Goal: Task Accomplishment & Management: Manage account settings

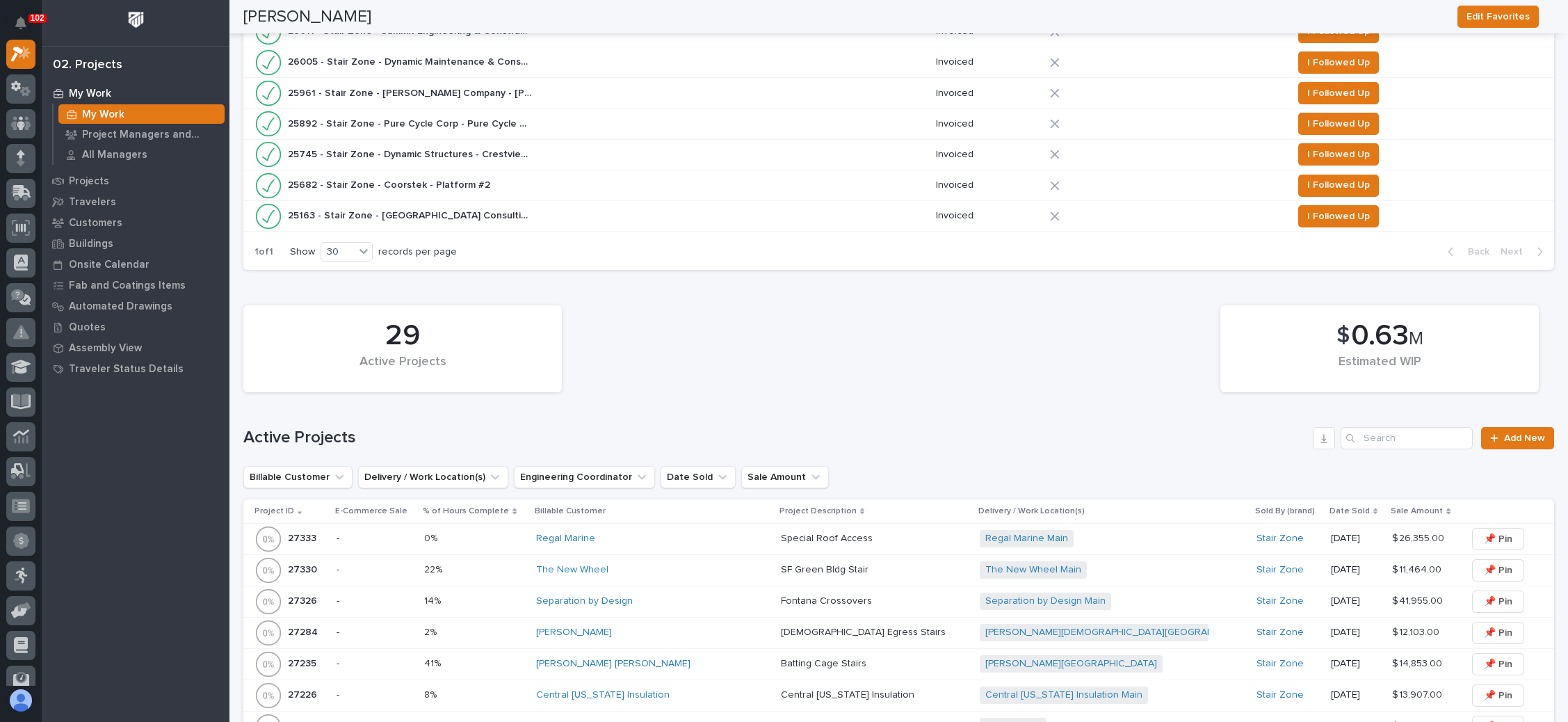
scroll to position [730, 0]
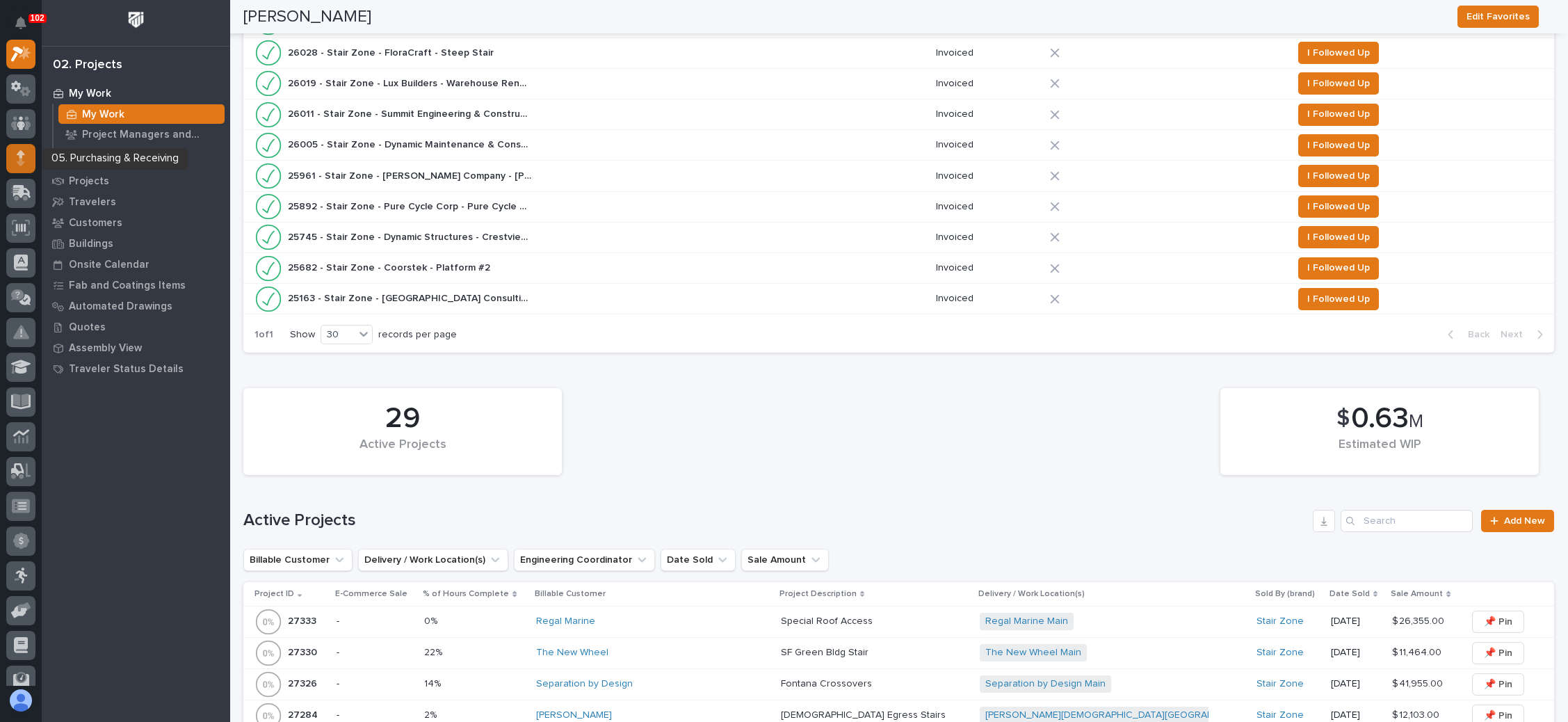
click at [20, 158] on icon at bounding box center [21, 162] width 8 height 8
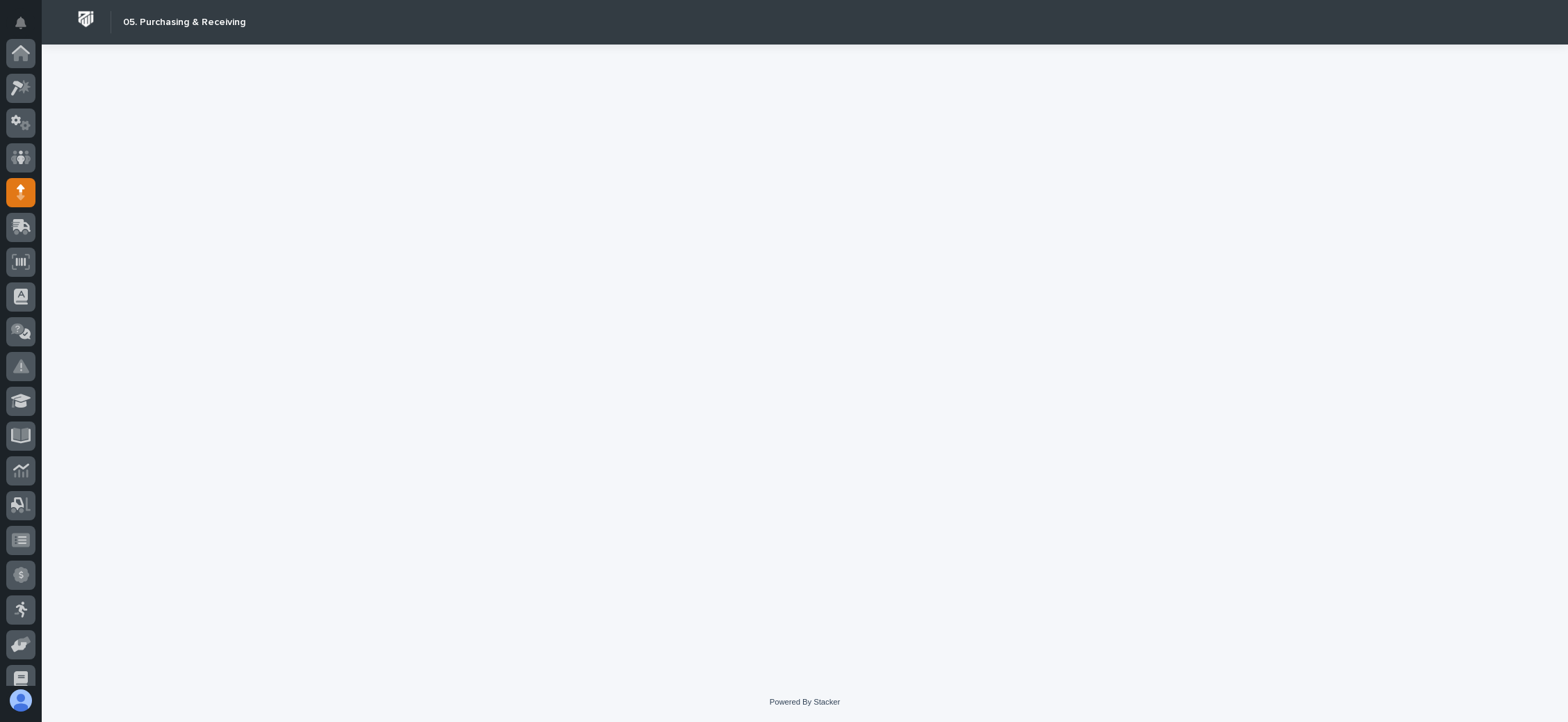
scroll to position [139, 0]
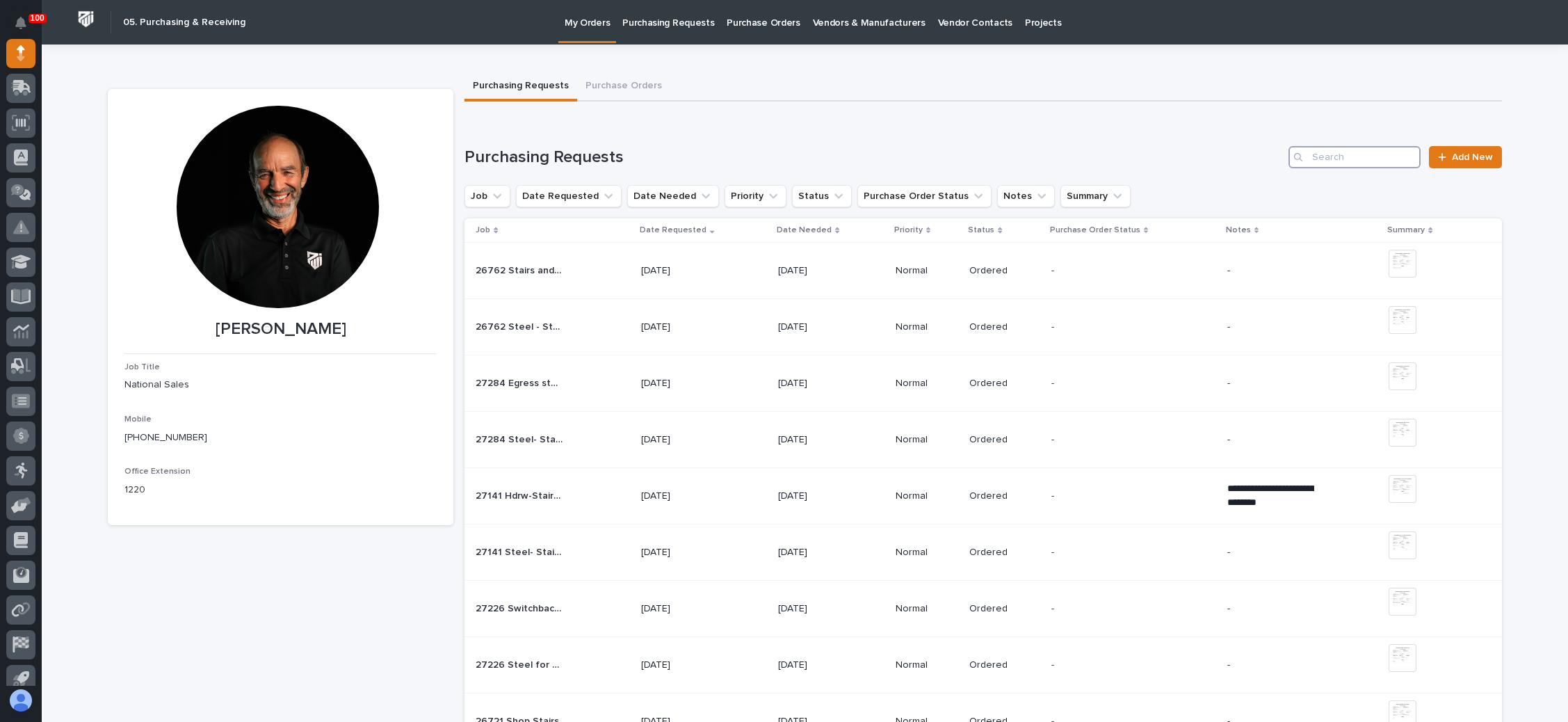
click at [1314, 157] on input "Search" at bounding box center [1354, 156] width 132 height 22
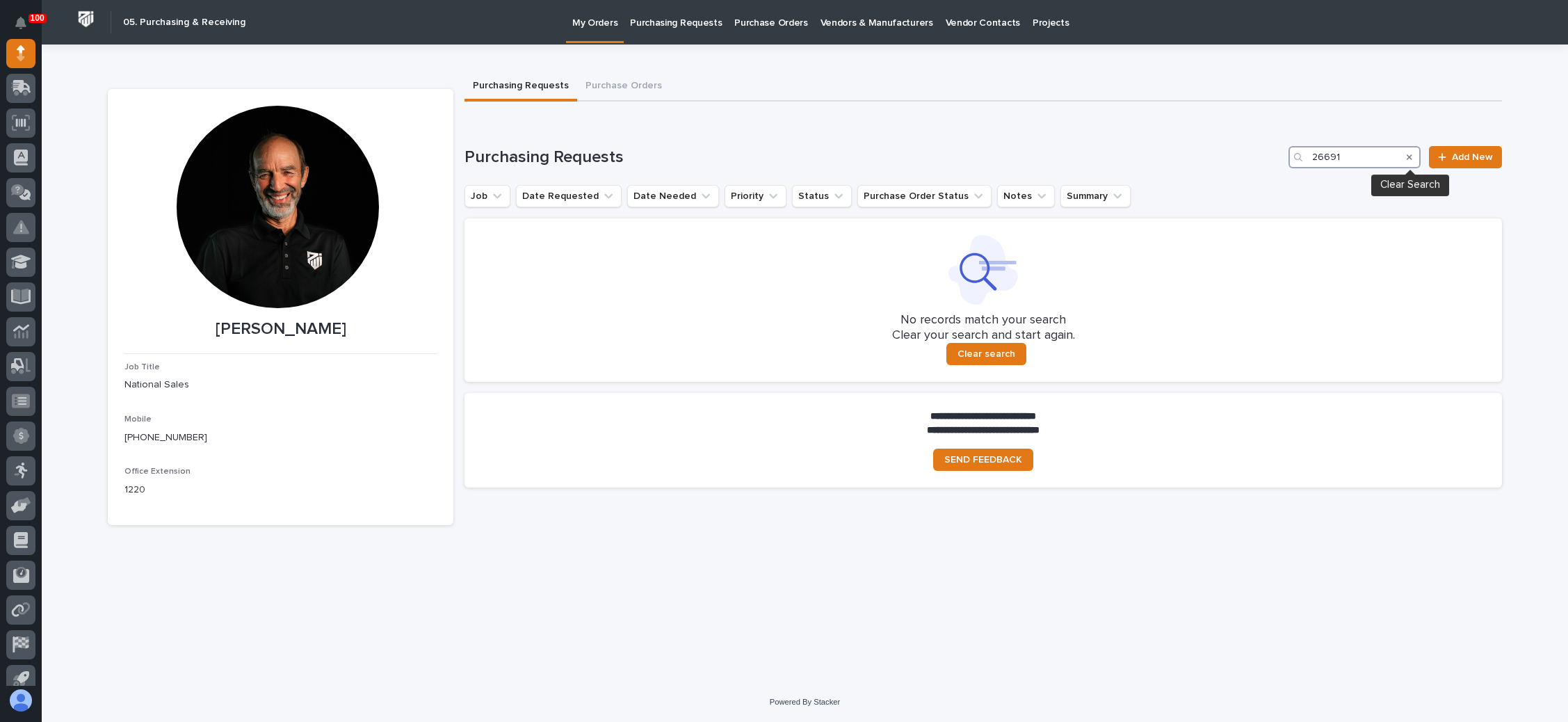
type input "26691"
click at [1412, 155] on icon "Search" at bounding box center [1409, 157] width 5 height 5
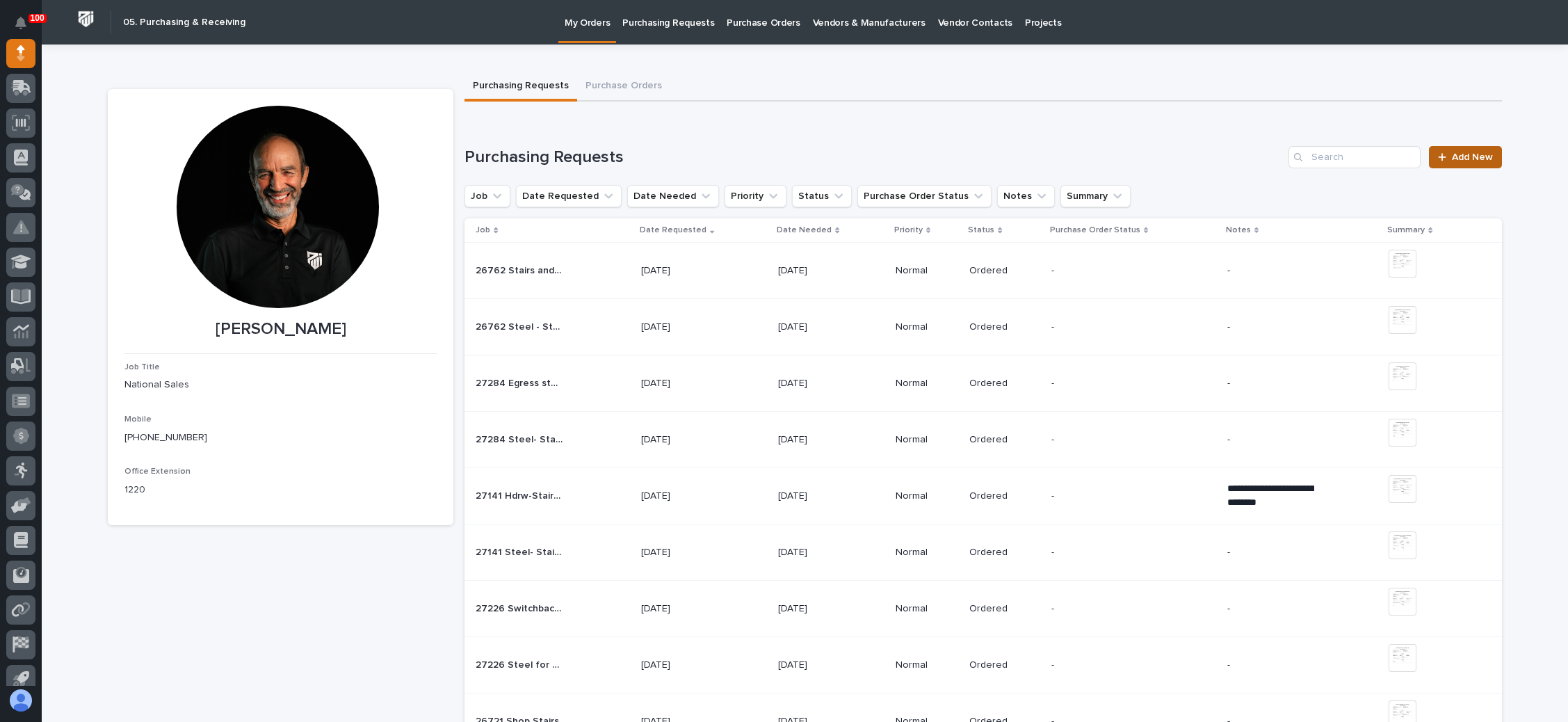
click at [1452, 156] on span "Add New" at bounding box center [1473, 156] width 41 height 10
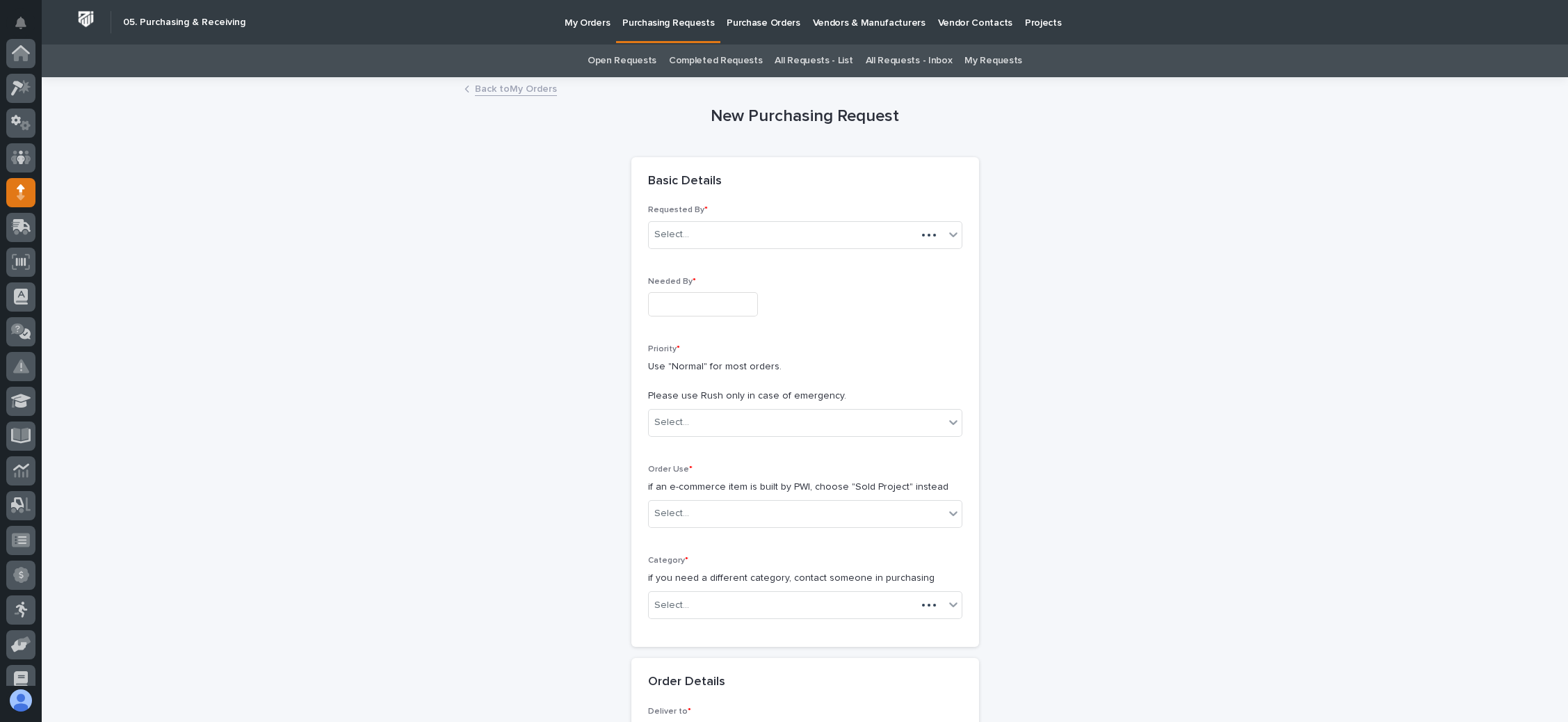
scroll to position [139, 0]
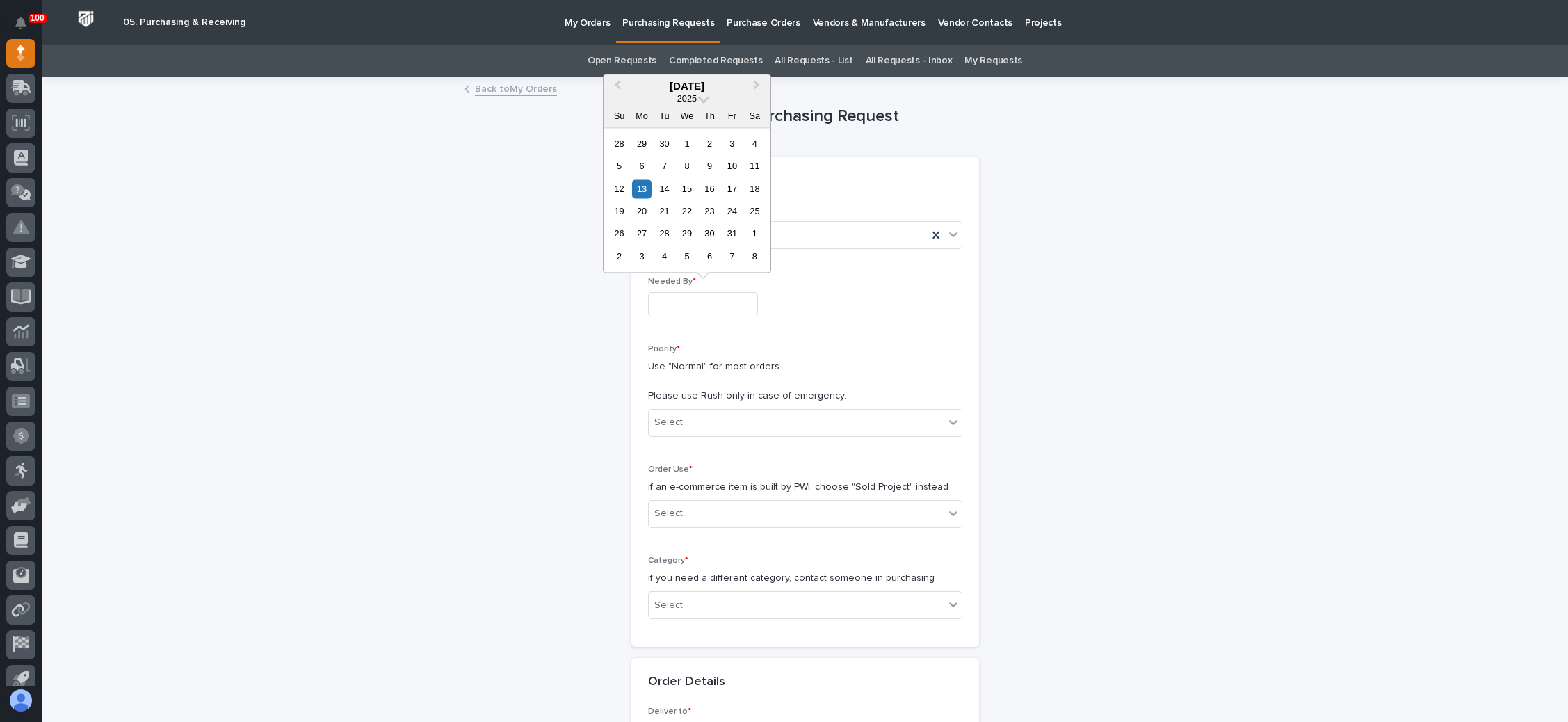
click at [707, 295] on input "text" at bounding box center [703, 304] width 110 height 24
click at [641, 209] on div "20" at bounding box center [641, 210] width 19 height 19
type input "**********"
click at [760, 421] on div "Select..." at bounding box center [796, 423] width 296 height 23
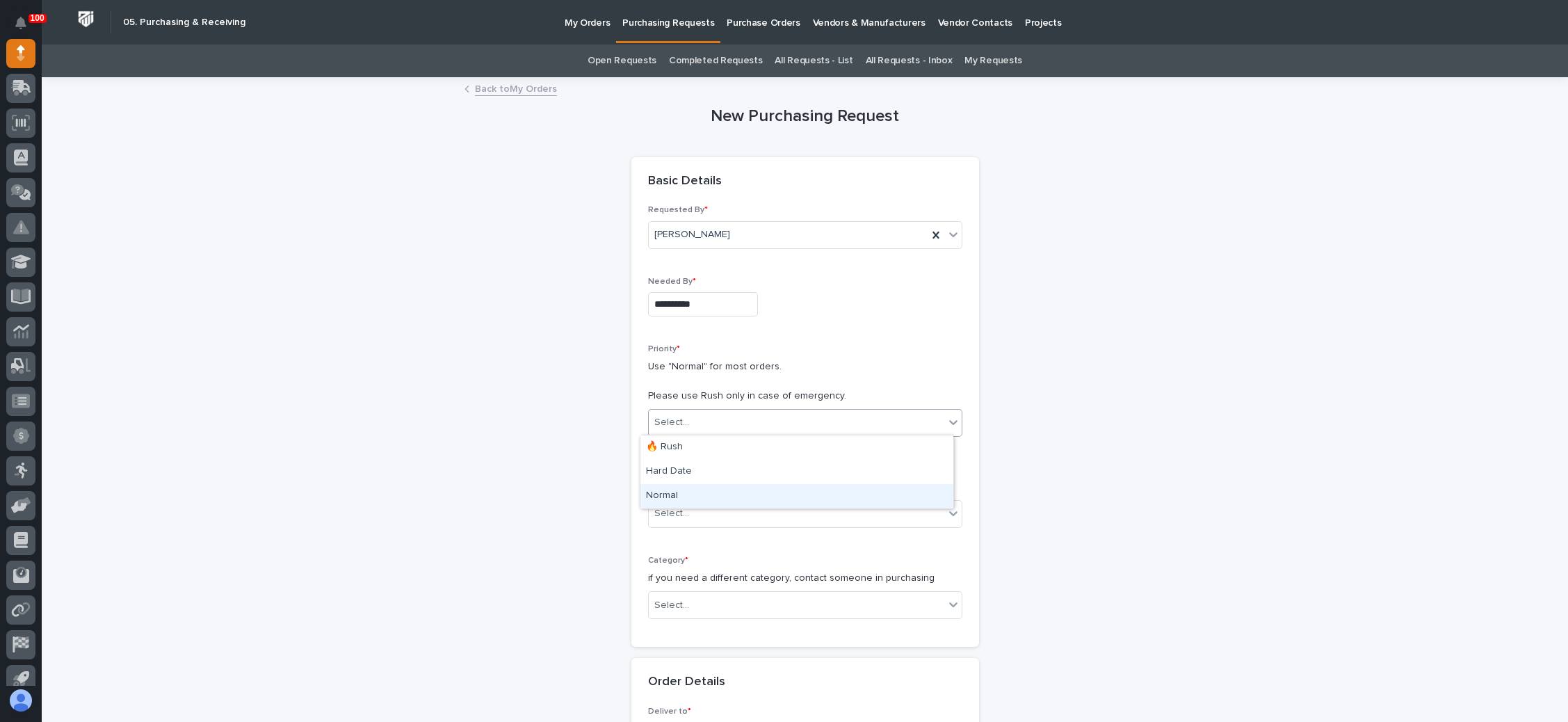
click at [742, 492] on div "Normal" at bounding box center [797, 495] width 313 height 24
click at [732, 517] on div "Select..." at bounding box center [796, 513] width 296 height 23
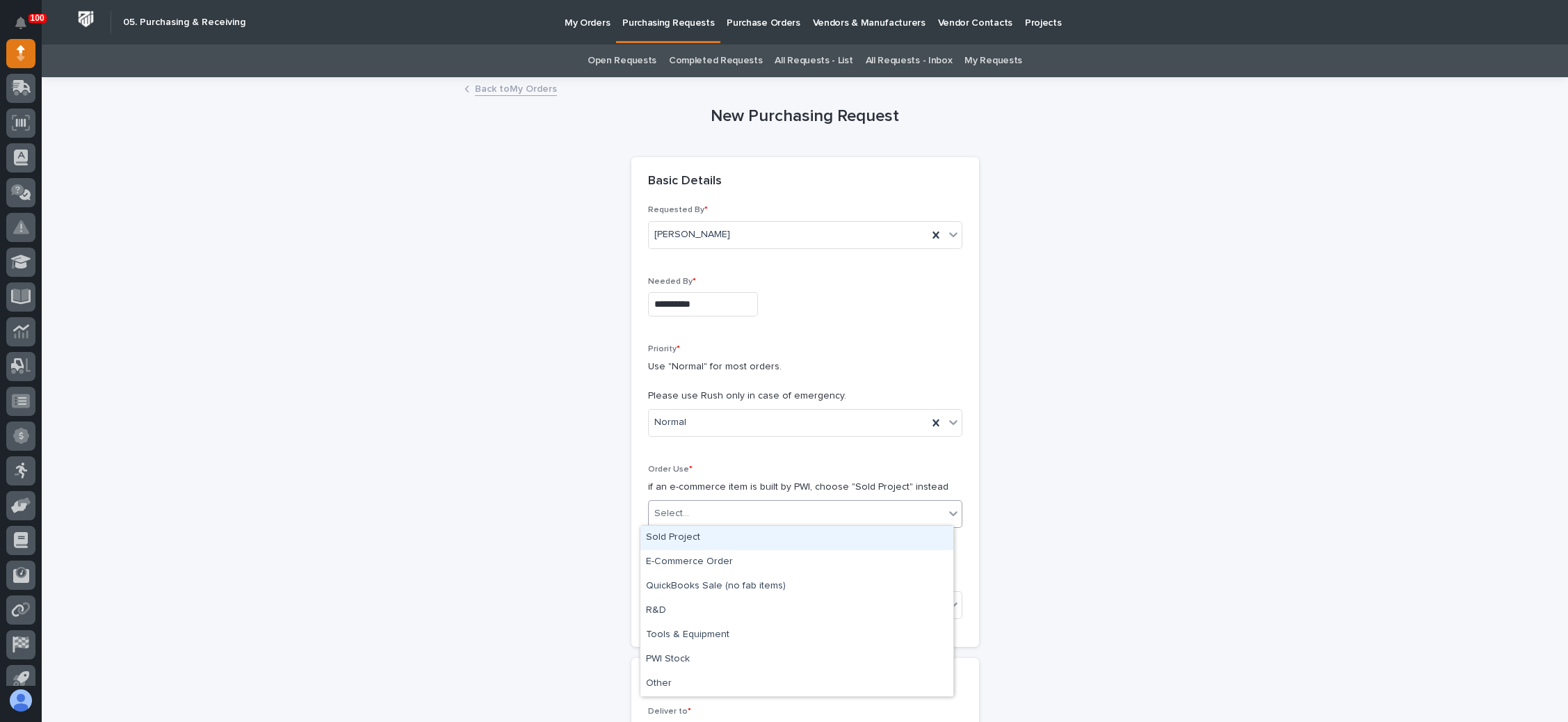
click at [733, 538] on div "Sold Project" at bounding box center [797, 538] width 313 height 24
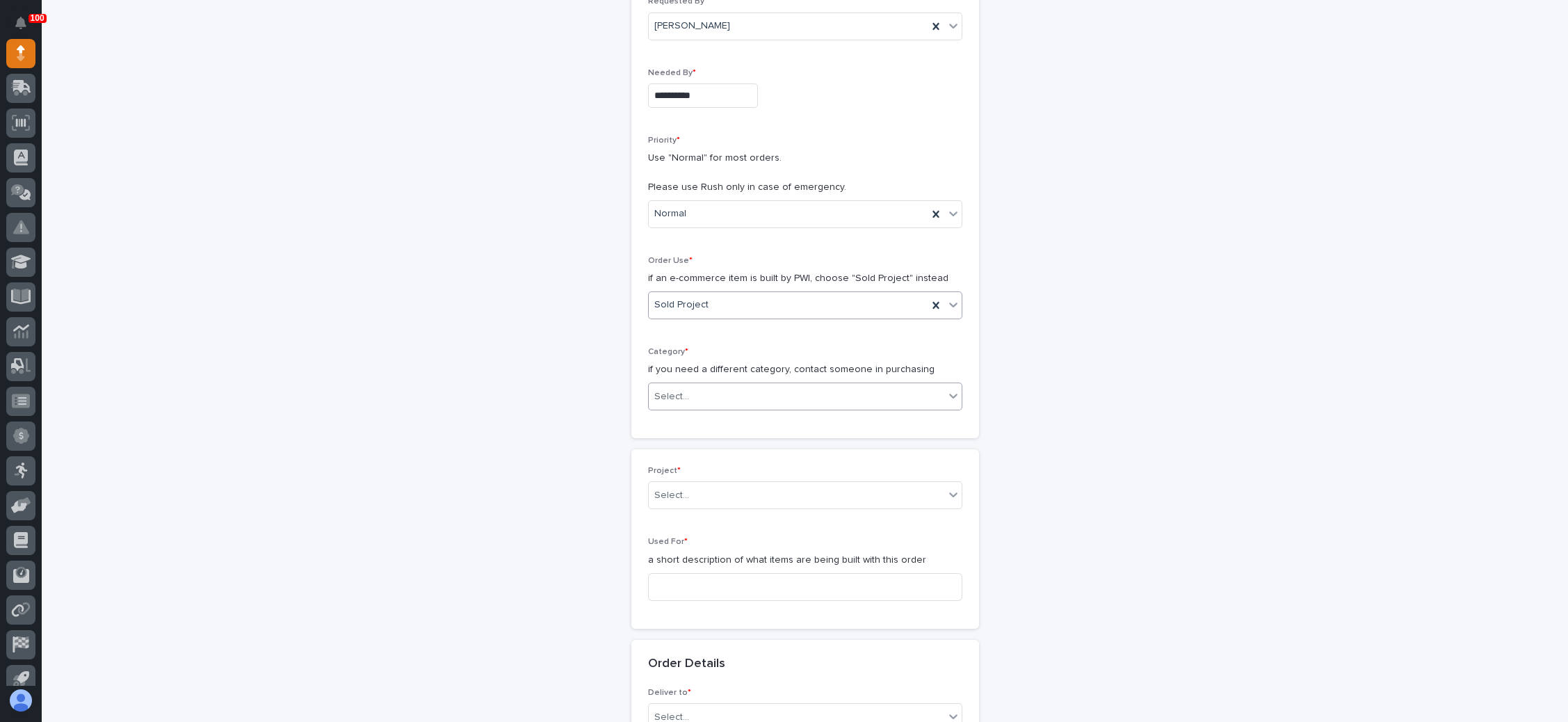
click at [761, 405] on div "Select..." at bounding box center [806, 396] width 315 height 28
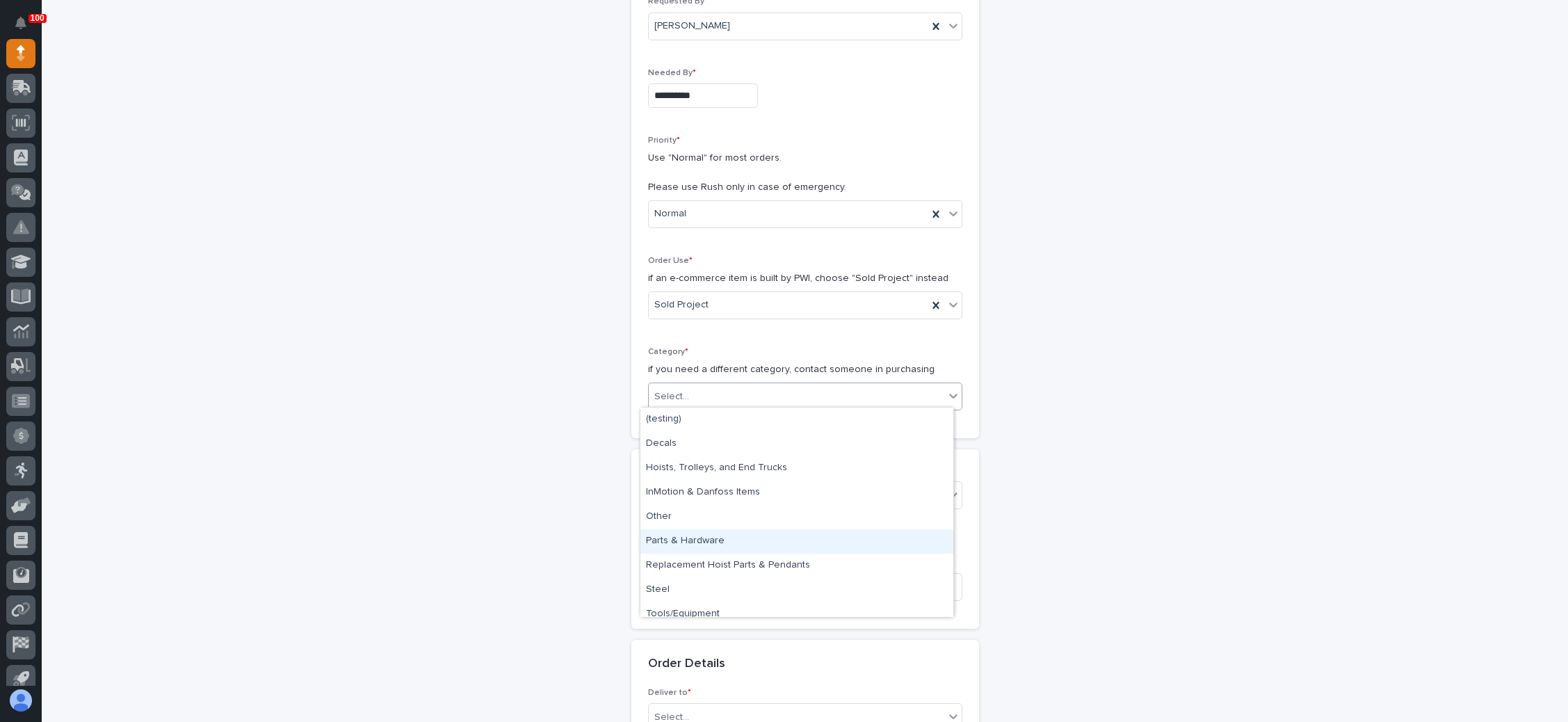
click at [740, 539] on div "Parts & Hardware" at bounding box center [797, 540] width 313 height 24
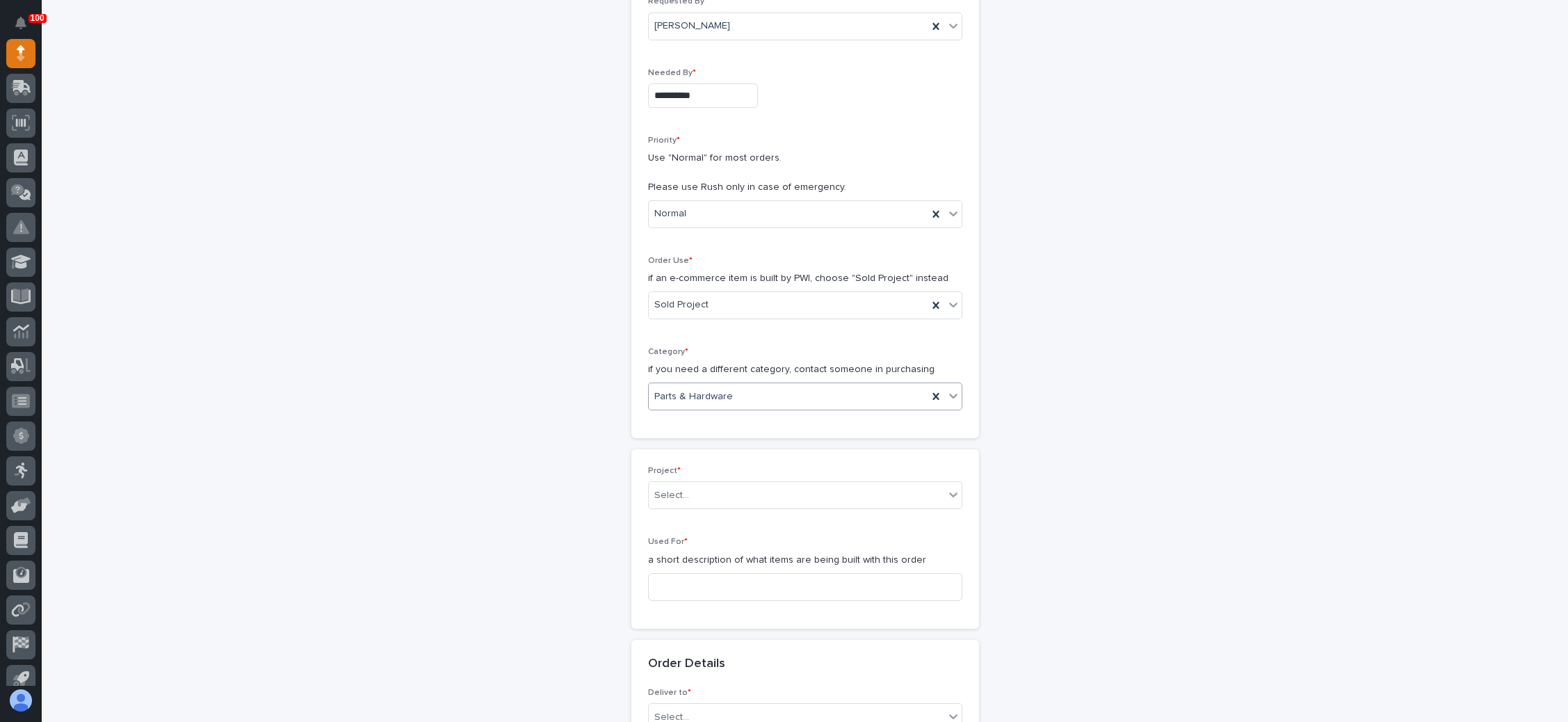
scroll to position [417, 0]
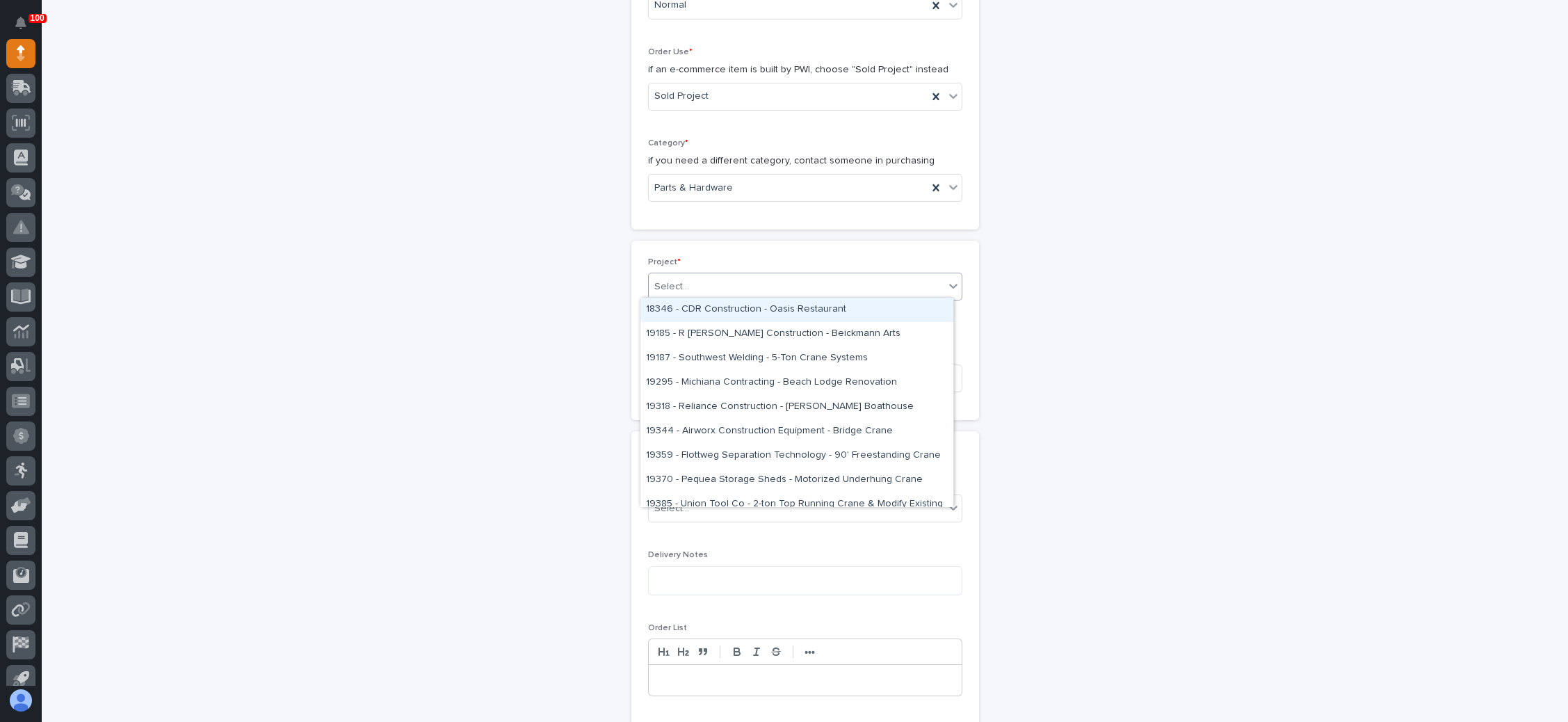
click at [762, 286] on div "Select..." at bounding box center [796, 287] width 296 height 23
type input "*****"
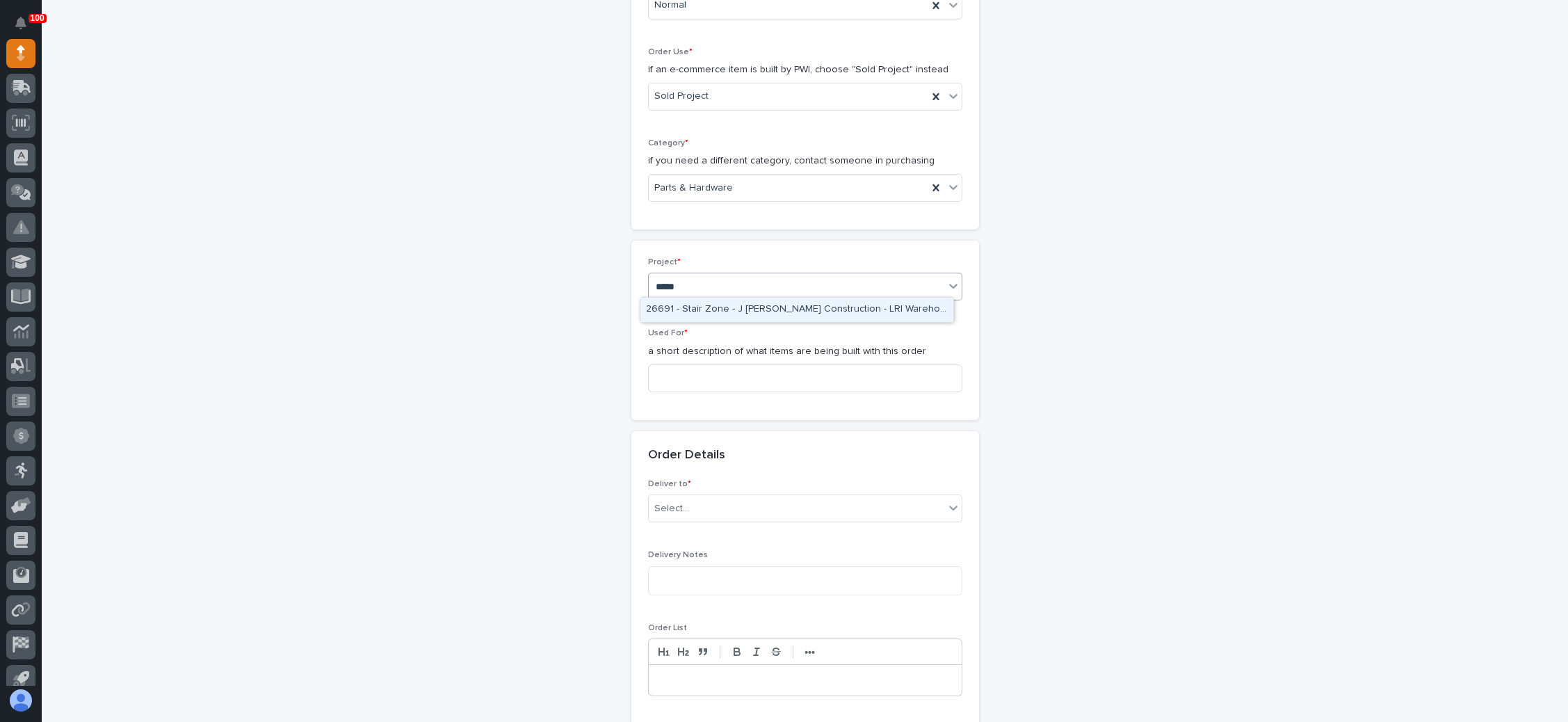
click at [788, 312] on div "26691 - Stair Zone - J [PERSON_NAME] Construction - LRI Warehouse" at bounding box center [797, 309] width 313 height 24
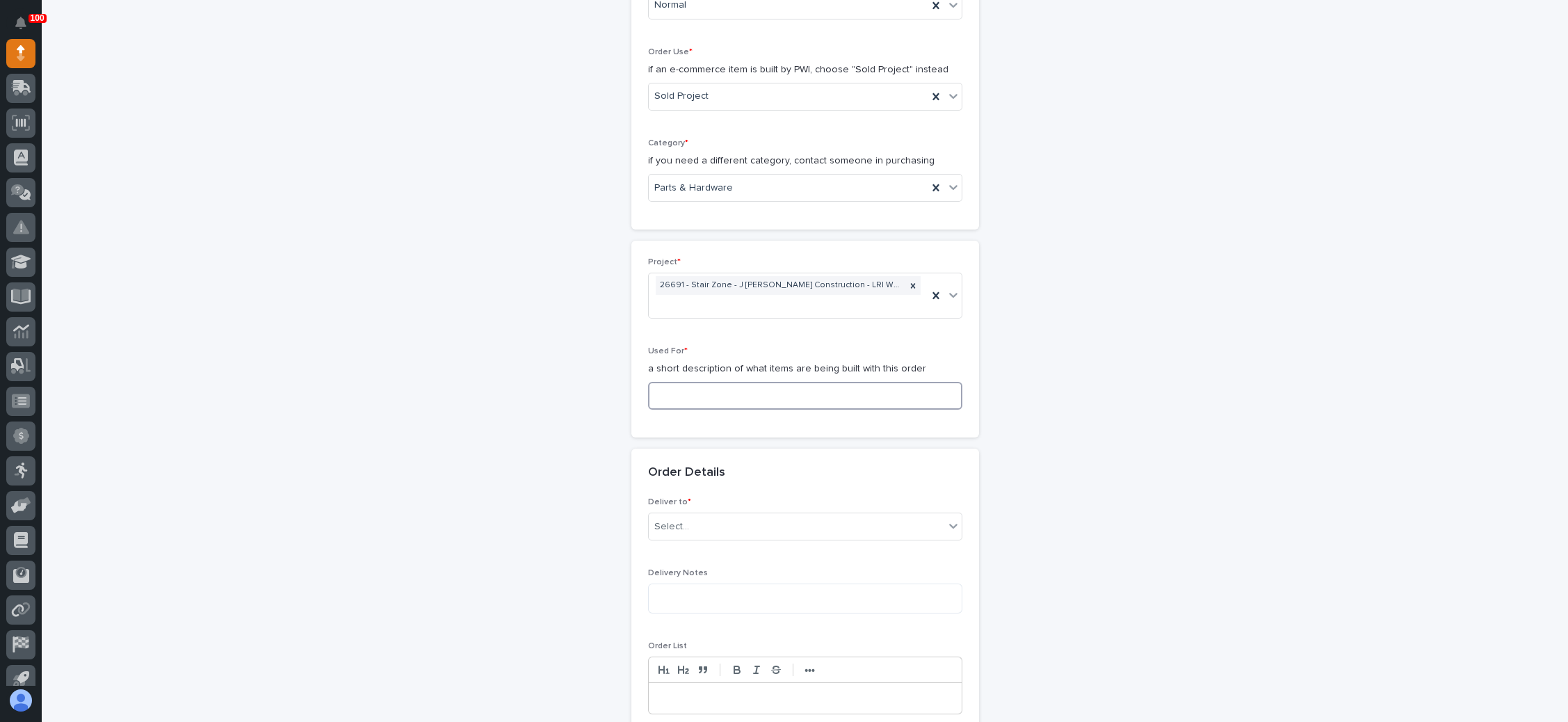
click at [750, 382] on input at bounding box center [806, 396] width 315 height 28
type input "2 Stairs, Mezz Guardrailing"
click at [932, 292] on icon at bounding box center [935, 296] width 6 height 7
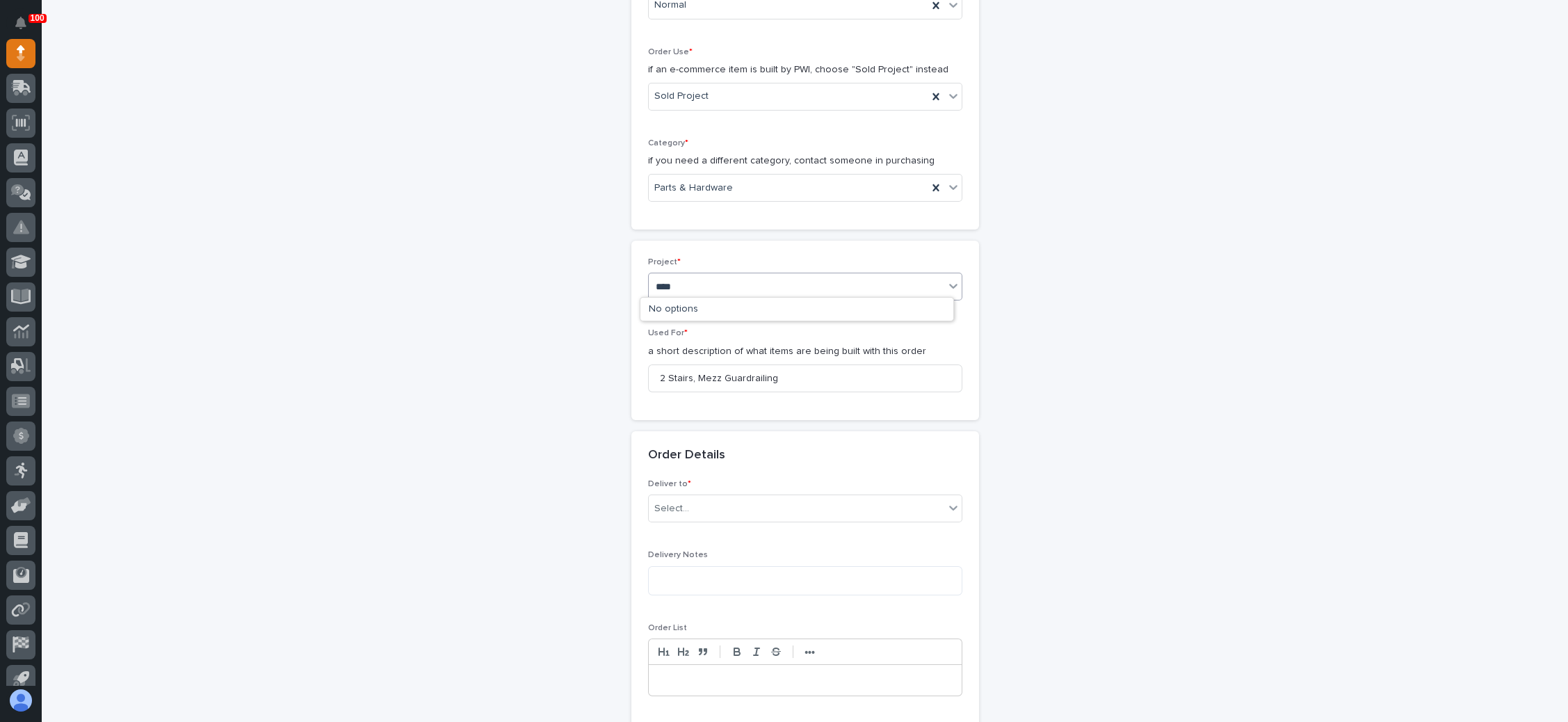
type input "*****"
click at [815, 308] on div "27235 - Stair Zone - [PERSON_NAME] [PERSON_NAME] - Batting Cage Stairs" at bounding box center [797, 309] width 313 height 24
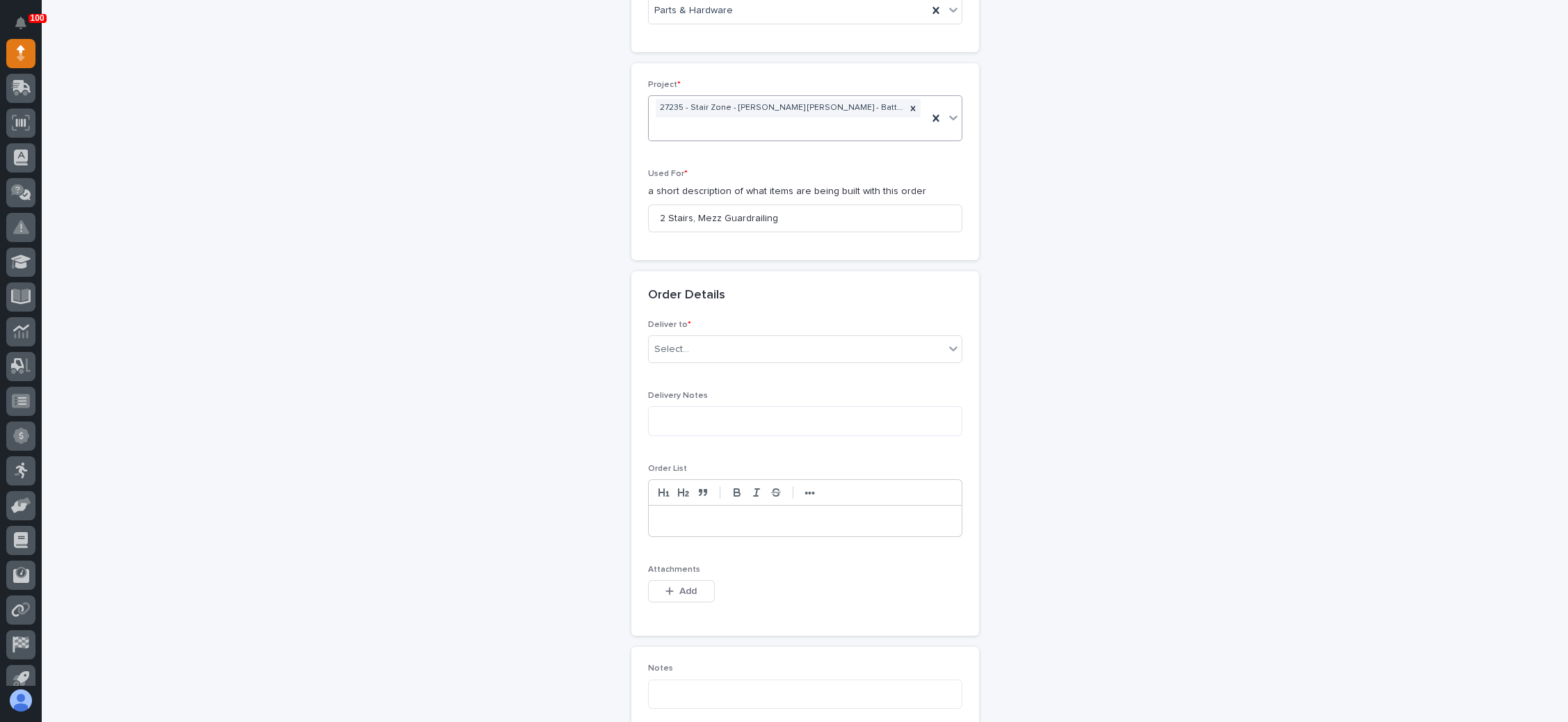
scroll to position [626, 0]
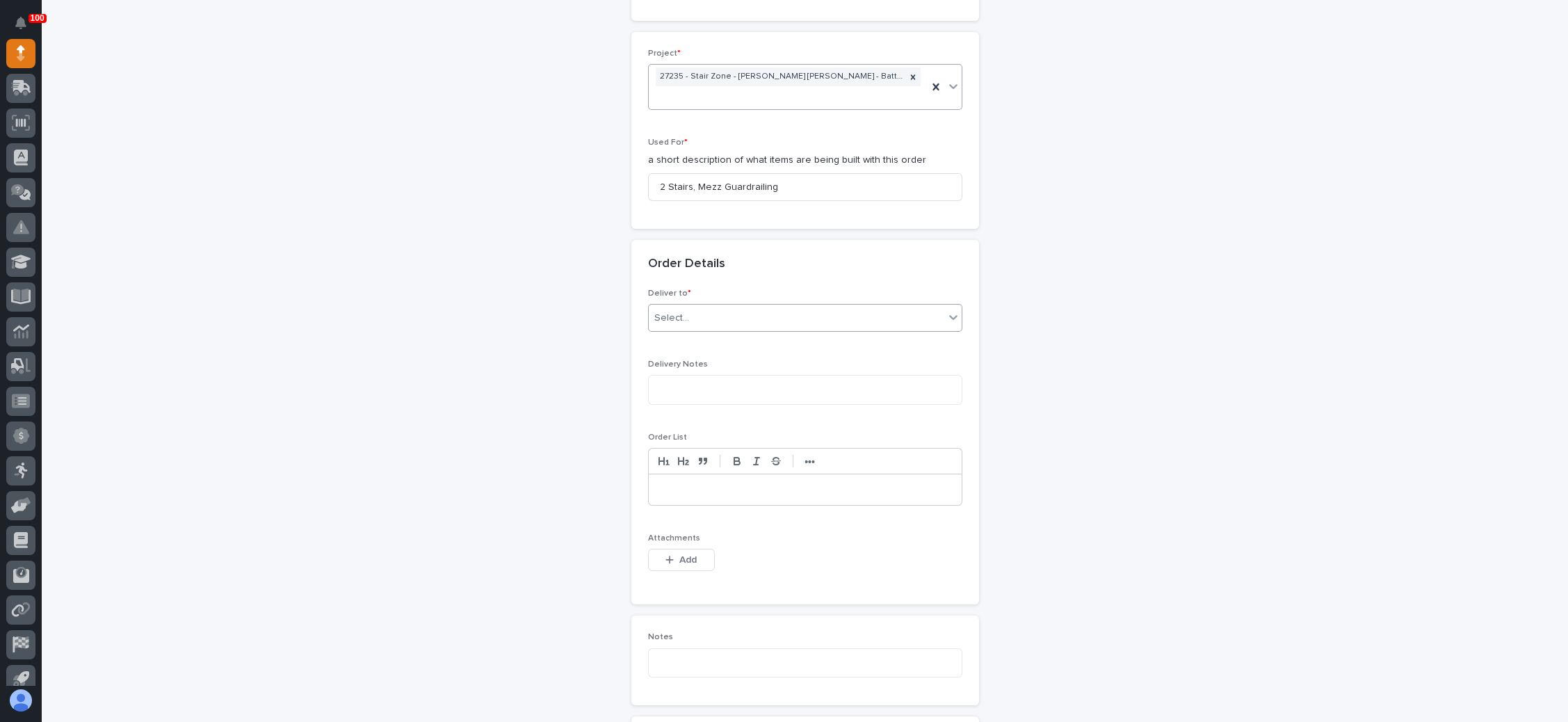
click at [809, 307] on div "Select..." at bounding box center [796, 318] width 296 height 23
click at [771, 324] on div "PWI" at bounding box center [797, 322] width 313 height 24
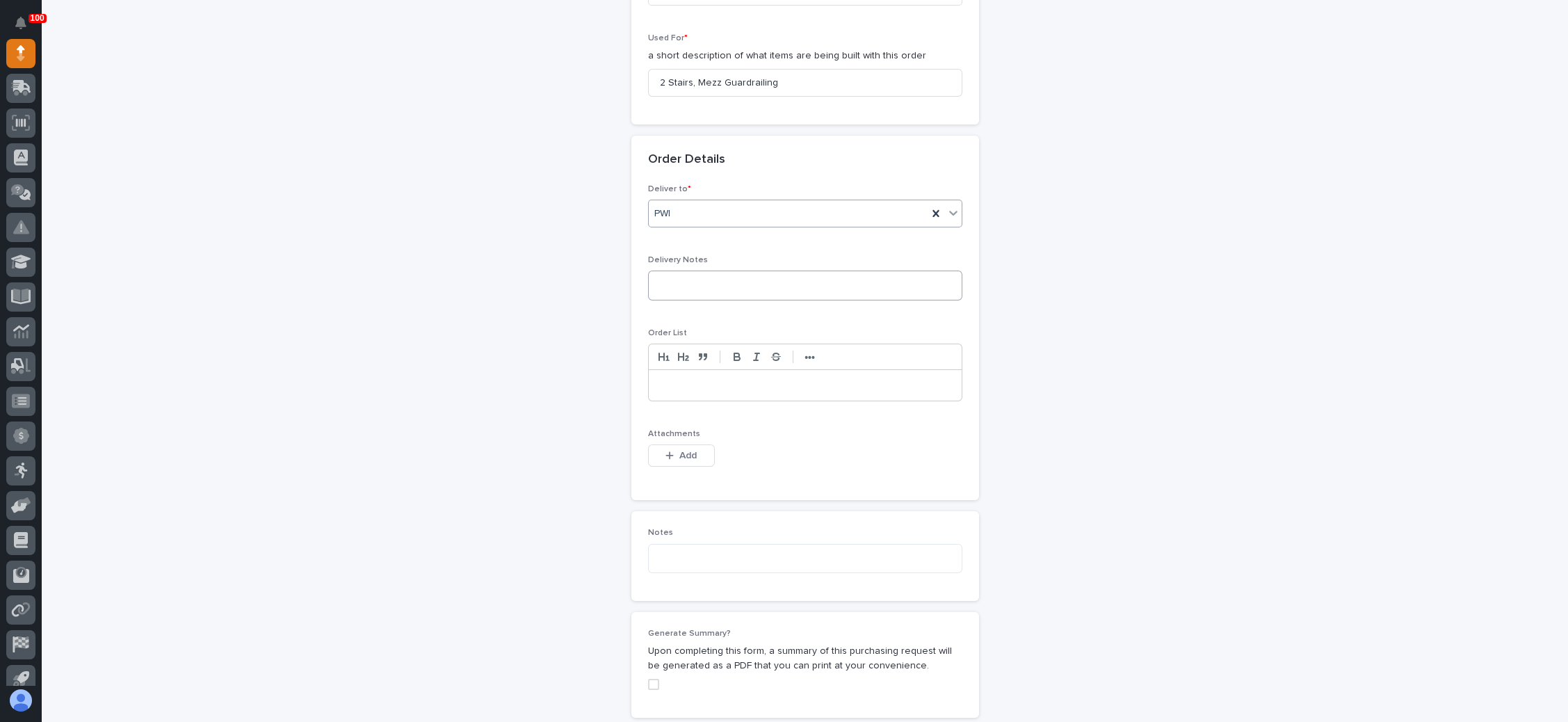
scroll to position [834, 0]
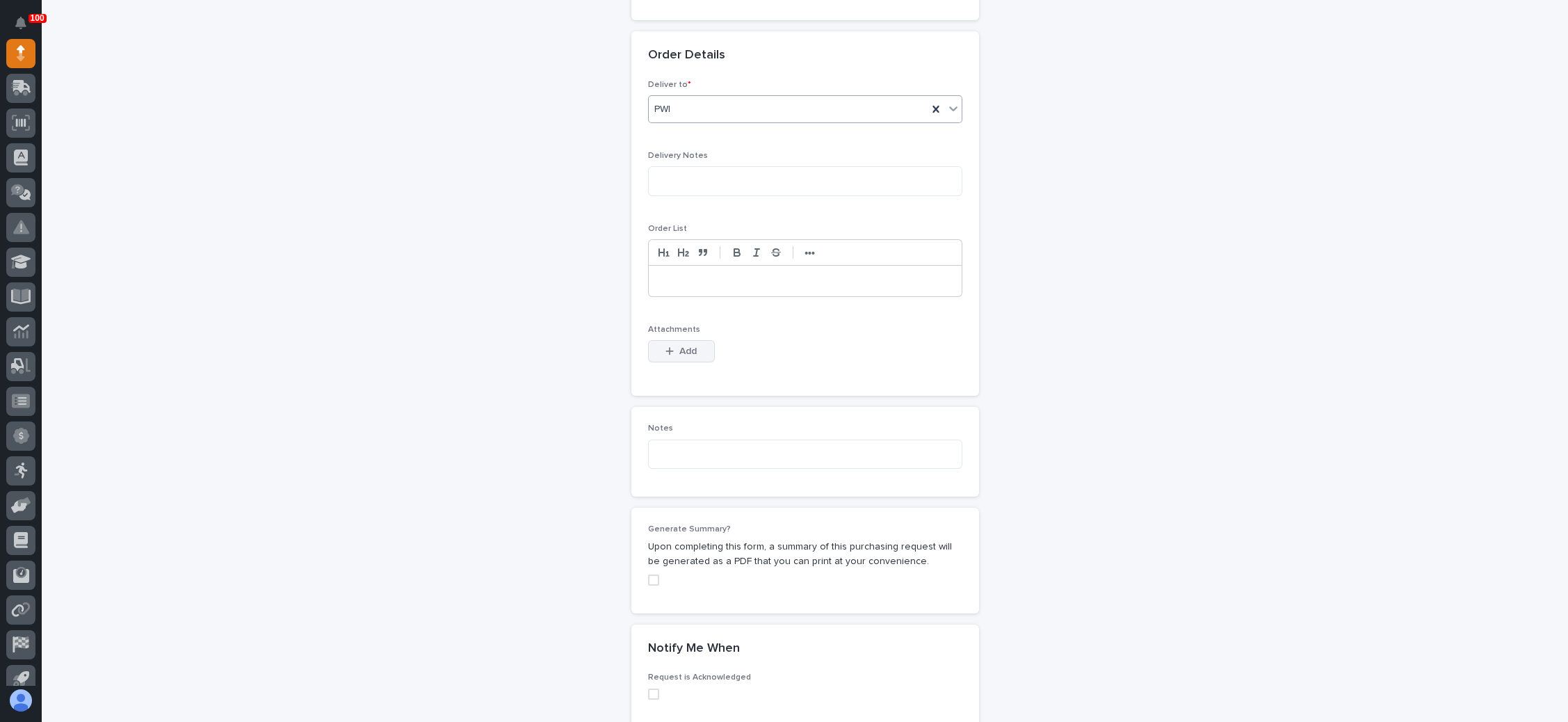
click at [679, 345] on span "Add" at bounding box center [687, 352] width 17 height 13
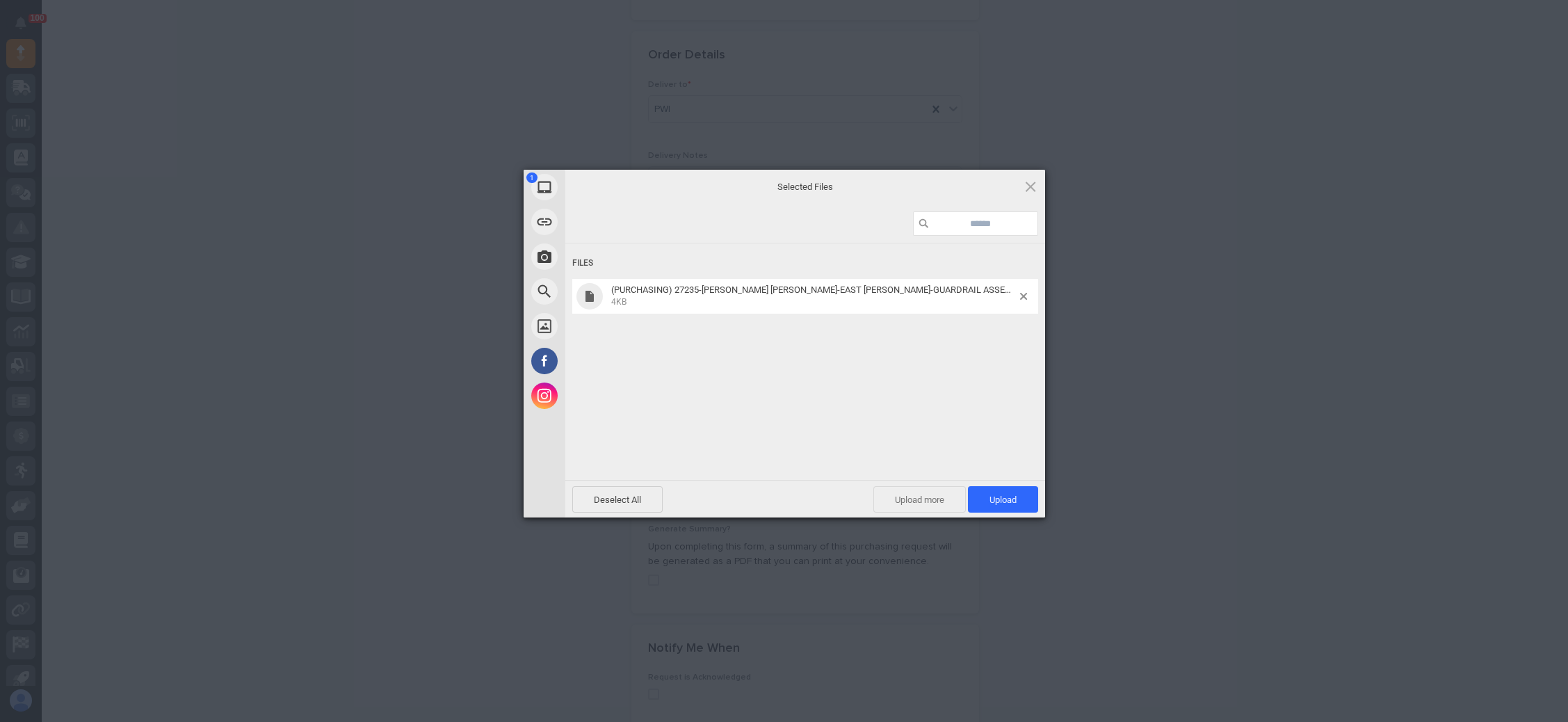
click at [904, 496] on span "Upload more" at bounding box center [919, 499] width 93 height 26
click at [894, 496] on span "Upload more" at bounding box center [904, 499] width 93 height 26
click at [985, 492] on span "Upload 3" at bounding box center [994, 499] width 85 height 26
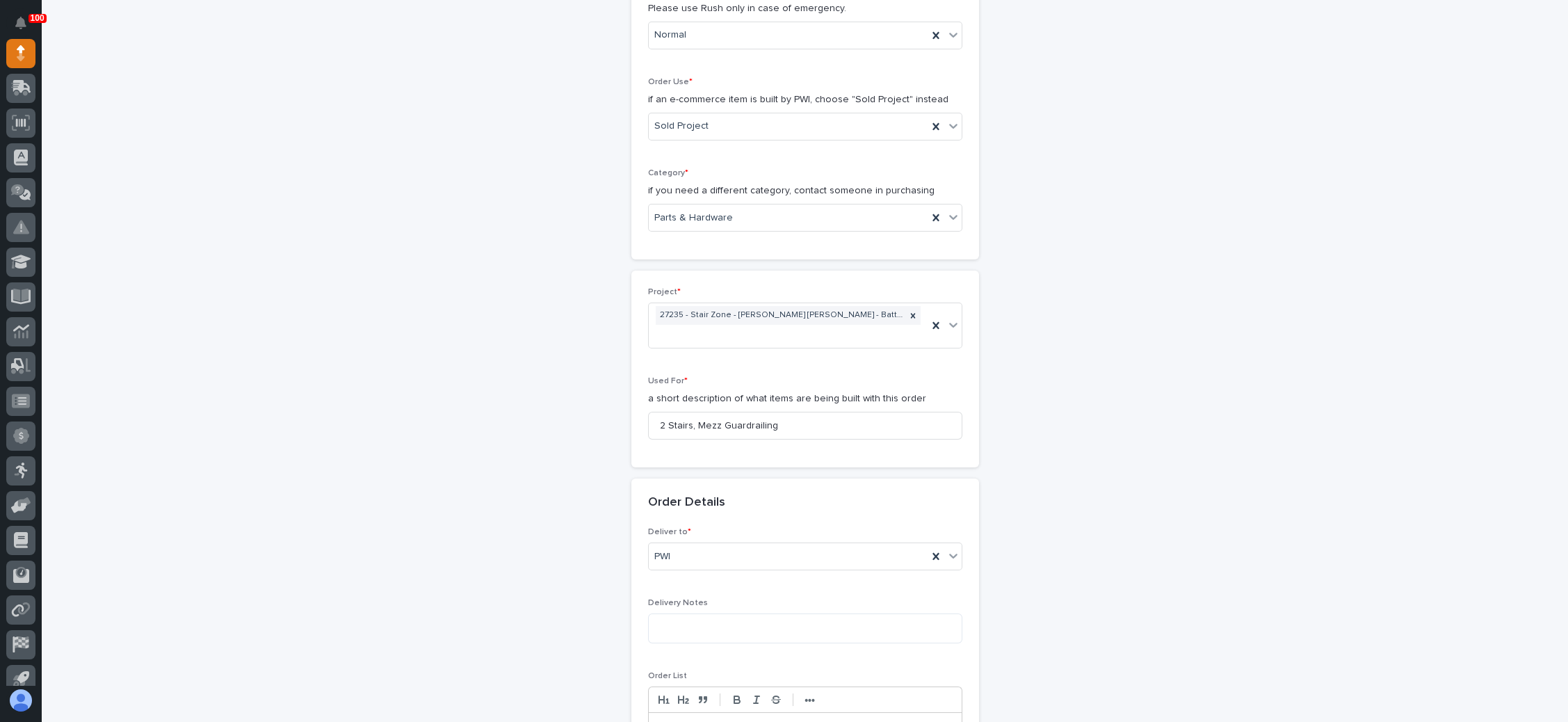
scroll to position [492, 0]
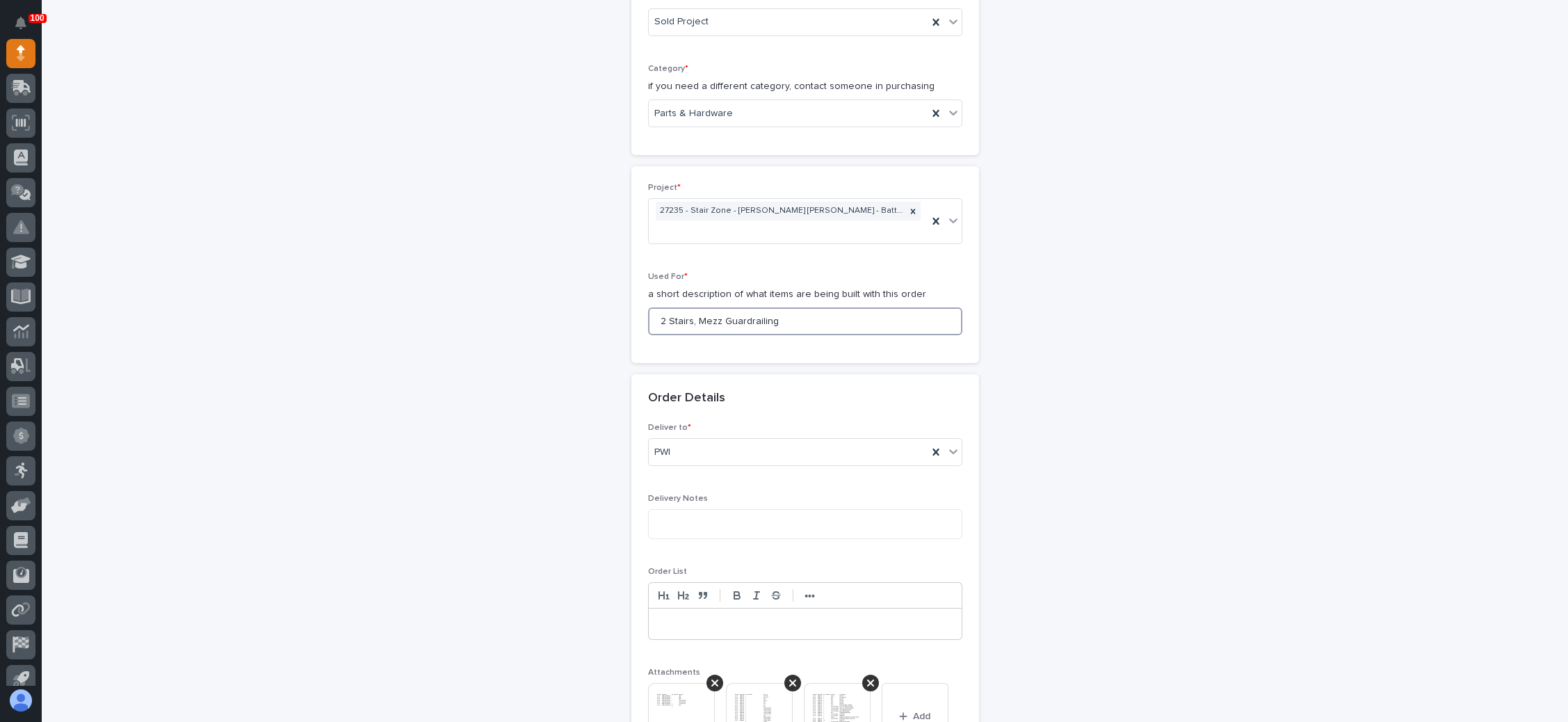
click at [793, 308] on input "2 Stairs, Mezz Guardrailing" at bounding box center [806, 321] width 315 height 28
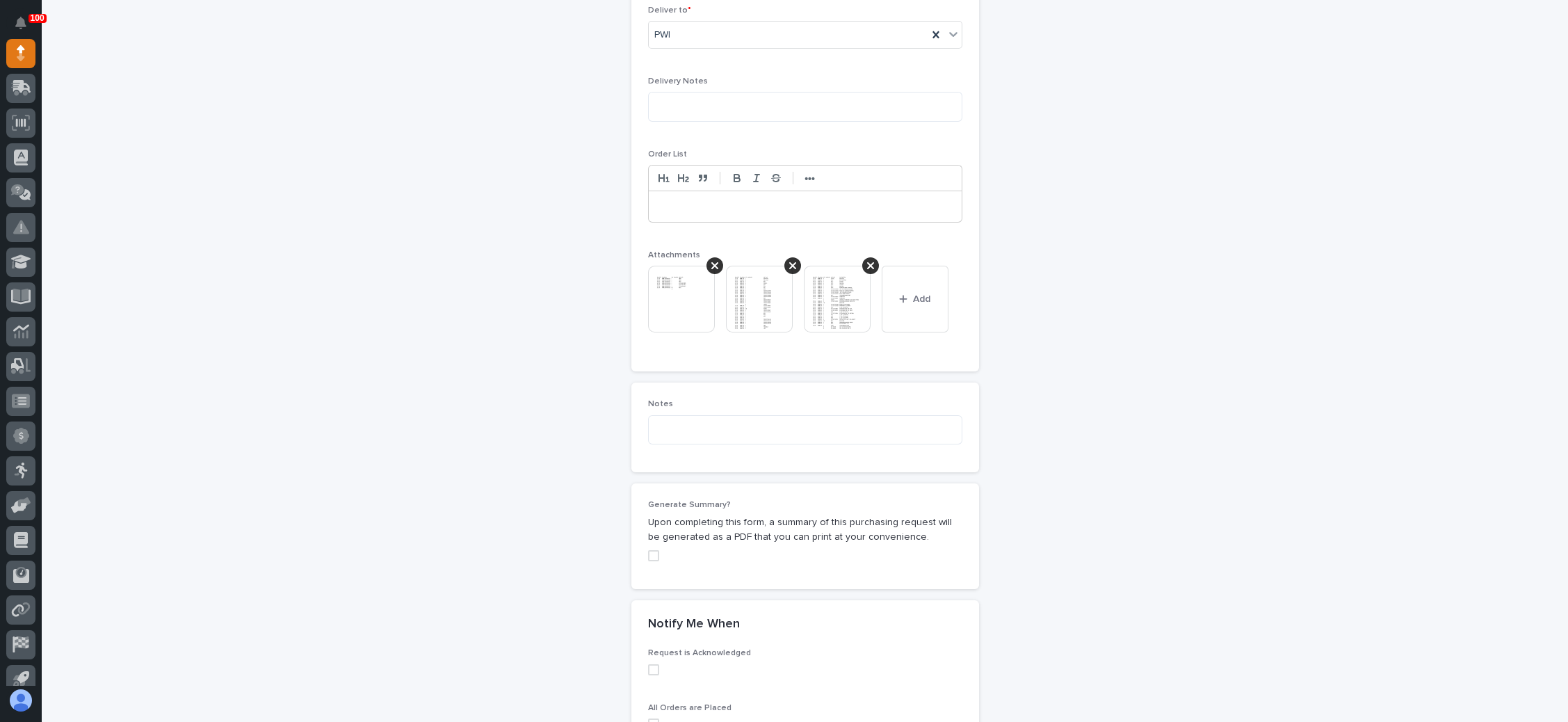
scroll to position [1118, 0]
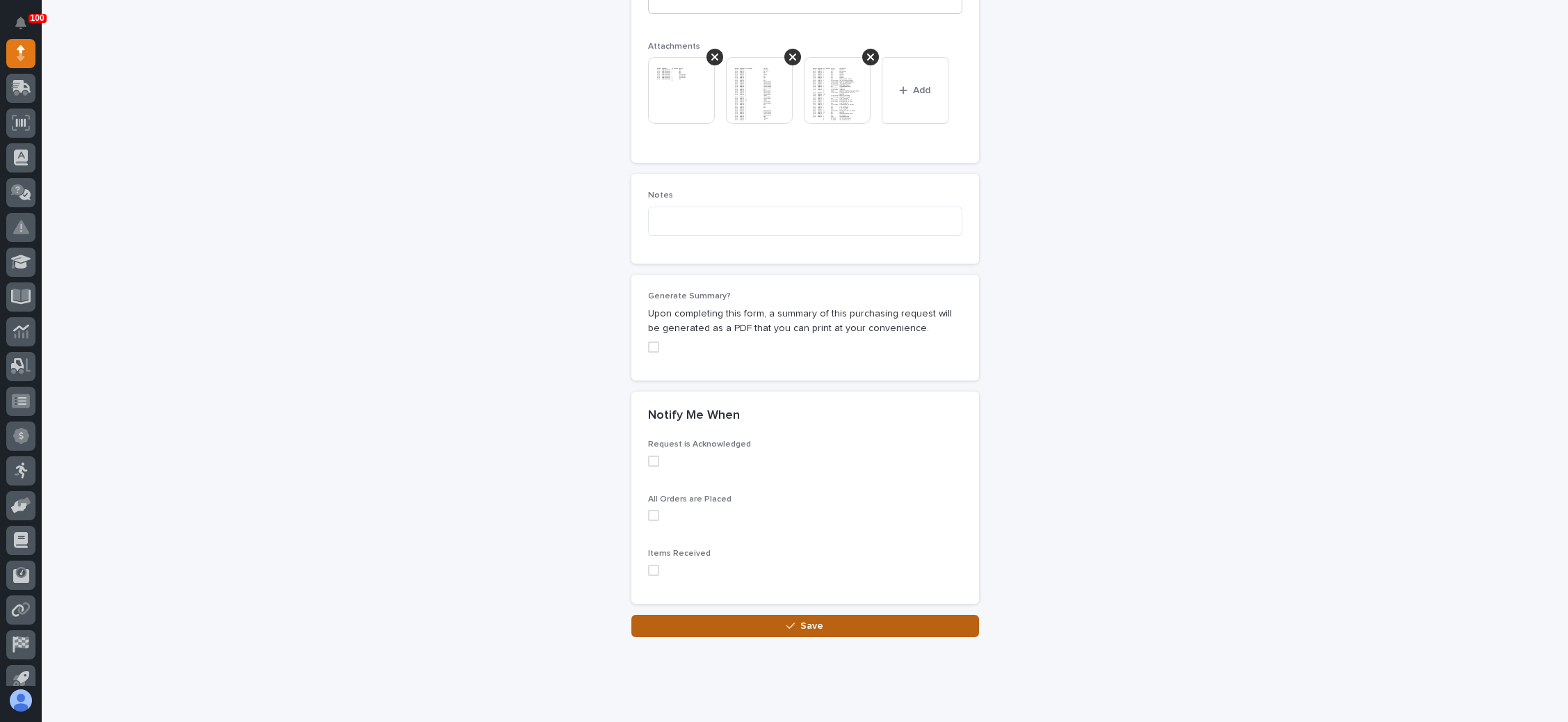
type input "Hdwr, 2 Stairs, Mezz Guardrailing"
click at [802, 619] on span "Save" at bounding box center [812, 626] width 23 height 13
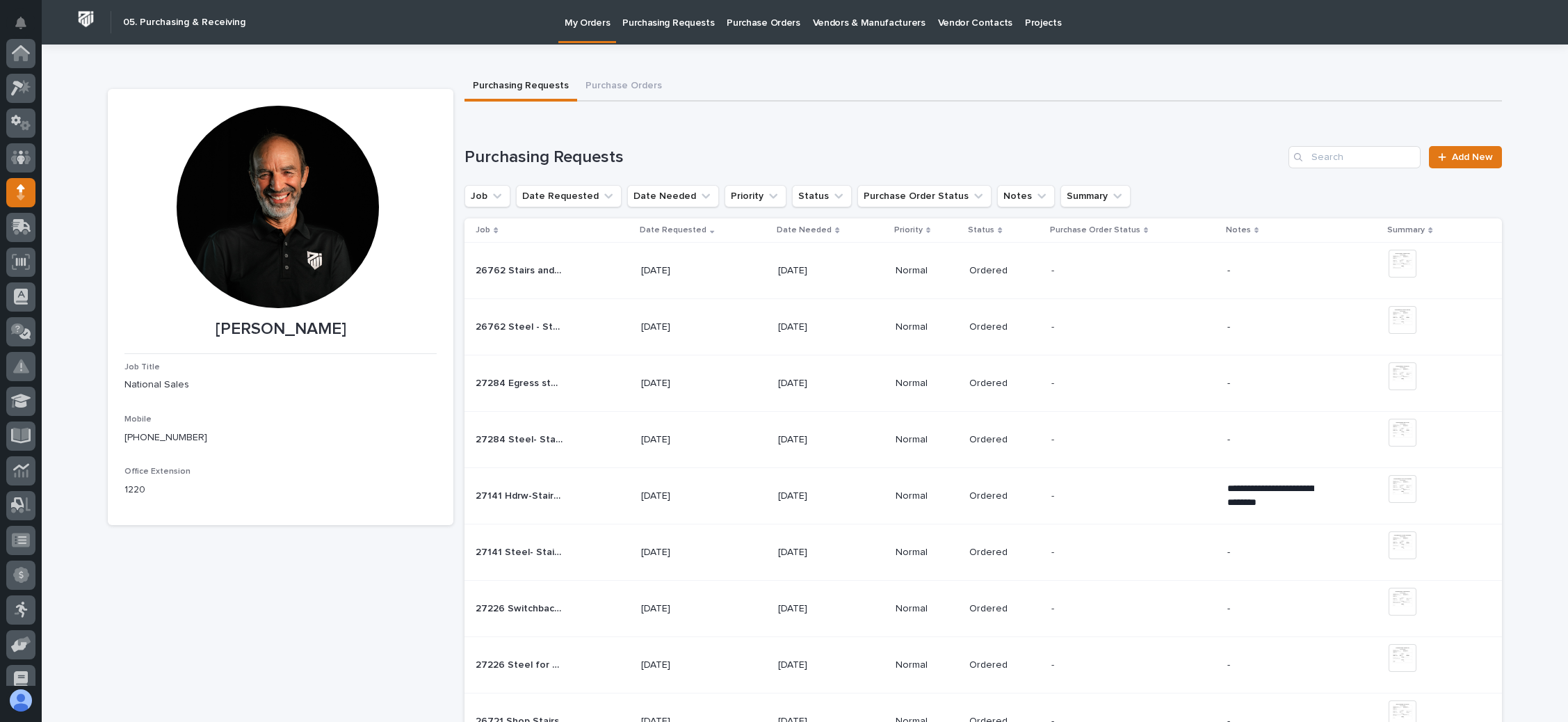
scroll to position [139, 0]
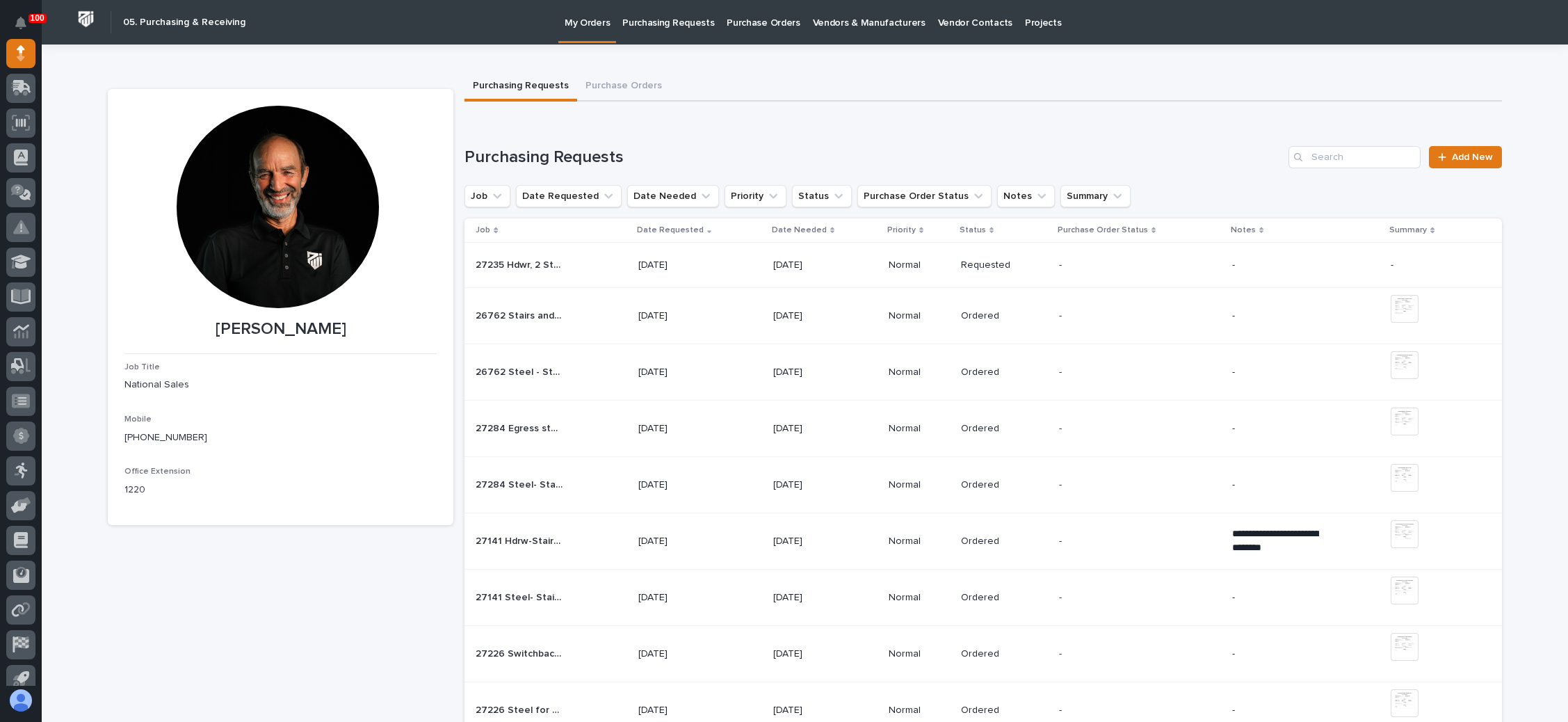
click at [1081, 268] on p at bounding box center [1102, 264] width 87 height 12
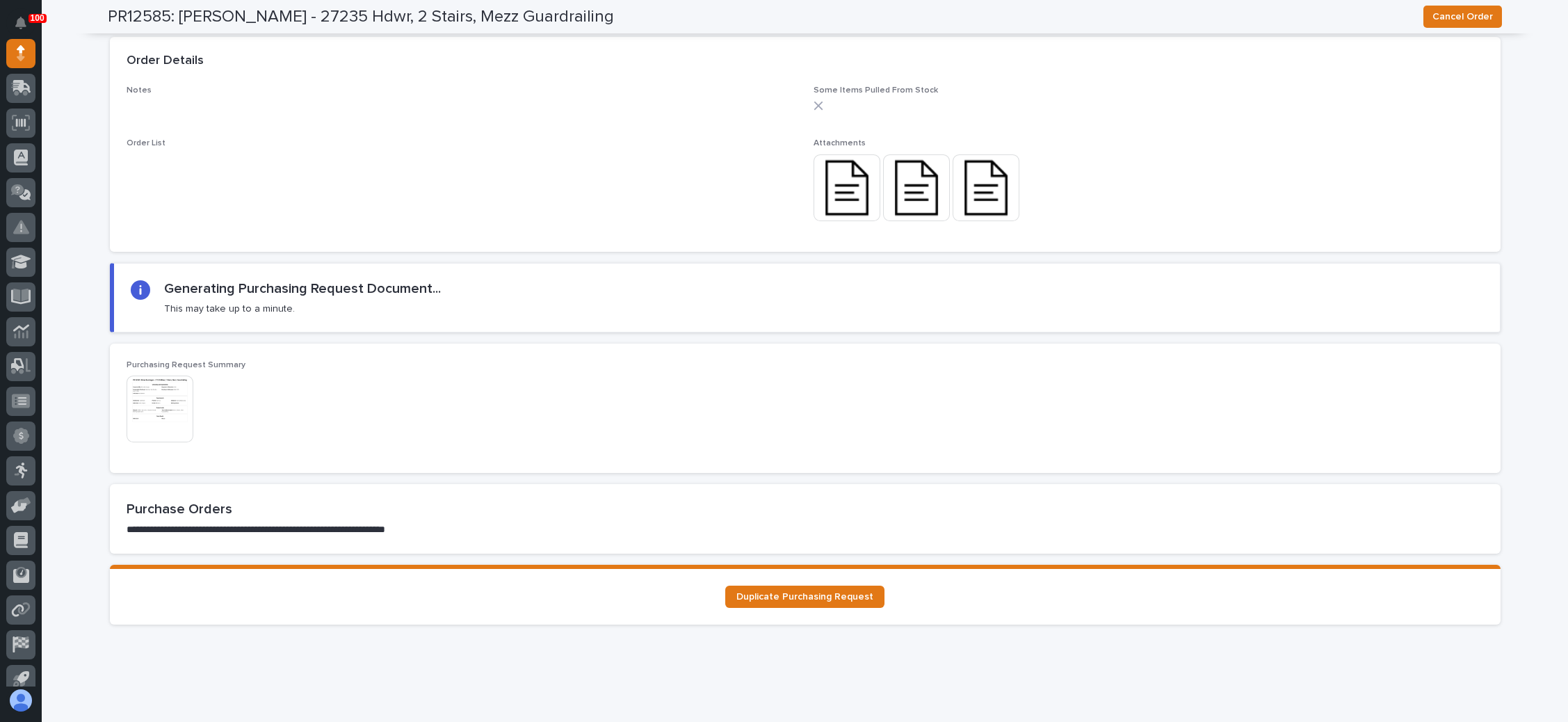
scroll to position [1118, 0]
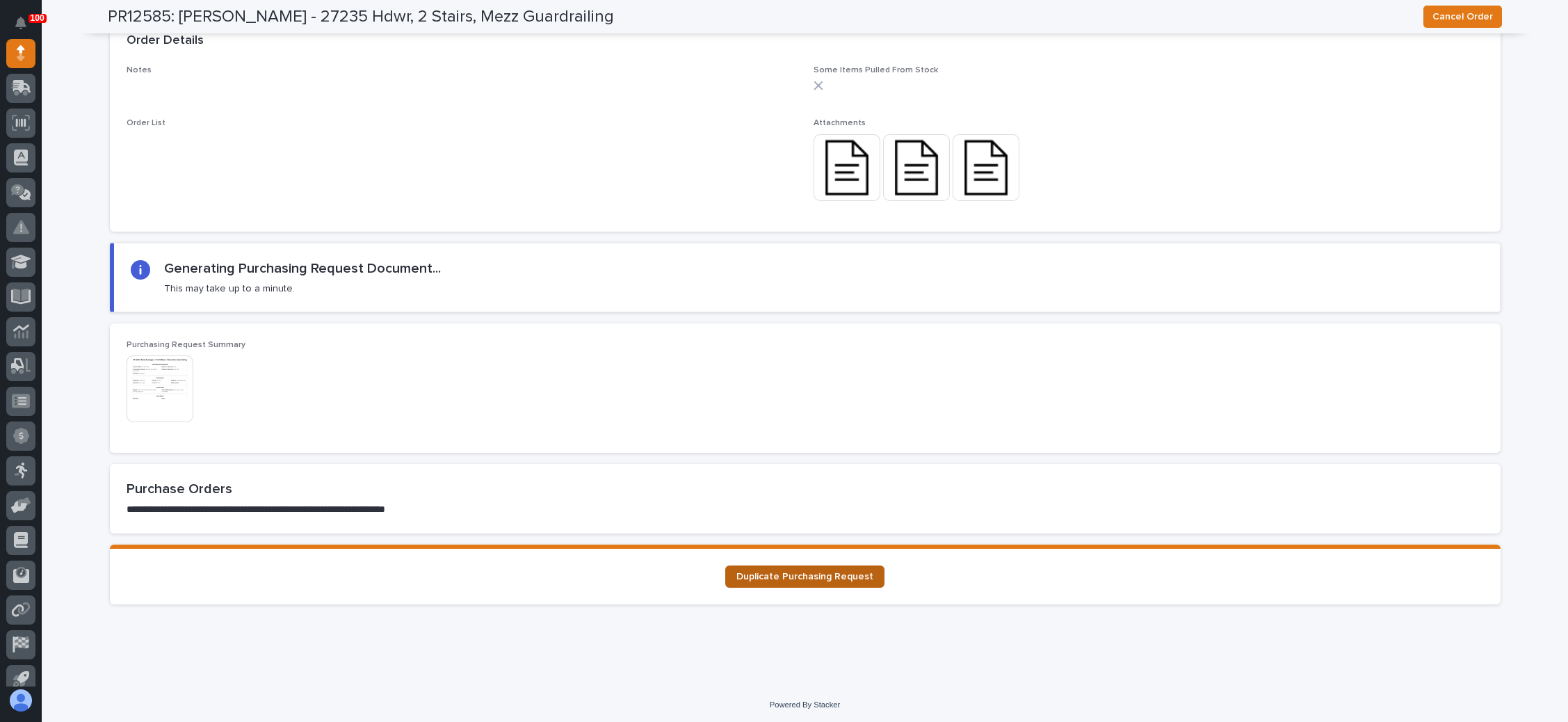
click at [843, 572] on span "Duplicate Purchasing Request" at bounding box center [805, 576] width 137 height 10
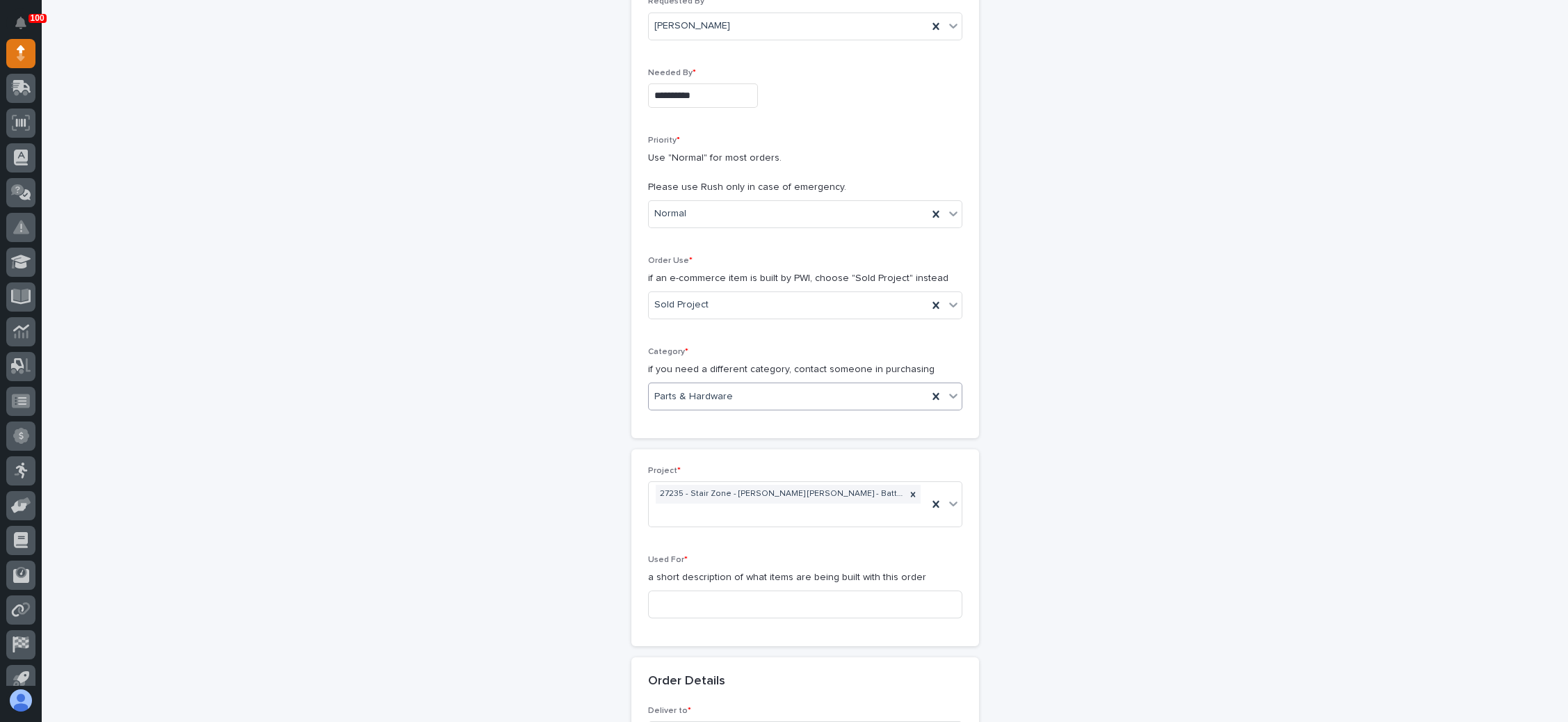
scroll to position [313, 0]
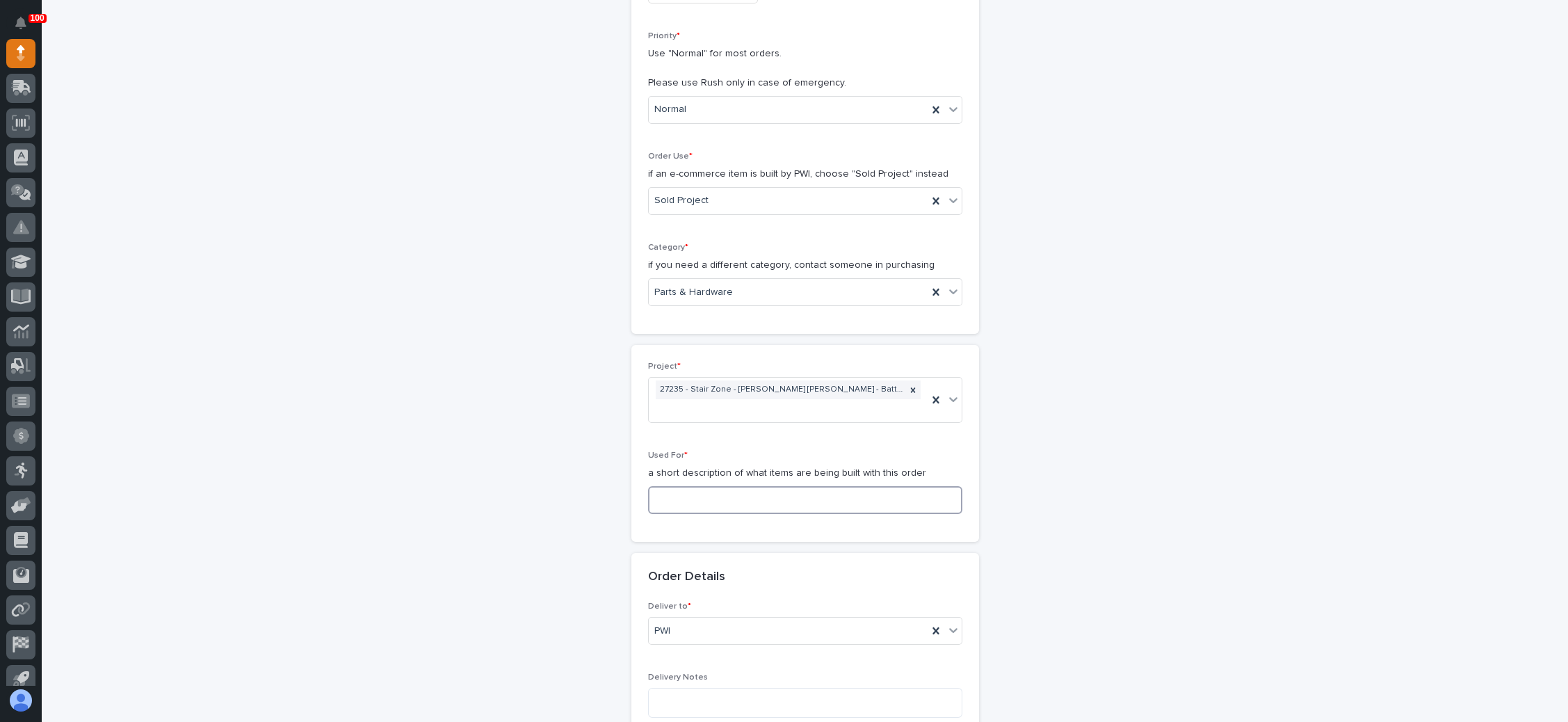
click at [749, 486] on input at bounding box center [806, 500] width 315 height 28
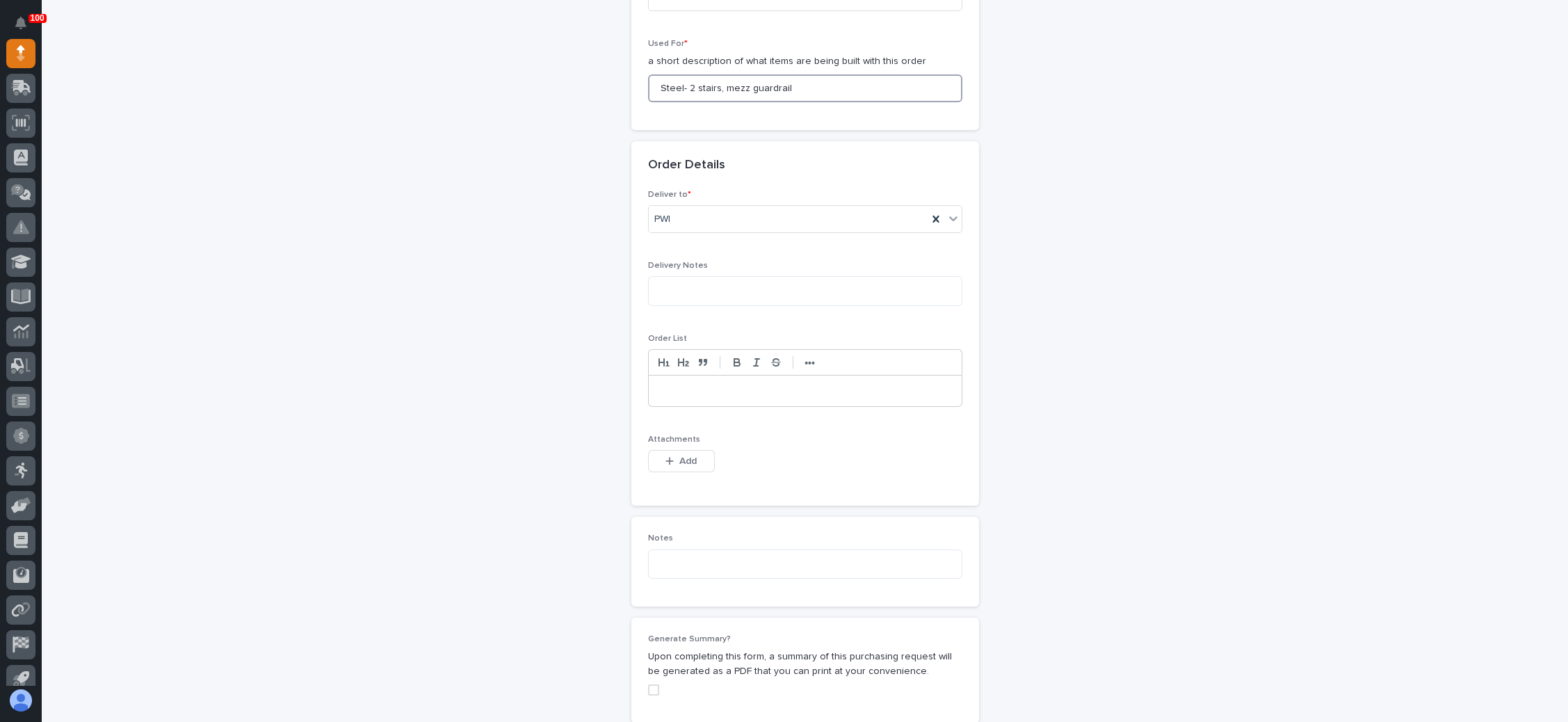
scroll to position [730, 0]
type input "Steel- 2 stairs, mezz guardrail"
click at [683, 450] on span "Add" at bounding box center [687, 456] width 17 height 13
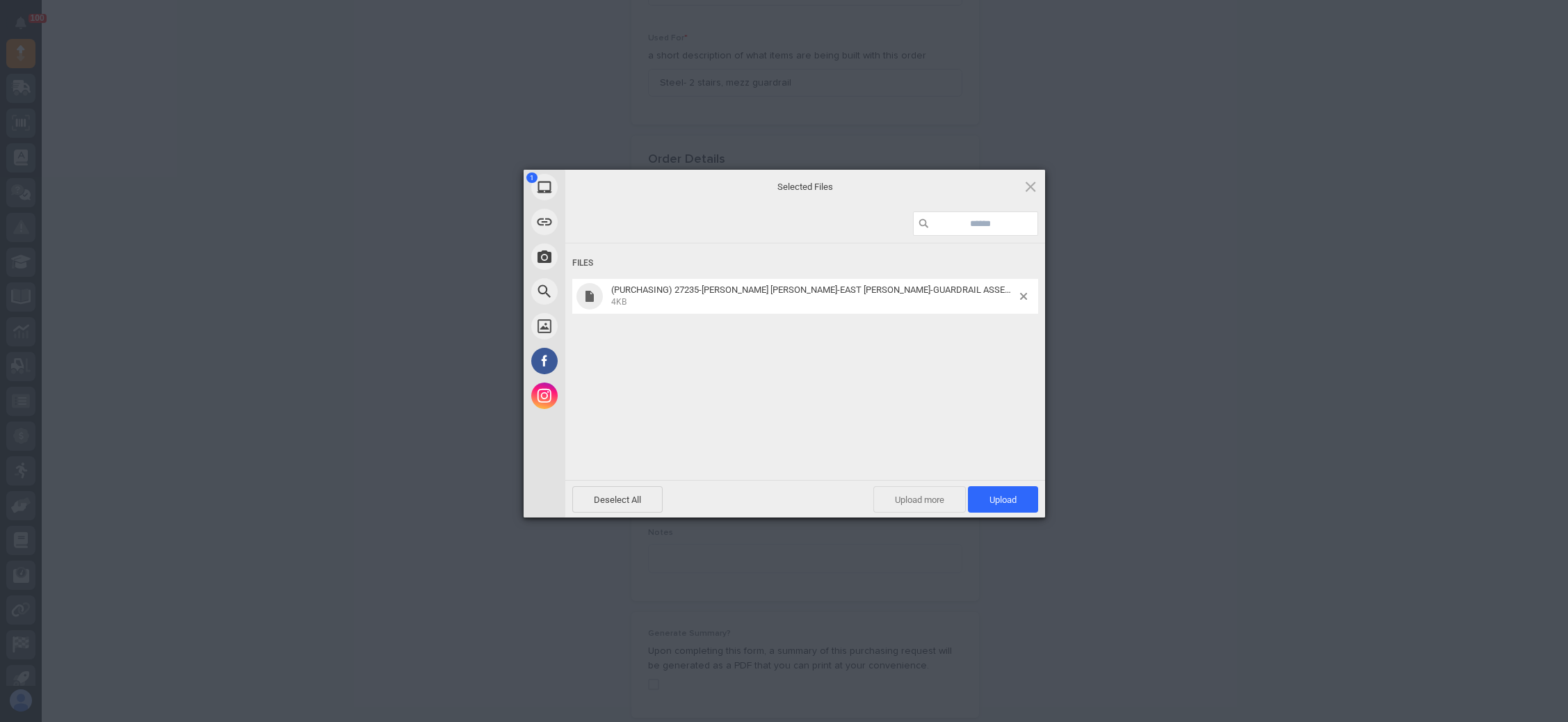
click at [908, 493] on span "Upload more" at bounding box center [919, 499] width 93 height 26
click at [896, 502] on span "Upload more" at bounding box center [904, 499] width 93 height 26
click at [994, 496] on span "Upload 3" at bounding box center [994, 500] width 42 height 11
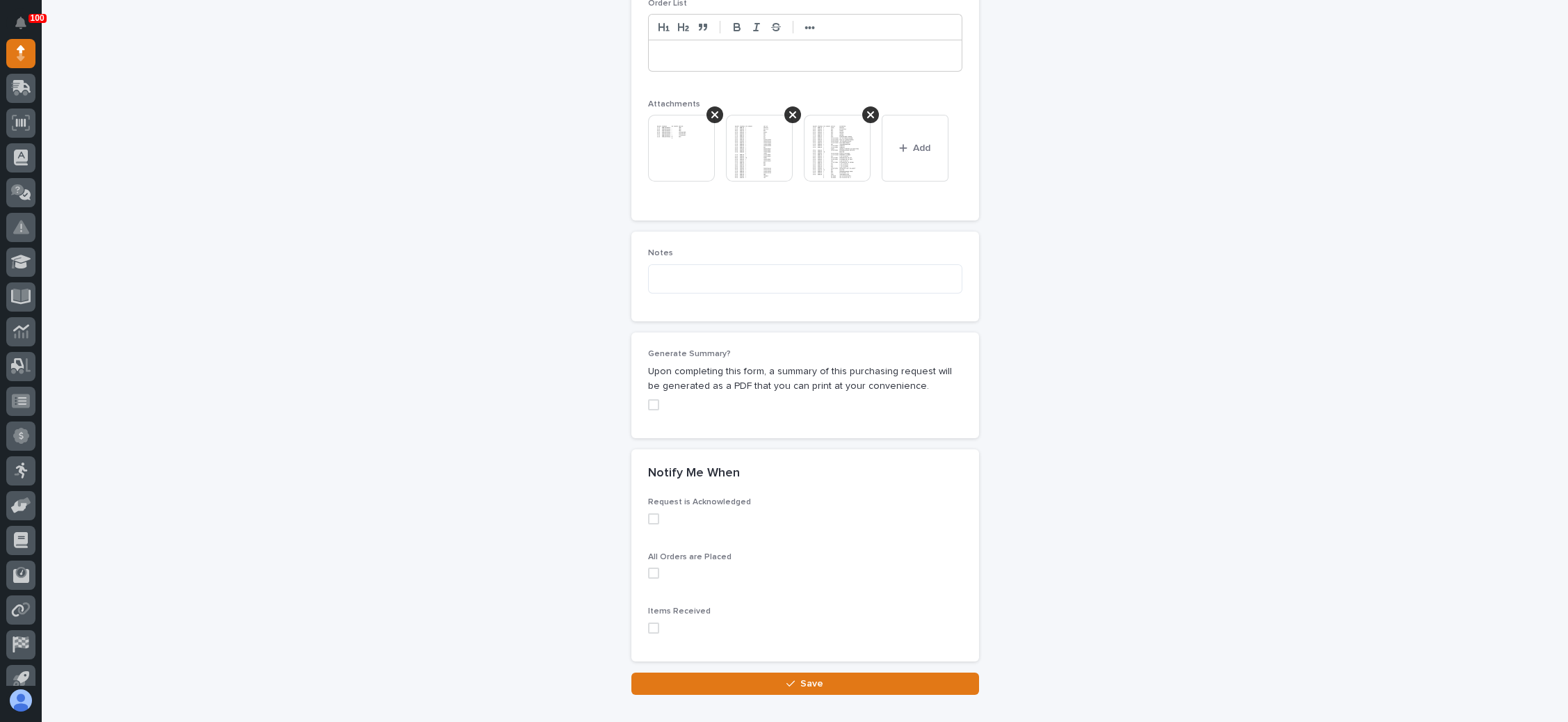
scroll to position [1118, 0]
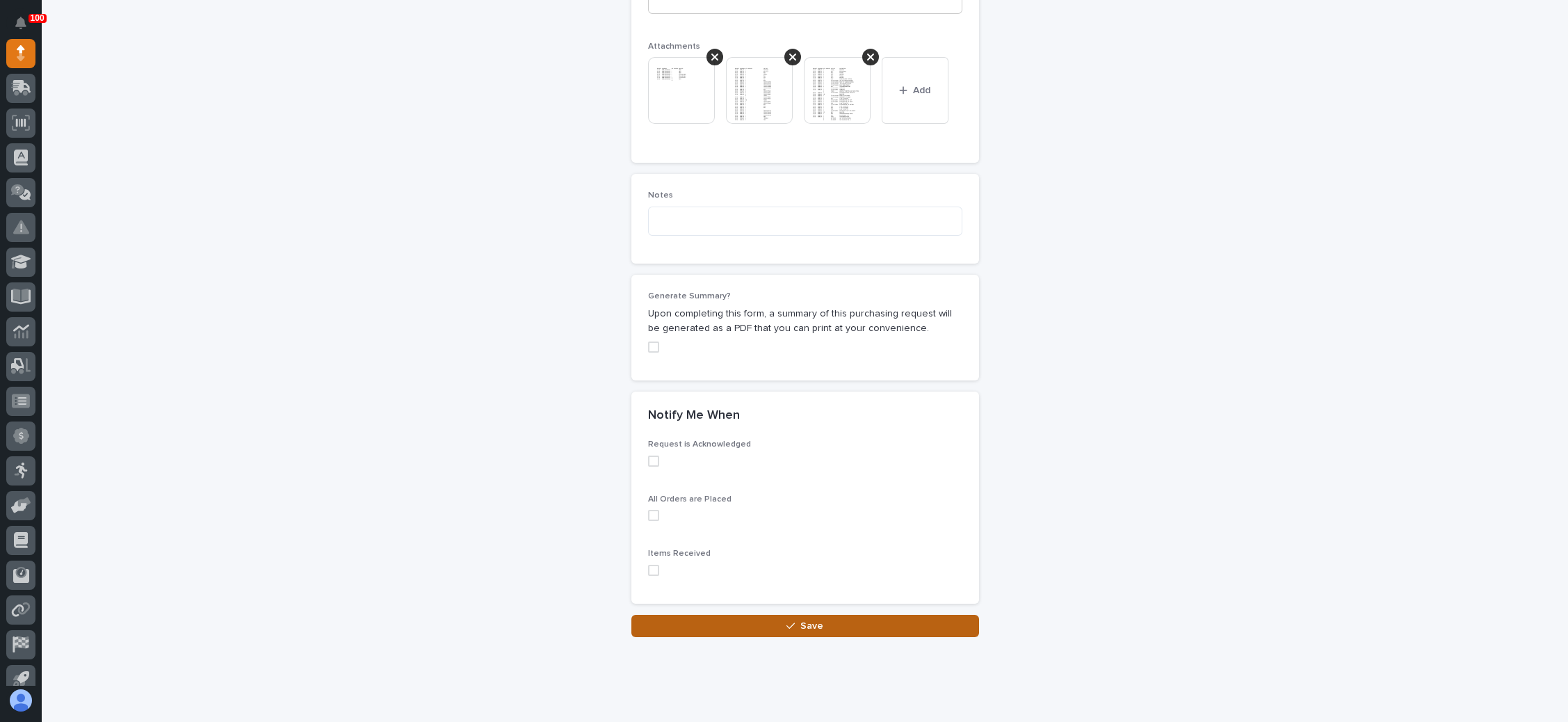
click at [805, 619] on span "Save" at bounding box center [812, 626] width 23 height 13
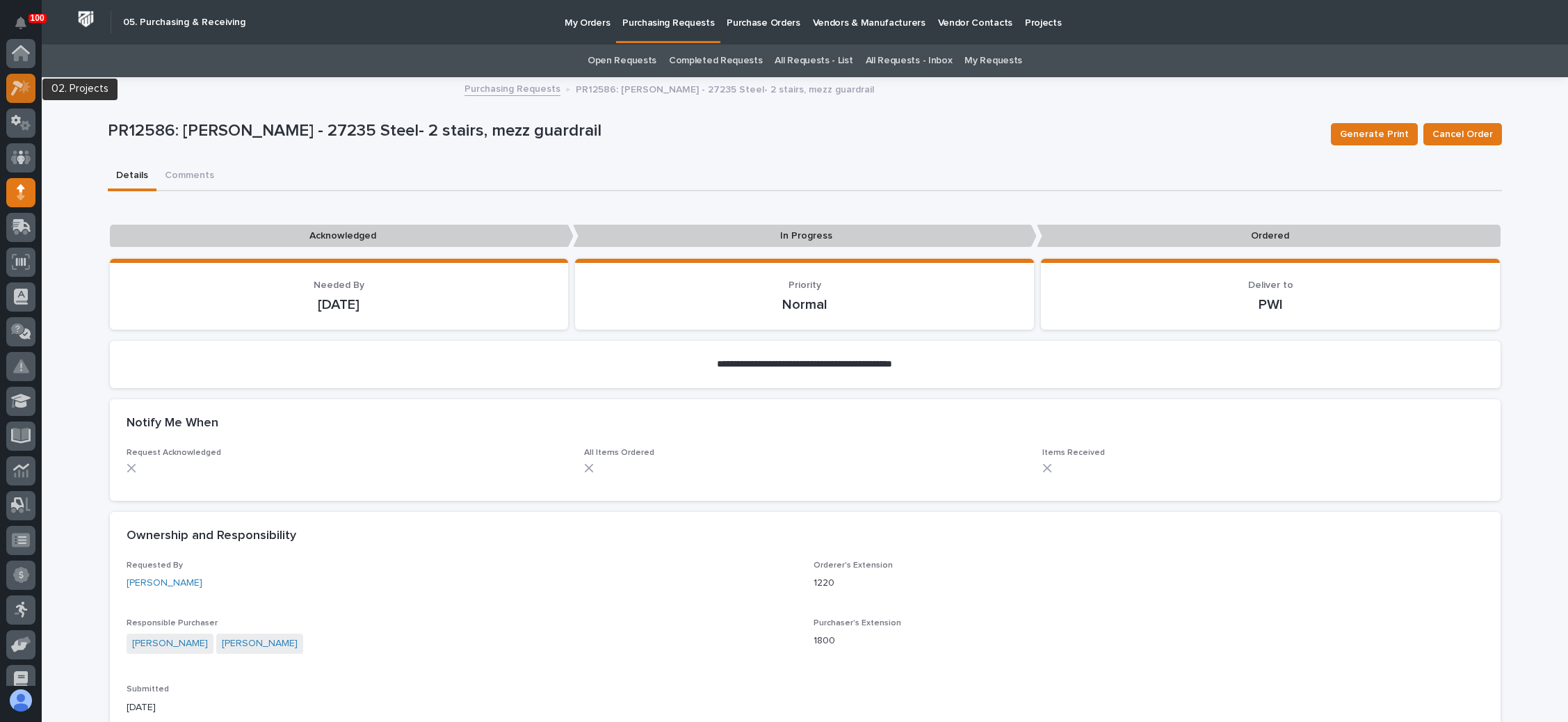
click at [24, 90] on icon at bounding box center [24, 85] width 12 height 13
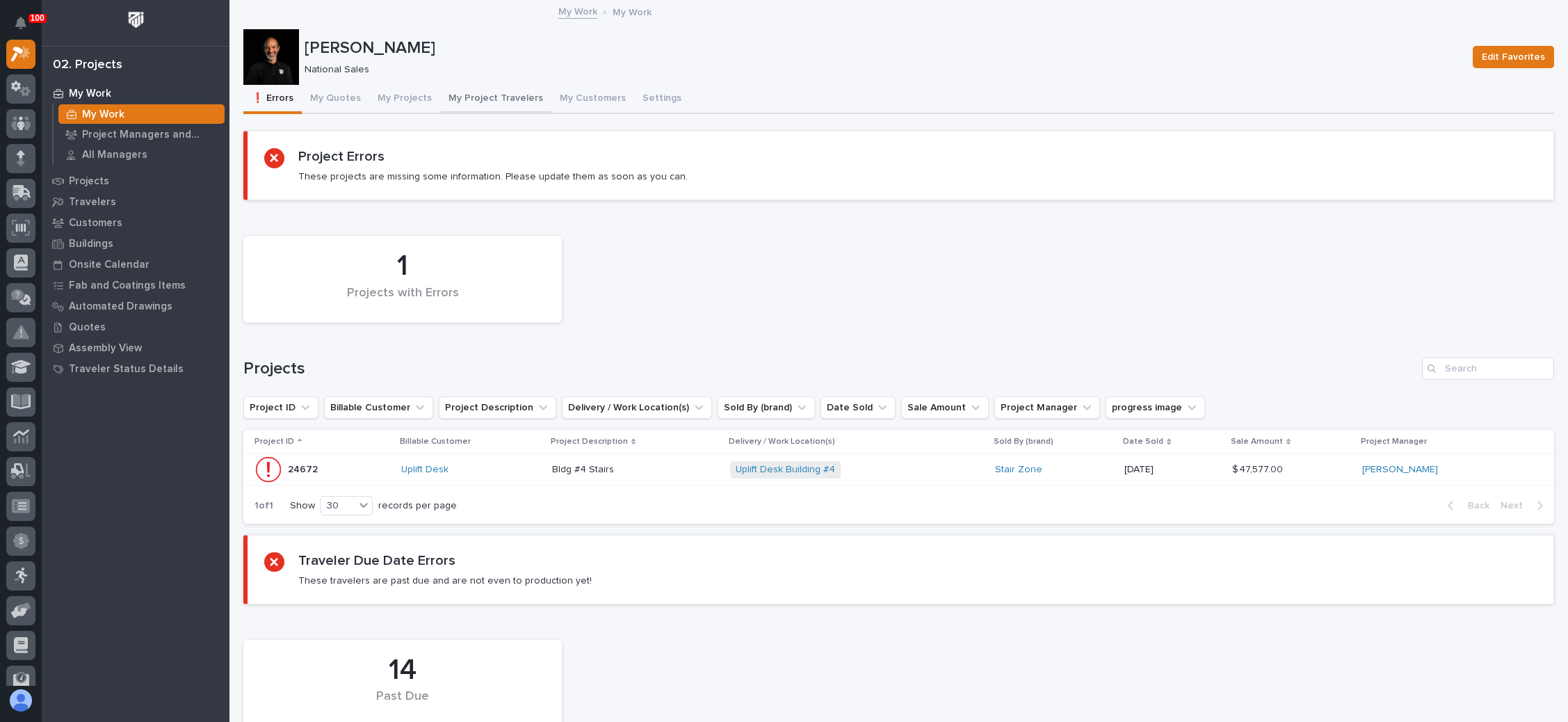
click at [506, 93] on button "My Project Travelers" at bounding box center [495, 99] width 111 height 29
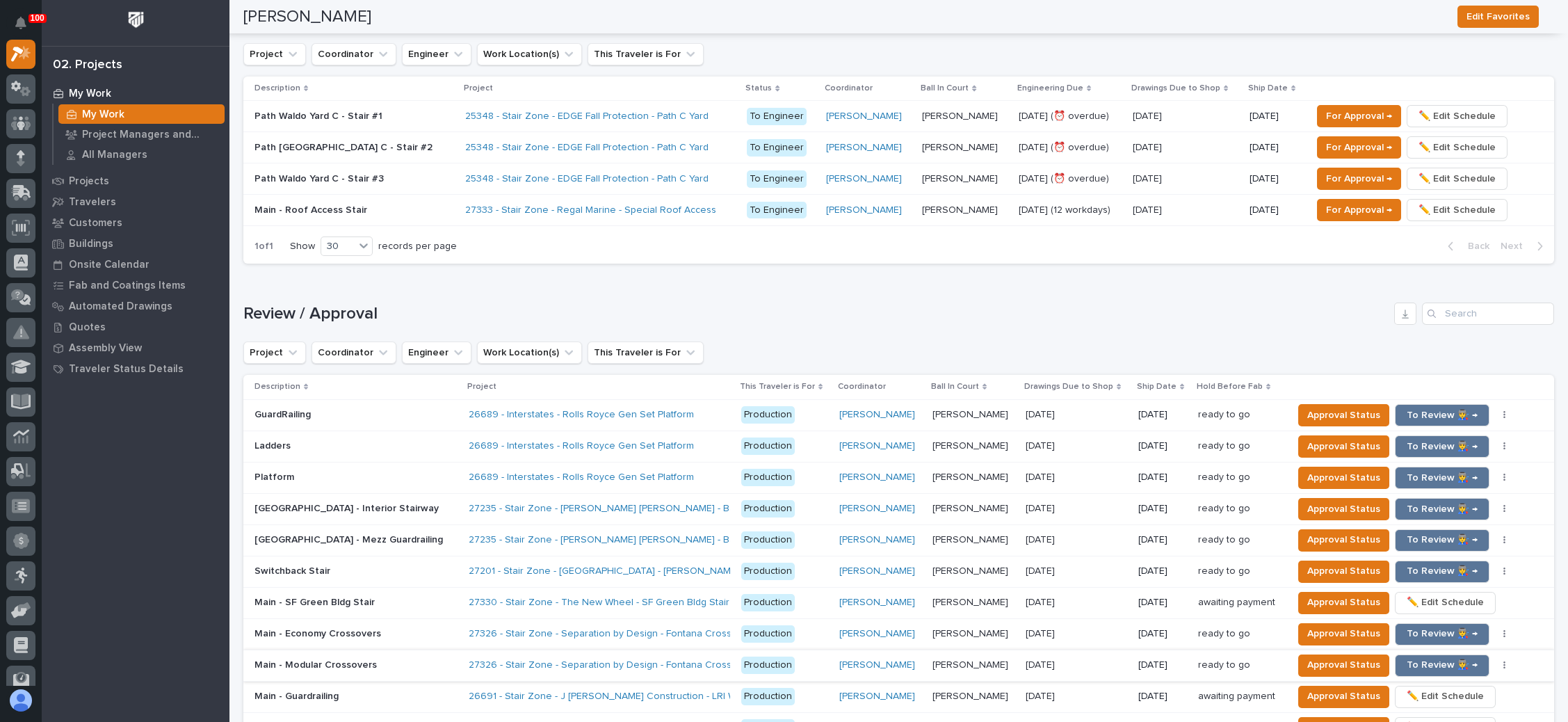
scroll to position [1043, 0]
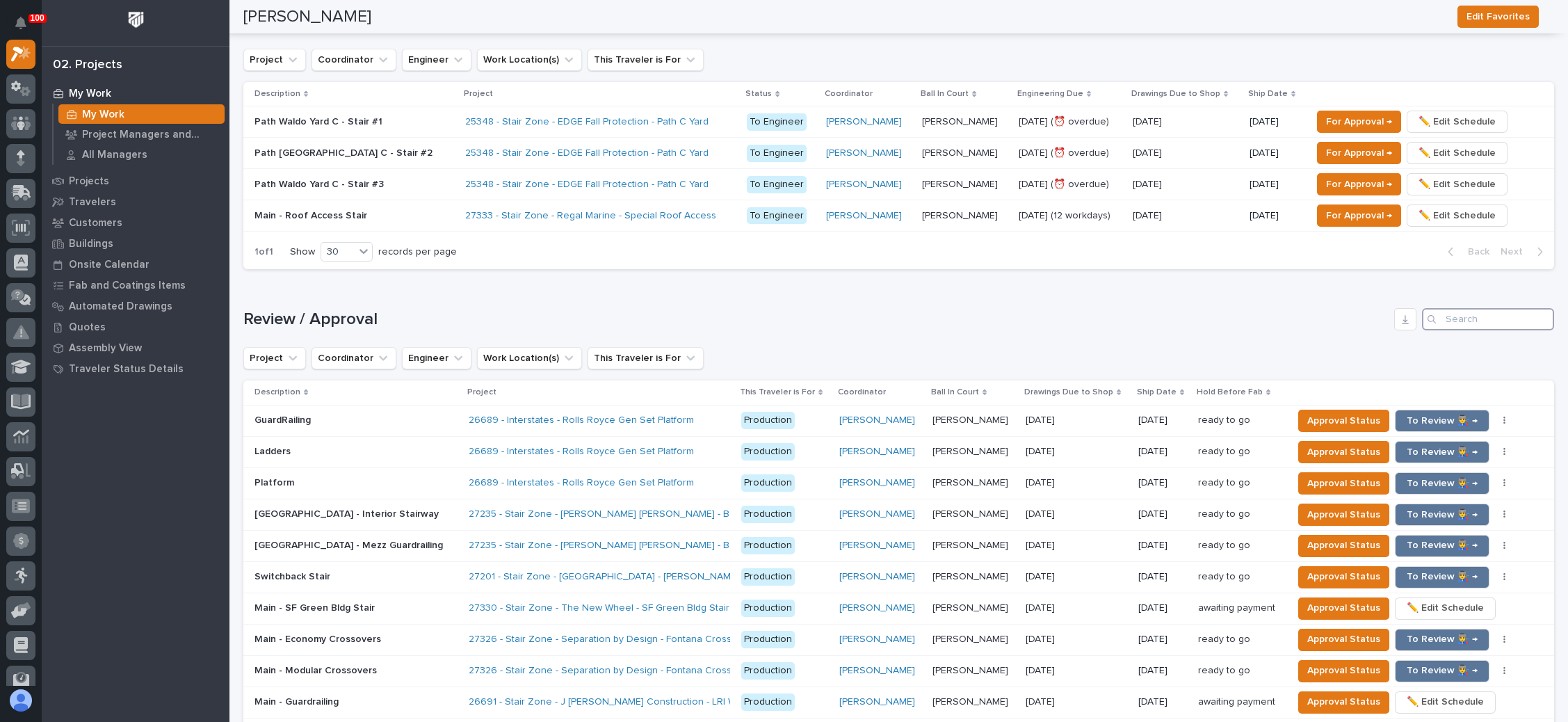
click at [1484, 314] on input "Search" at bounding box center [1487, 319] width 132 height 22
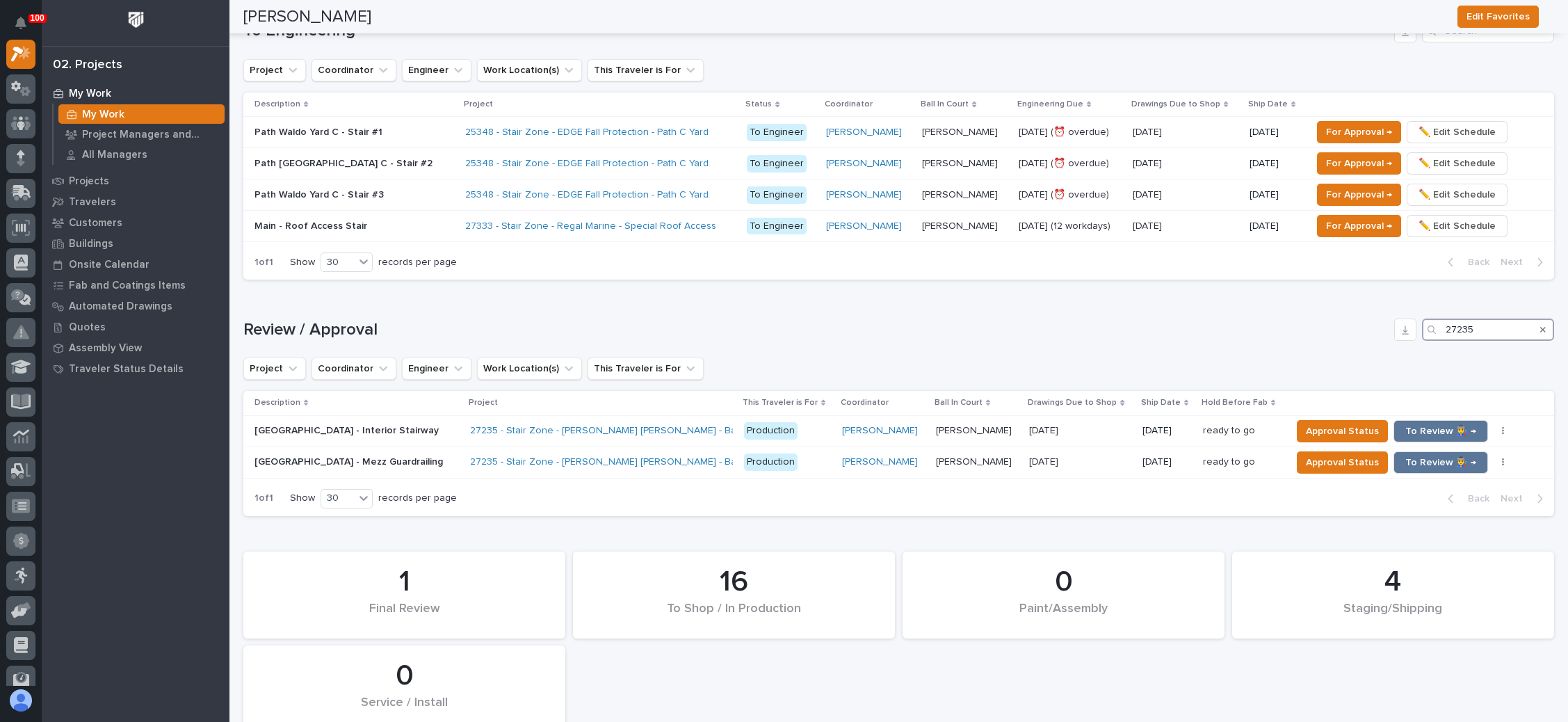
scroll to position [1007, 0]
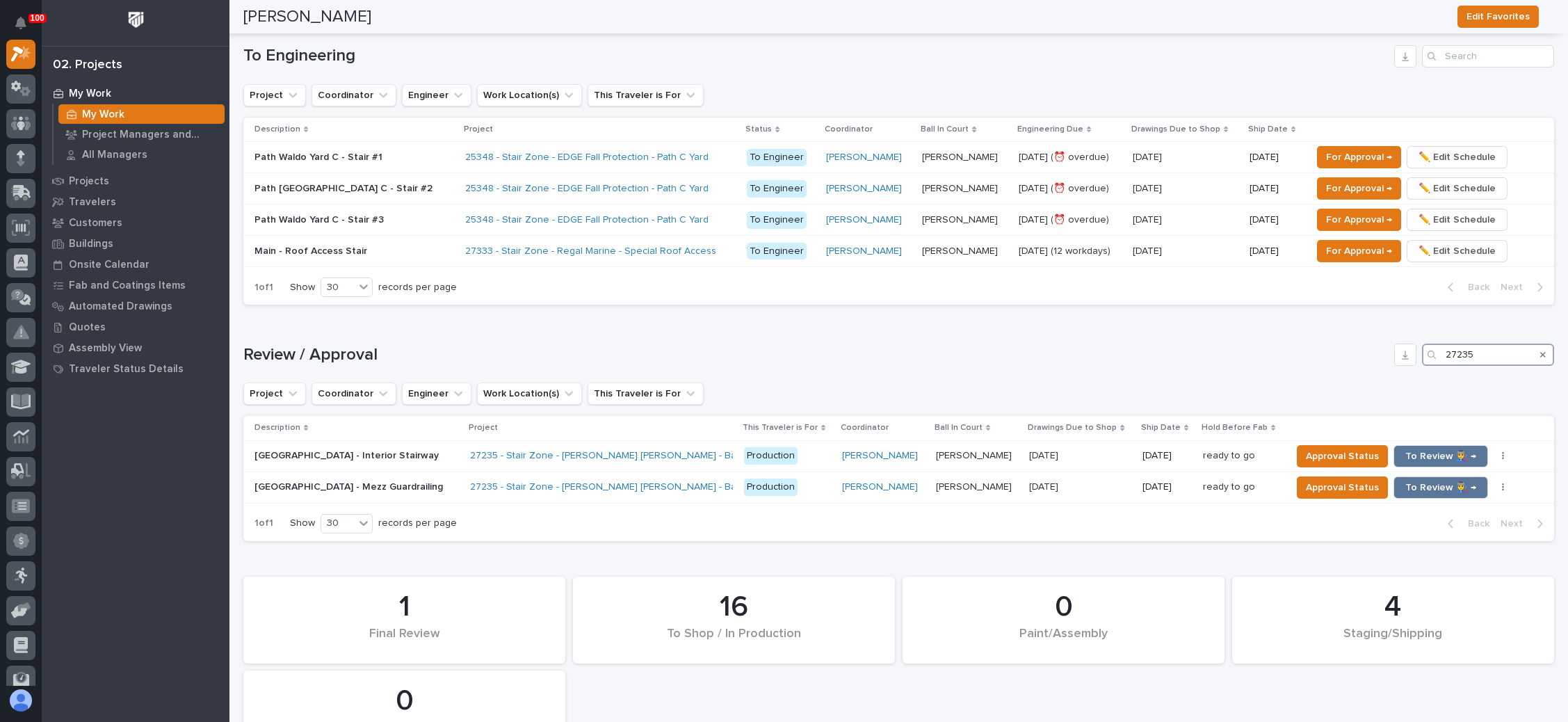
type input "27235"
click at [1421, 445] on button "To Review 👨‍🏭 →" at bounding box center [1440, 456] width 94 height 22
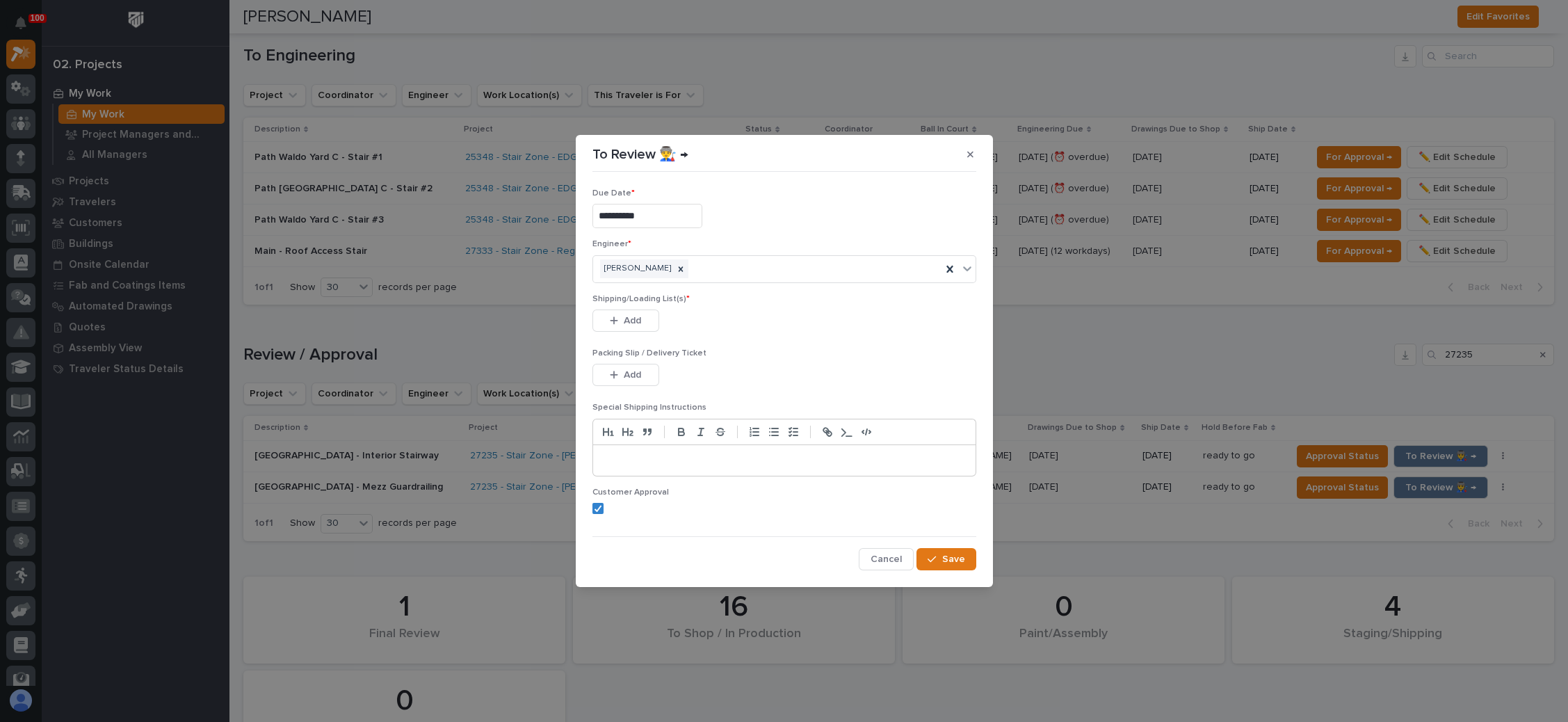
click at [632, 319] on span "Add" at bounding box center [632, 321] width 17 height 13
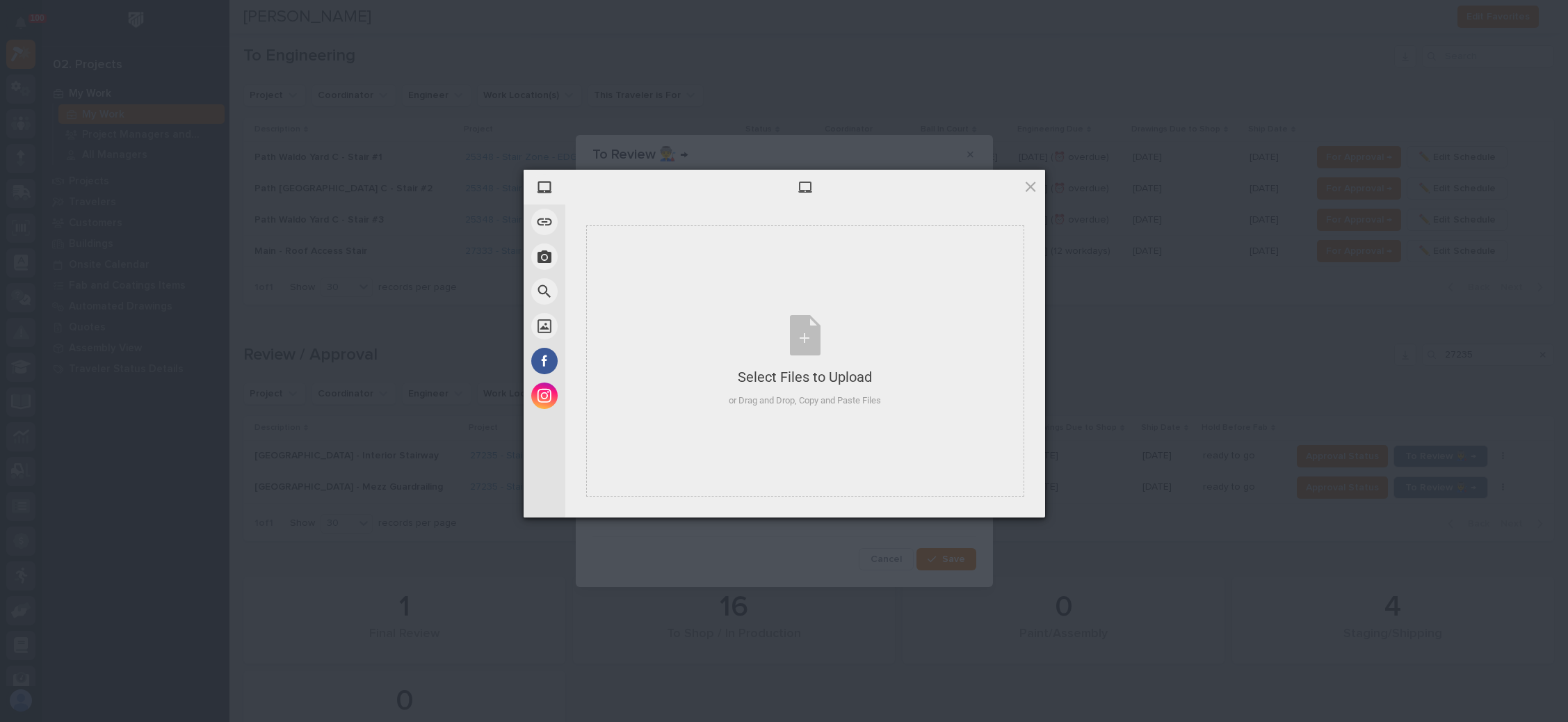
click at [1020, 190] on div at bounding box center [806, 187] width 480 height 35
click at [1029, 188] on span at bounding box center [1029, 186] width 15 height 15
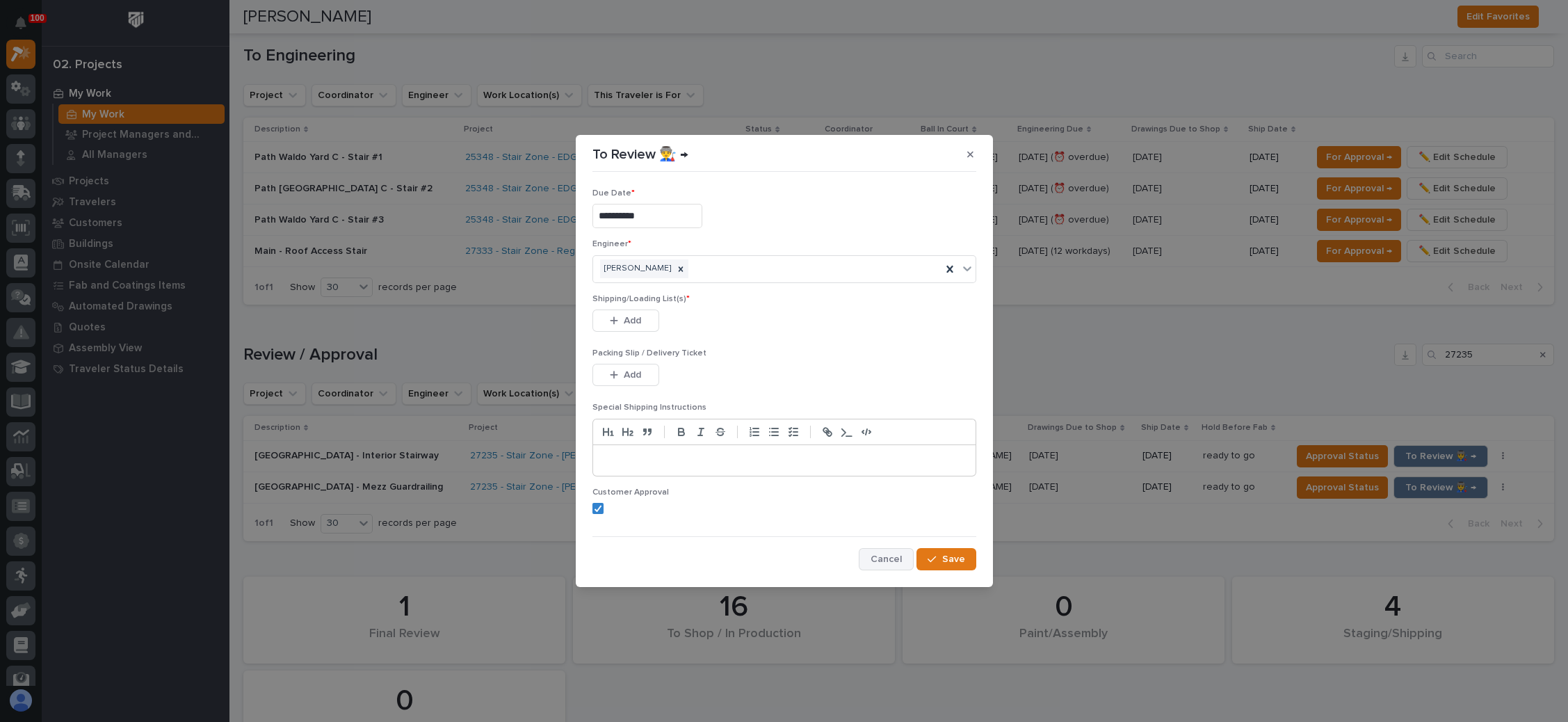
click at [883, 551] on button "Cancel" at bounding box center [886, 558] width 55 height 22
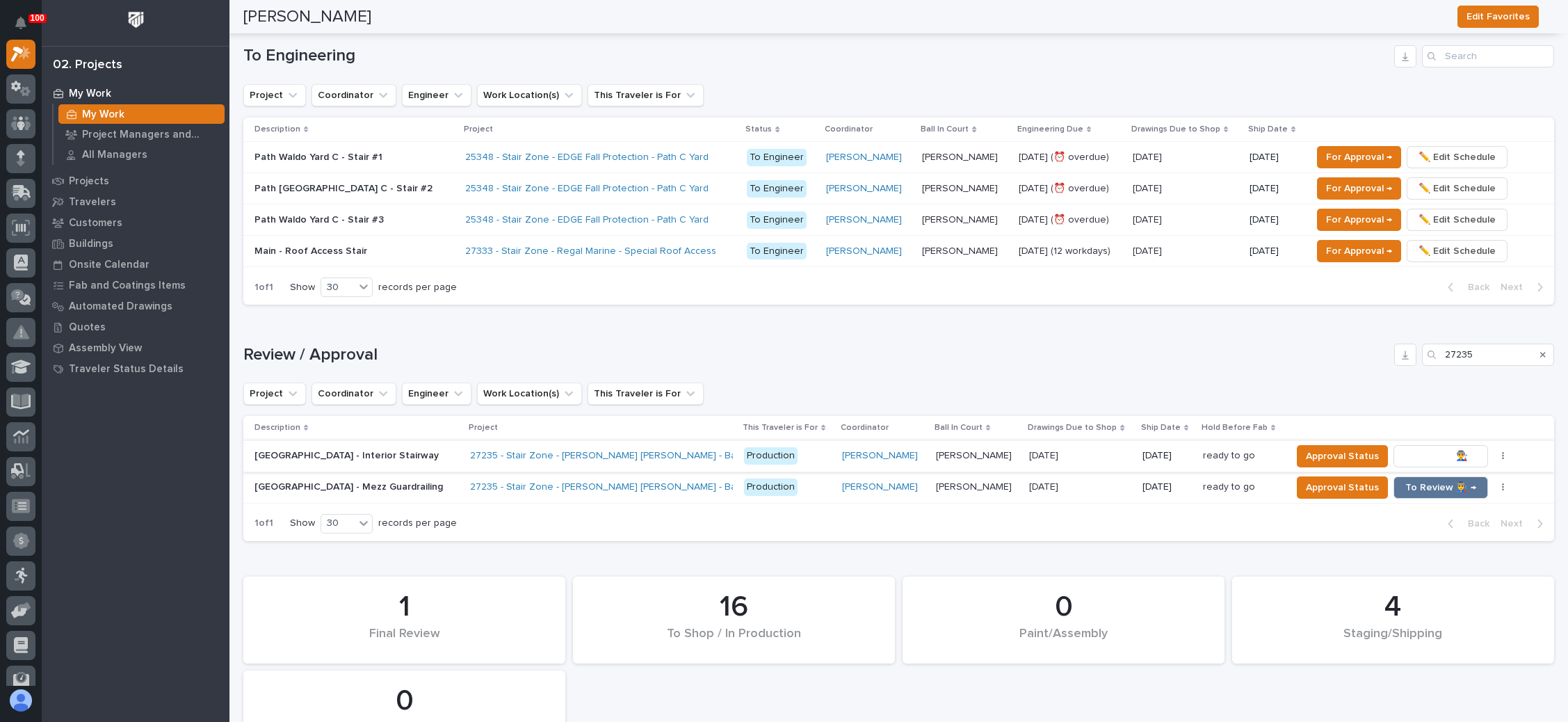
click at [1423, 450] on span "To Review 👨‍🏭 →" at bounding box center [1440, 456] width 71 height 17
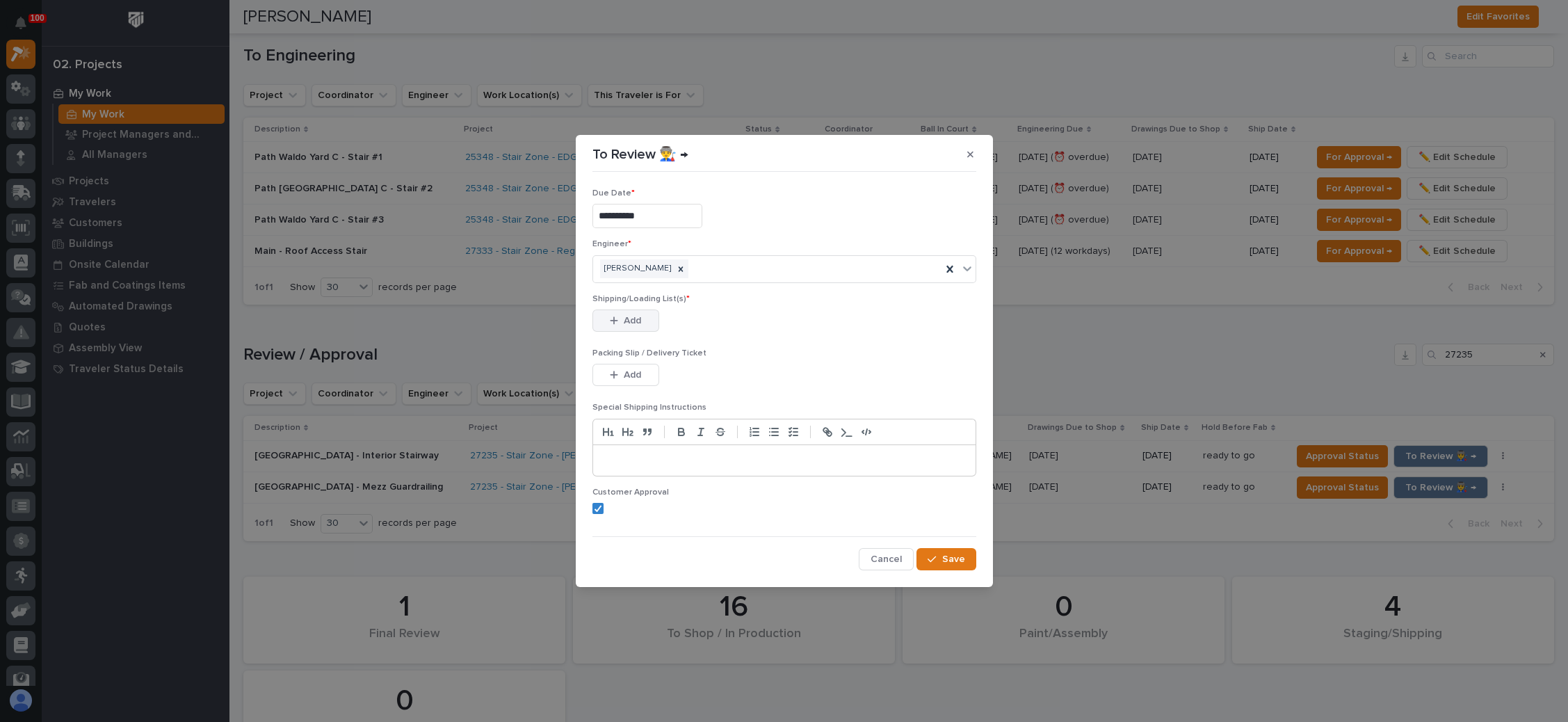
click at [637, 315] on span "Add" at bounding box center [632, 321] width 17 height 13
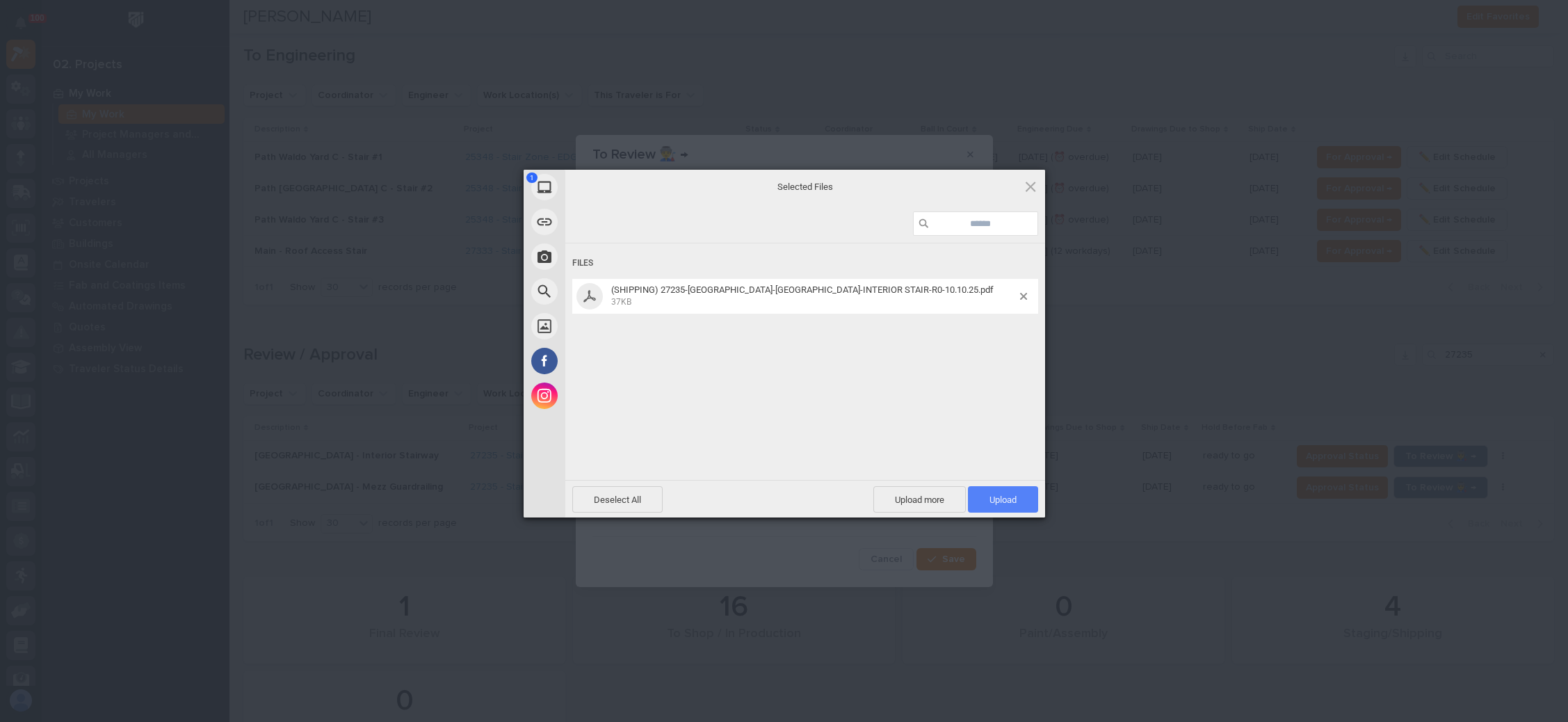
click at [992, 495] on span "Upload 1" at bounding box center [1002, 500] width 27 height 11
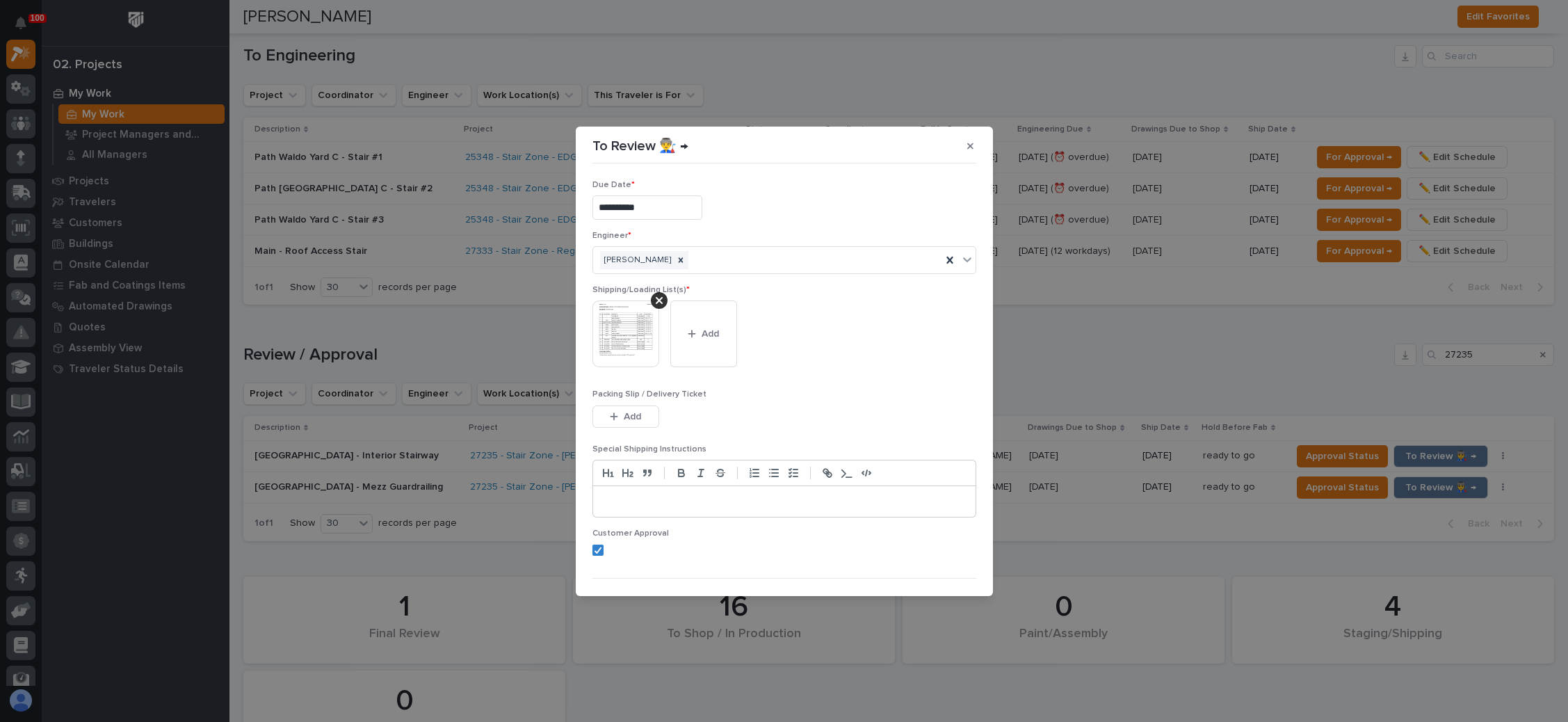
drag, startPoint x: 628, startPoint y: 409, endPoint x: 848, endPoint y: 372, distance: 223.1
click at [630, 410] on span "Add" at bounding box center [632, 416] width 17 height 13
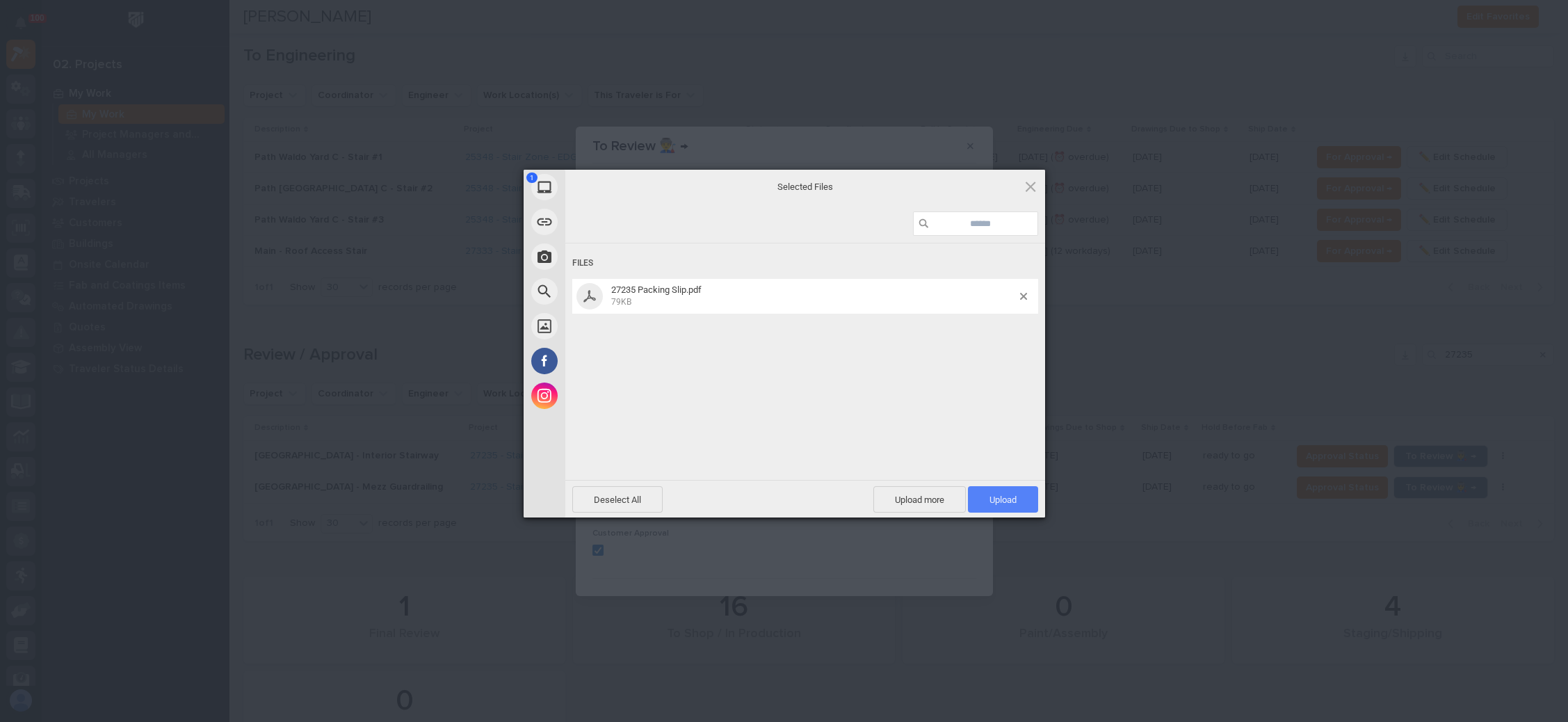
click at [1012, 495] on span "Upload 1" at bounding box center [1002, 500] width 27 height 11
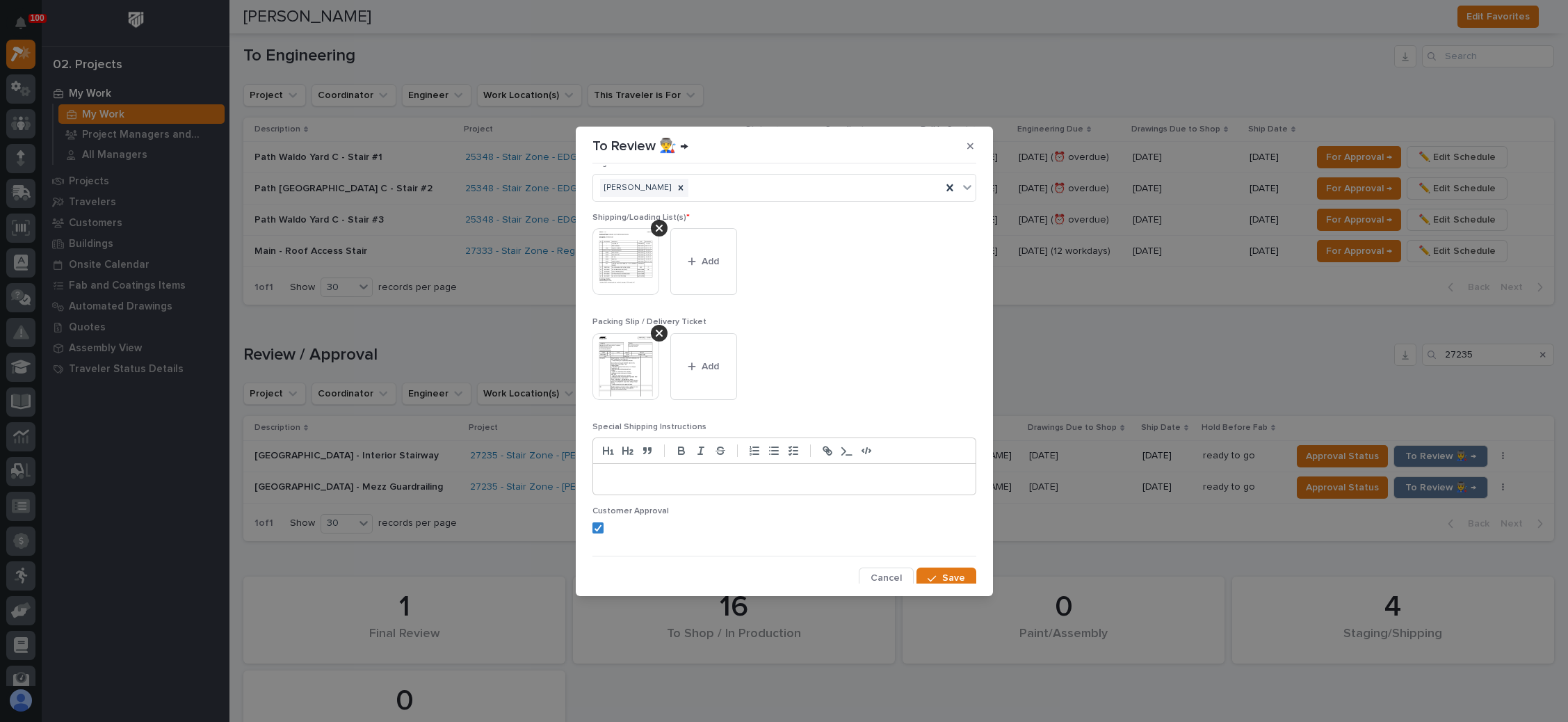
scroll to position [76, 0]
click at [929, 564] on button "Save" at bounding box center [946, 574] width 59 height 22
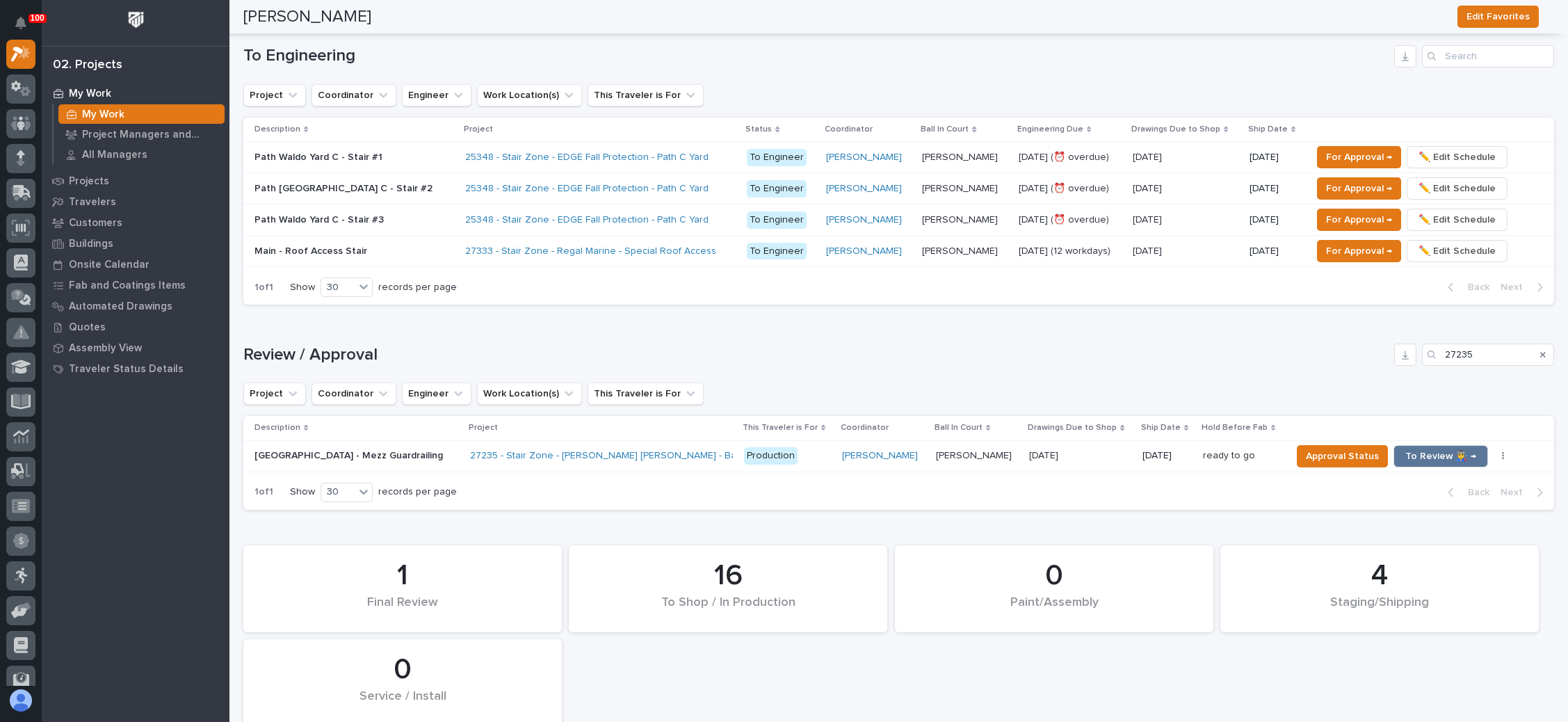
scroll to position [992, 0]
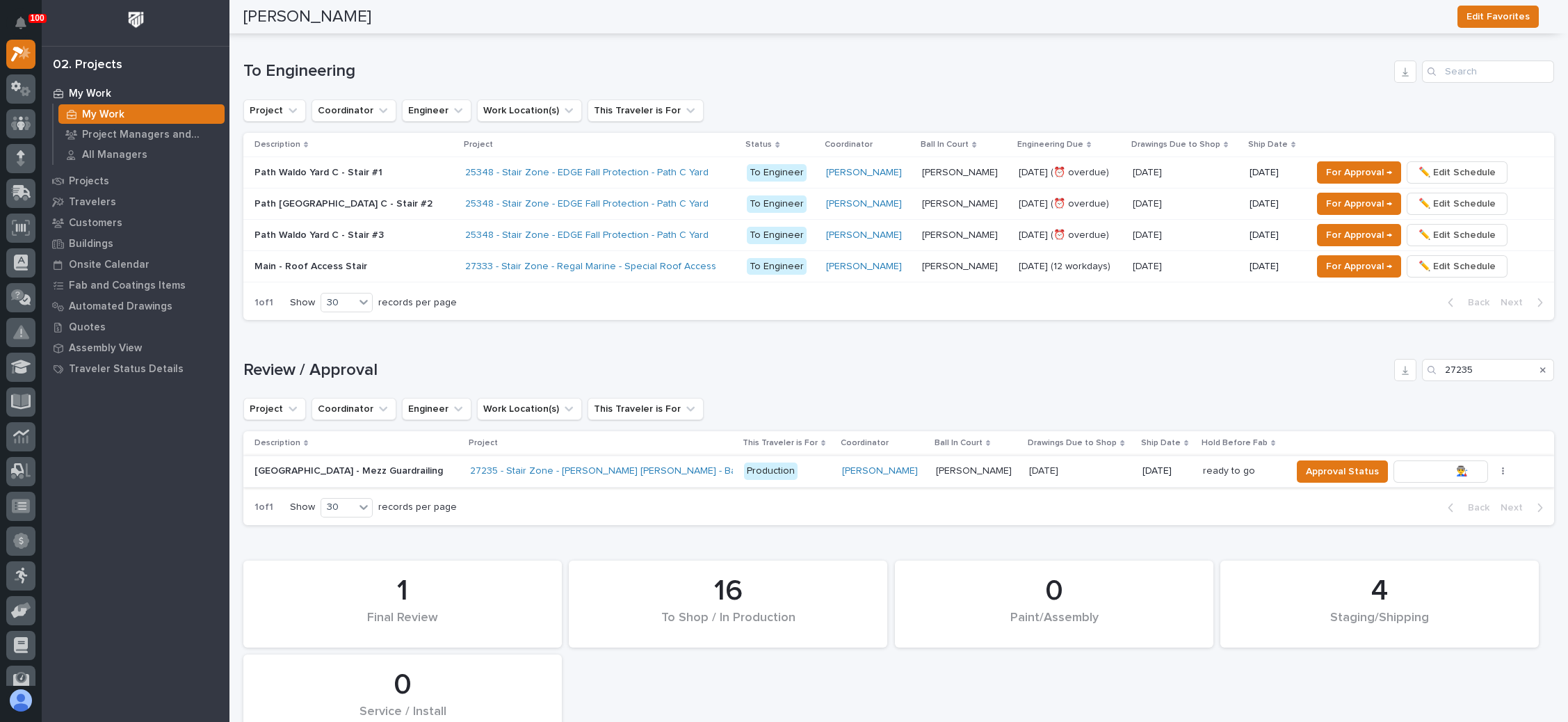
click at [1430, 465] on span "To Review 👨‍🏭 →" at bounding box center [1440, 471] width 71 height 17
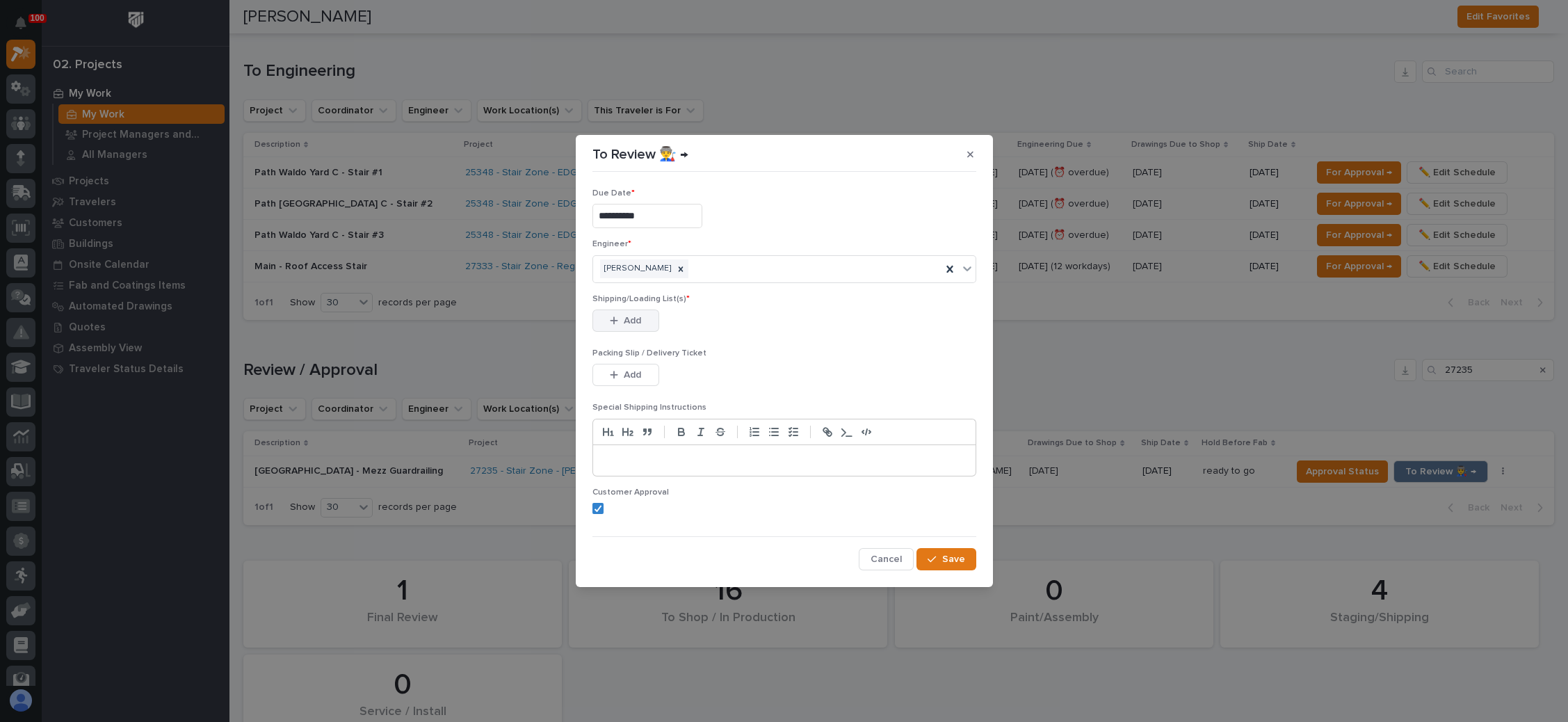
click at [619, 311] on button "Add" at bounding box center [626, 320] width 67 height 22
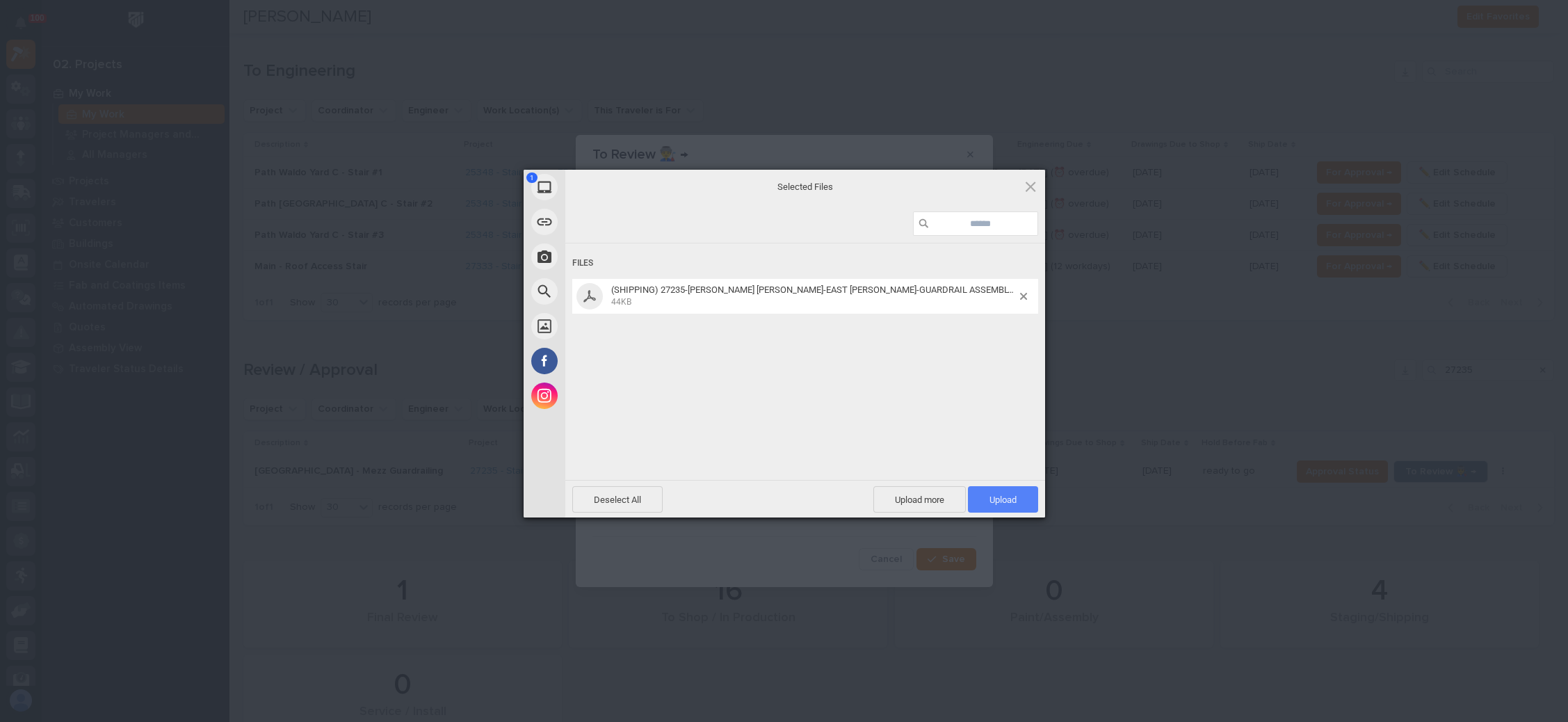
click at [1009, 492] on span "Upload 1" at bounding box center [1002, 499] width 70 height 26
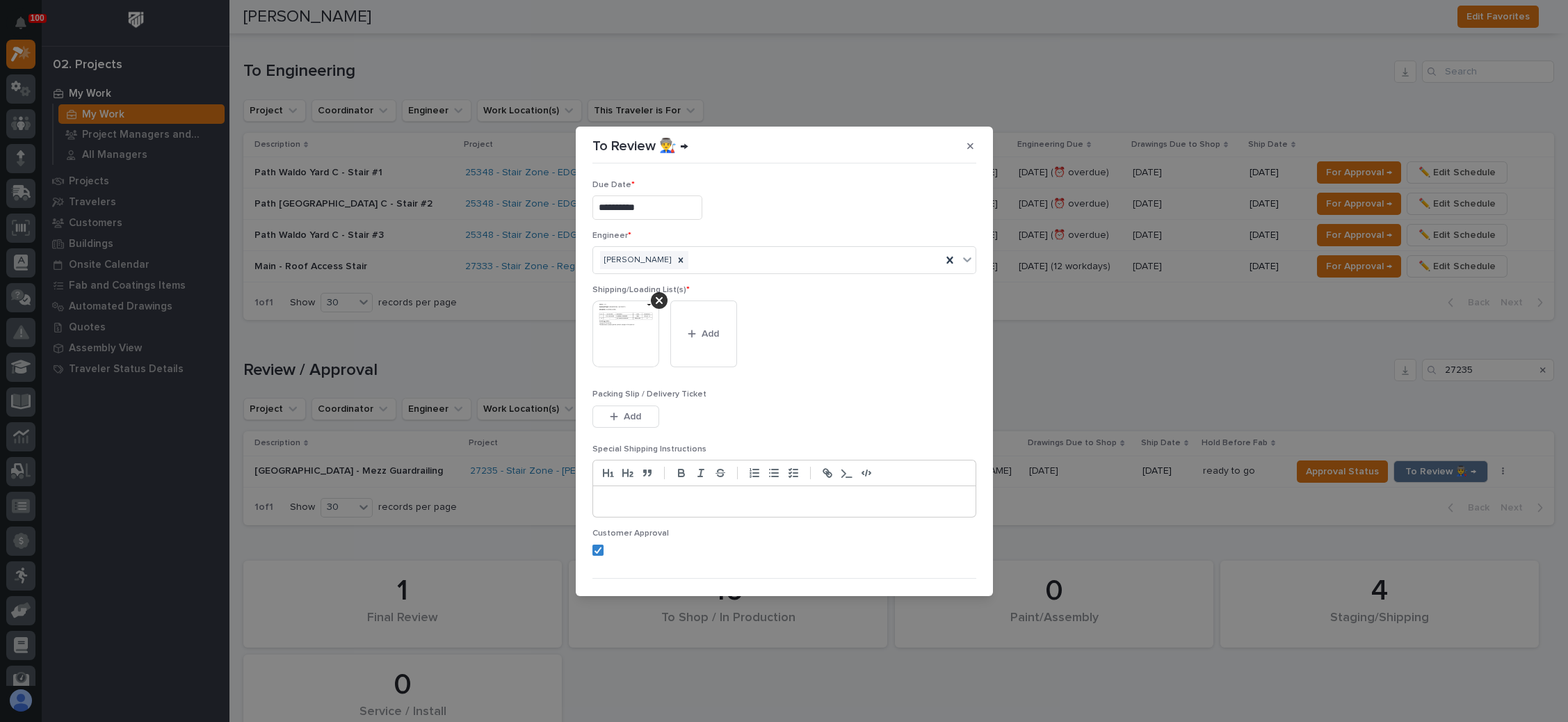
click at [629, 410] on span "Add" at bounding box center [632, 416] width 17 height 13
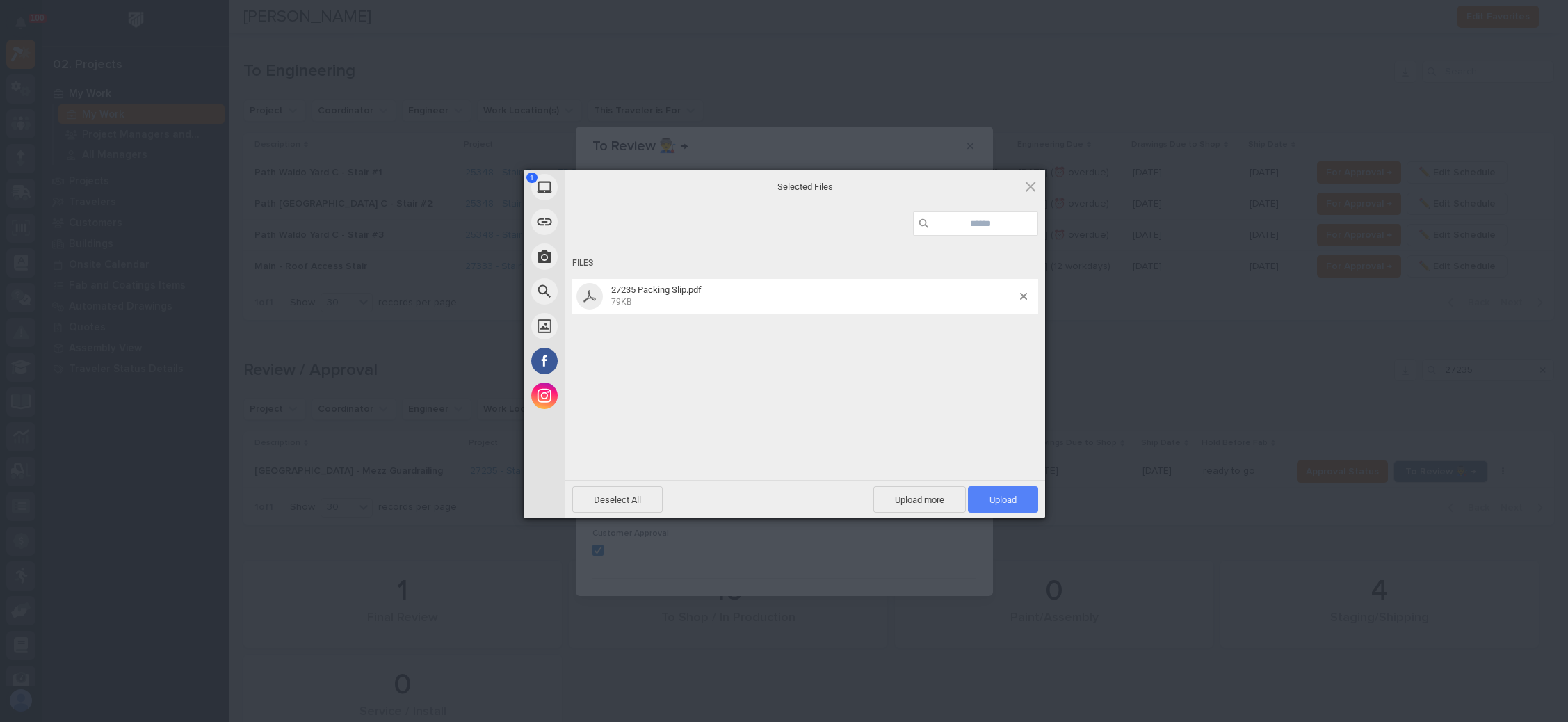
click at [1009, 495] on span "Upload 1" at bounding box center [1002, 500] width 27 height 11
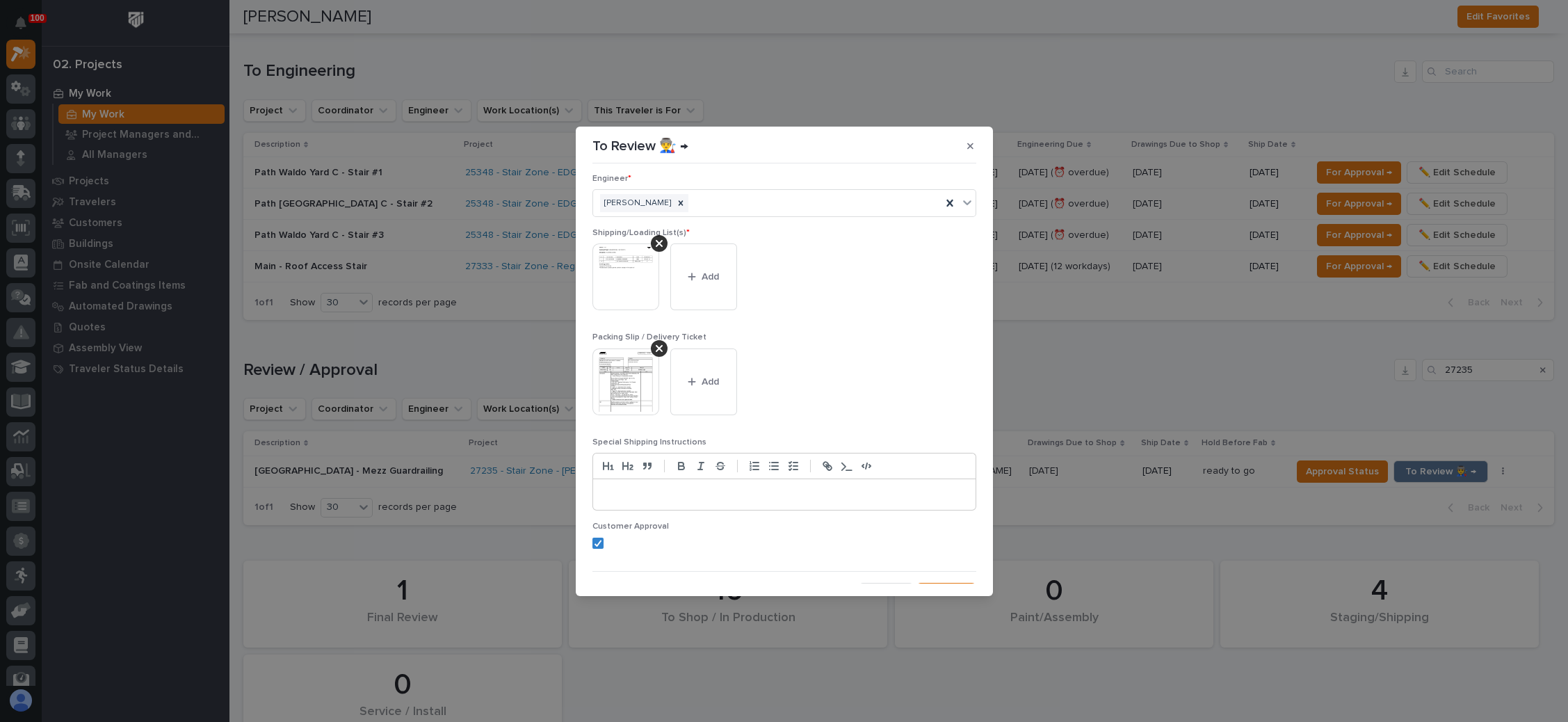
scroll to position [76, 0]
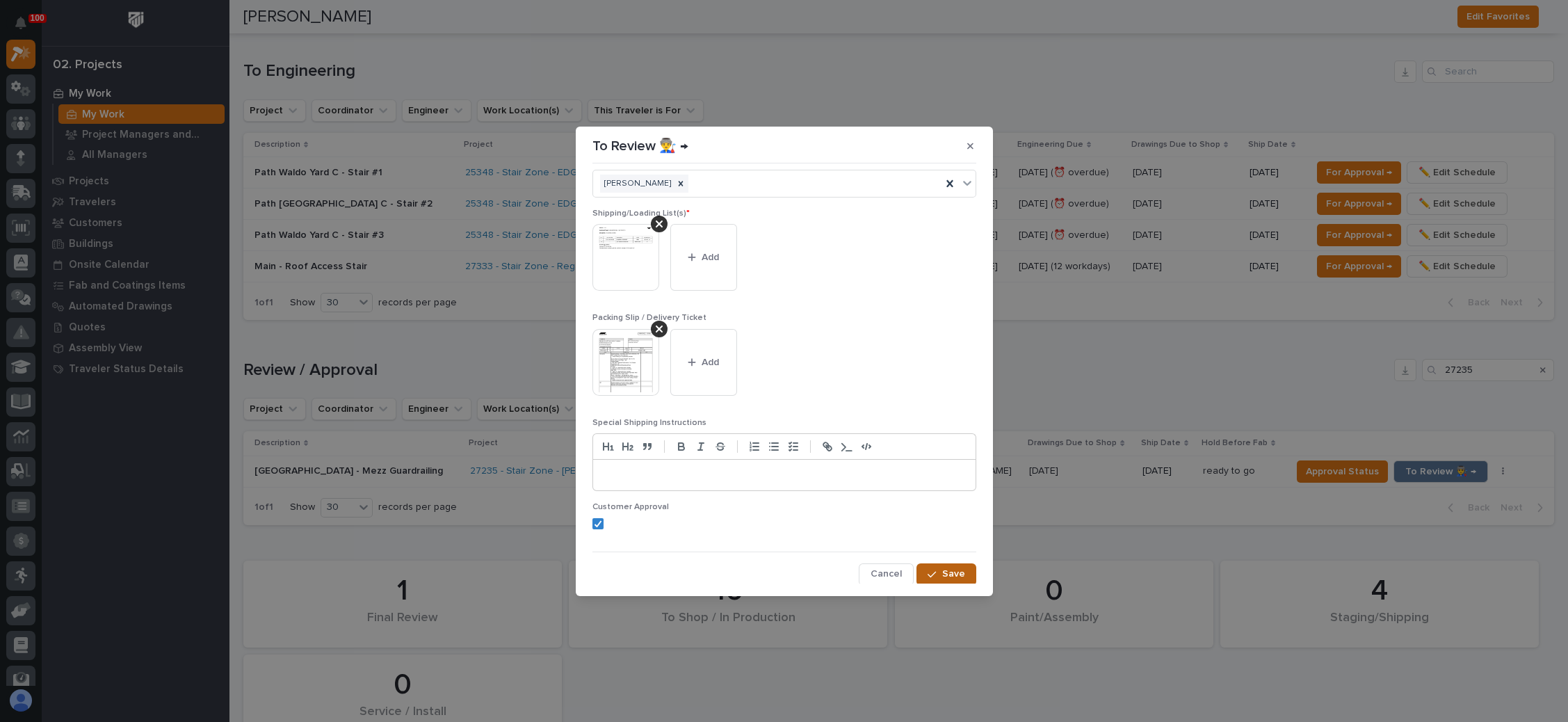
click at [928, 569] on icon "button" at bounding box center [931, 574] width 8 height 10
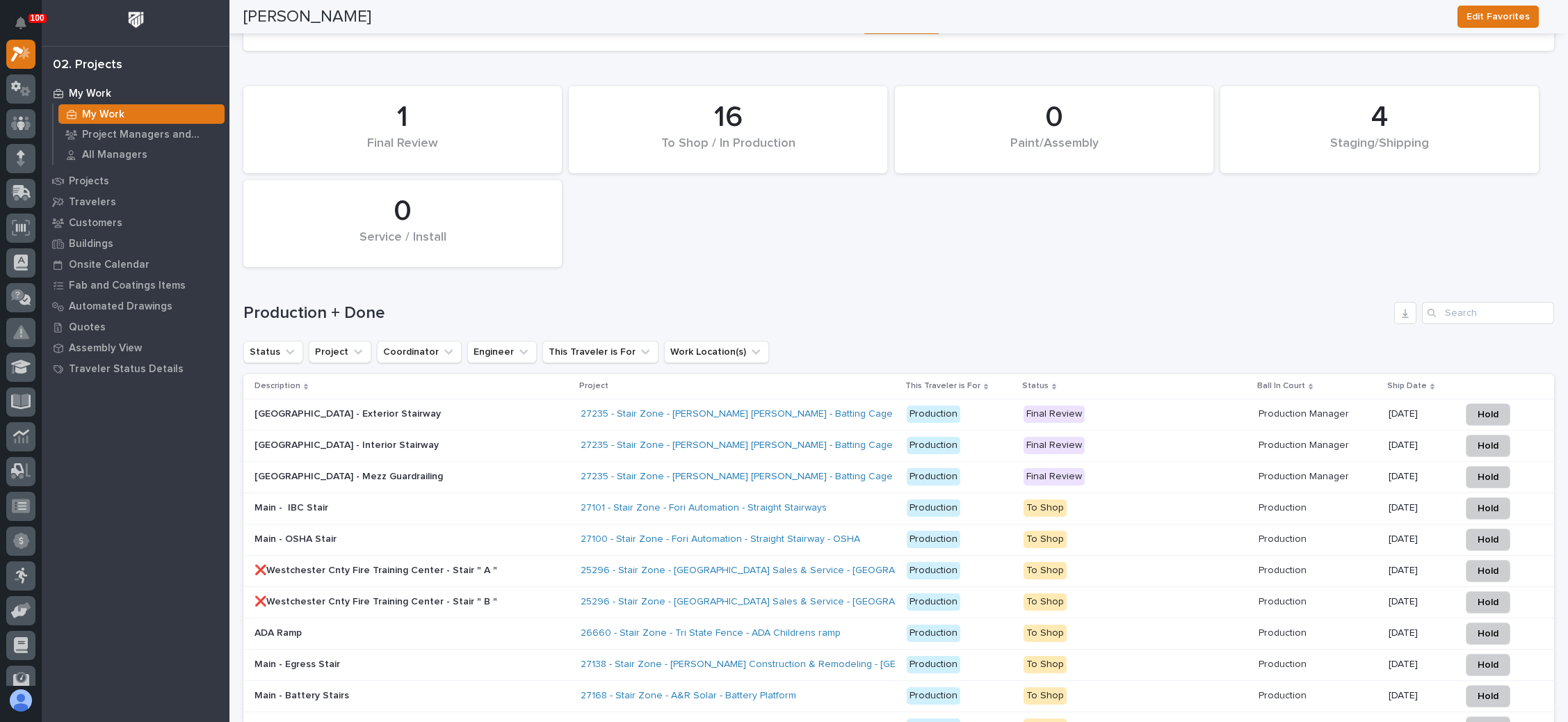
scroll to position [1548, 0]
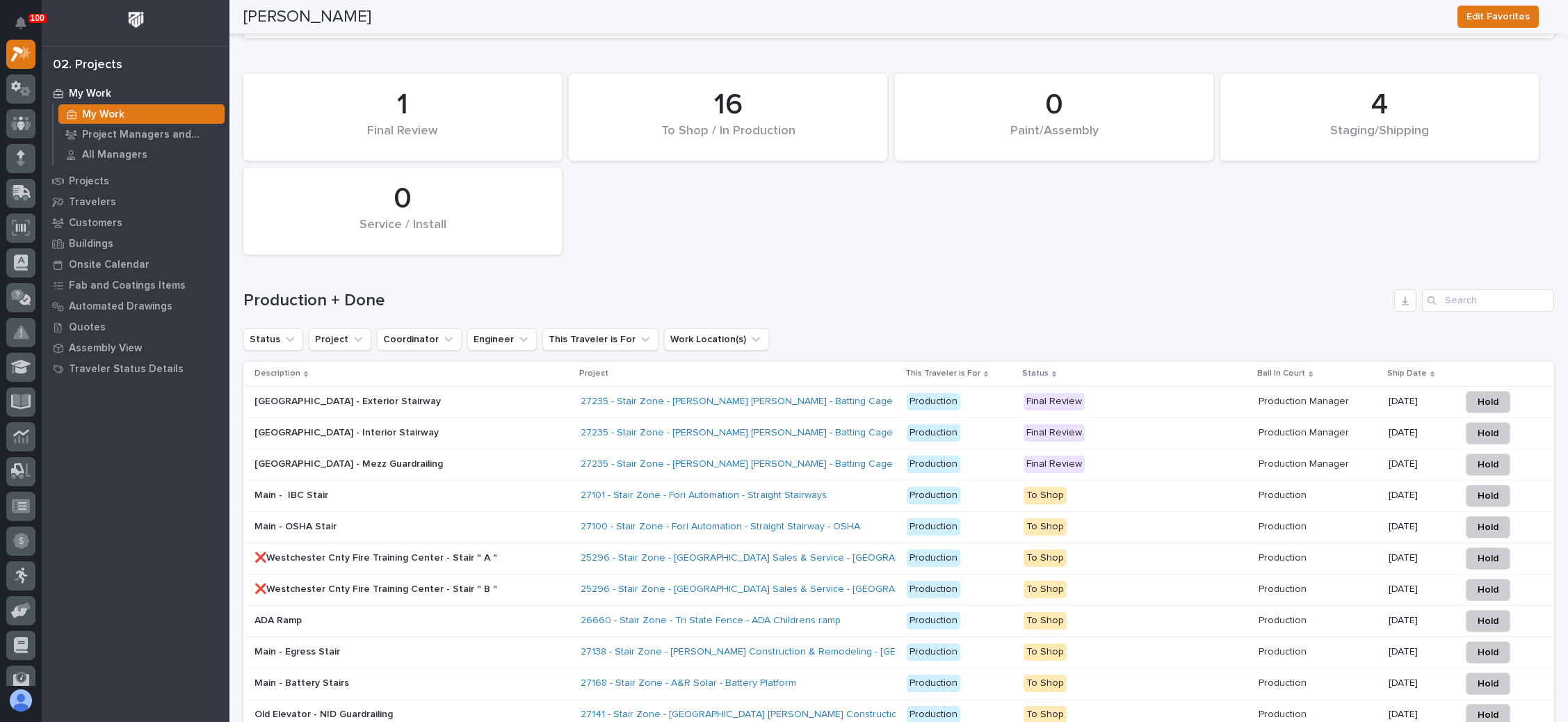
click at [1158, 390] on div "Final Review" at bounding box center [1135, 400] width 224 height 20
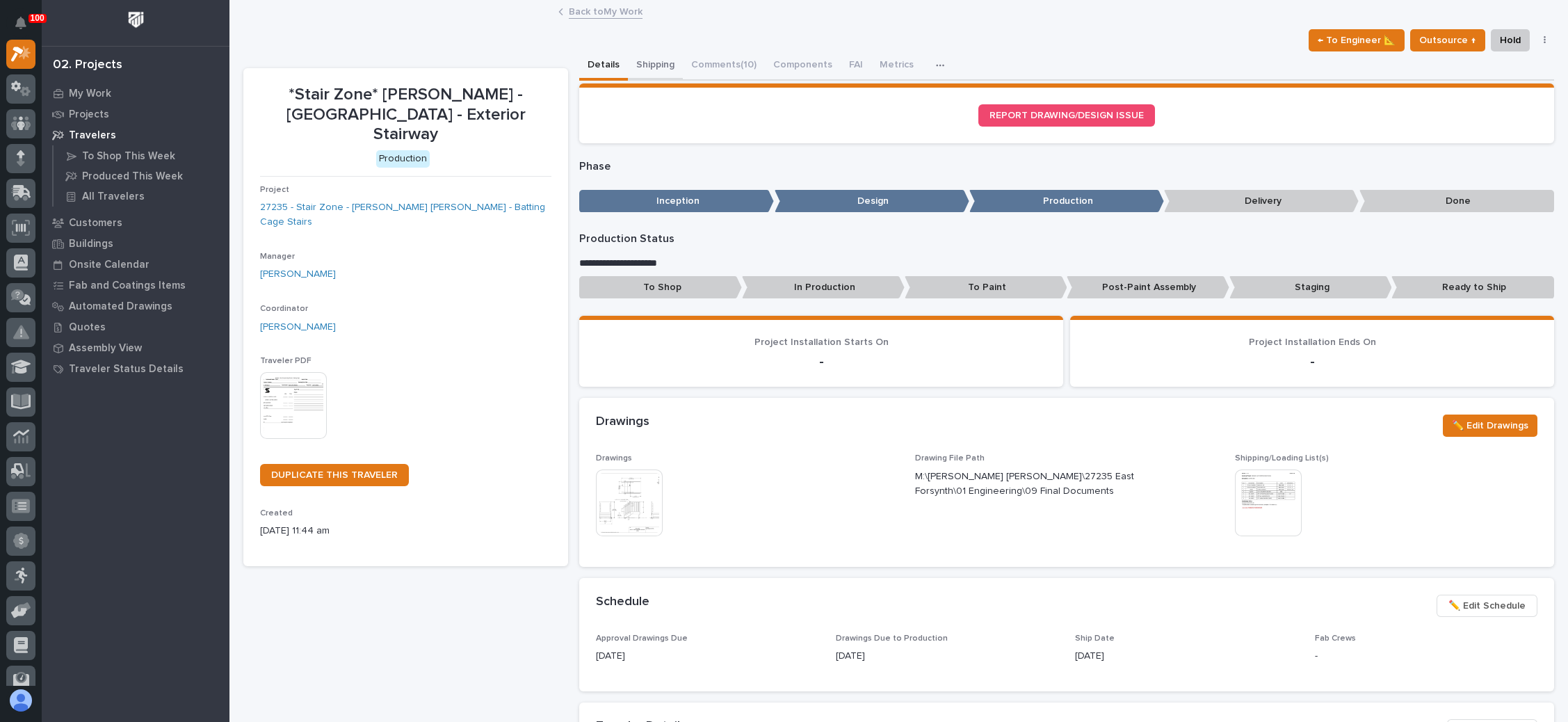
click at [655, 60] on button "Shipping" at bounding box center [655, 66] width 55 height 29
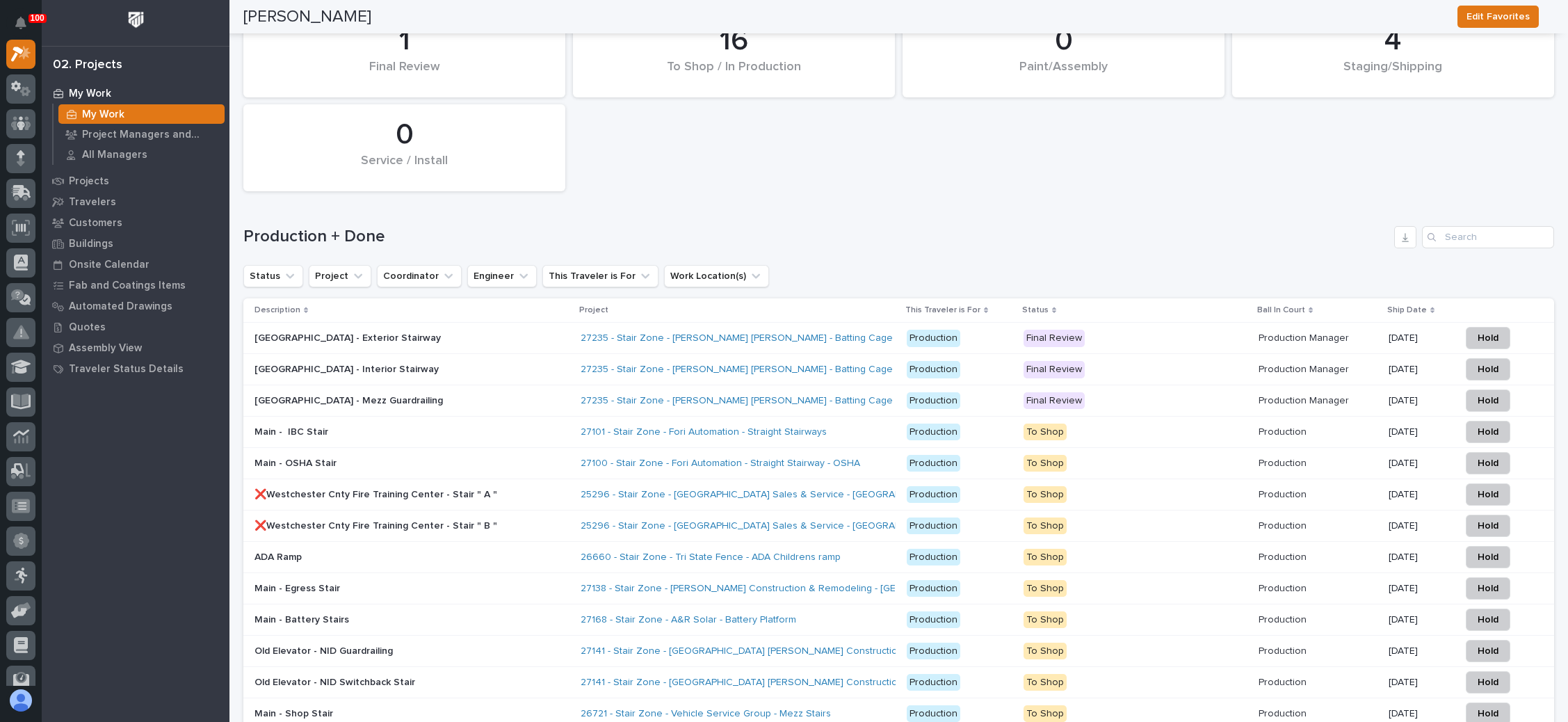
scroll to position [1877, 0]
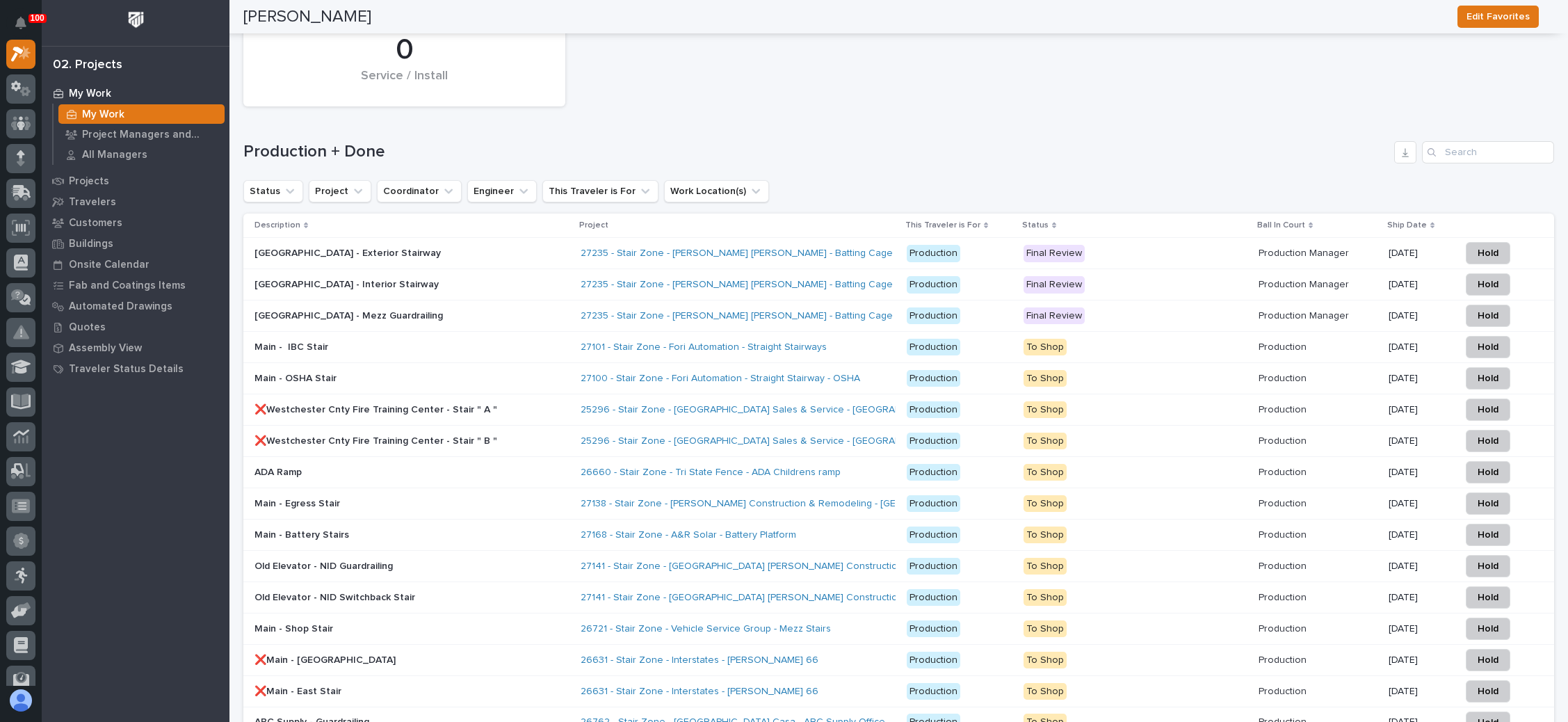
click at [1182, 245] on p "Final Review" at bounding box center [1135, 253] width 224 height 17
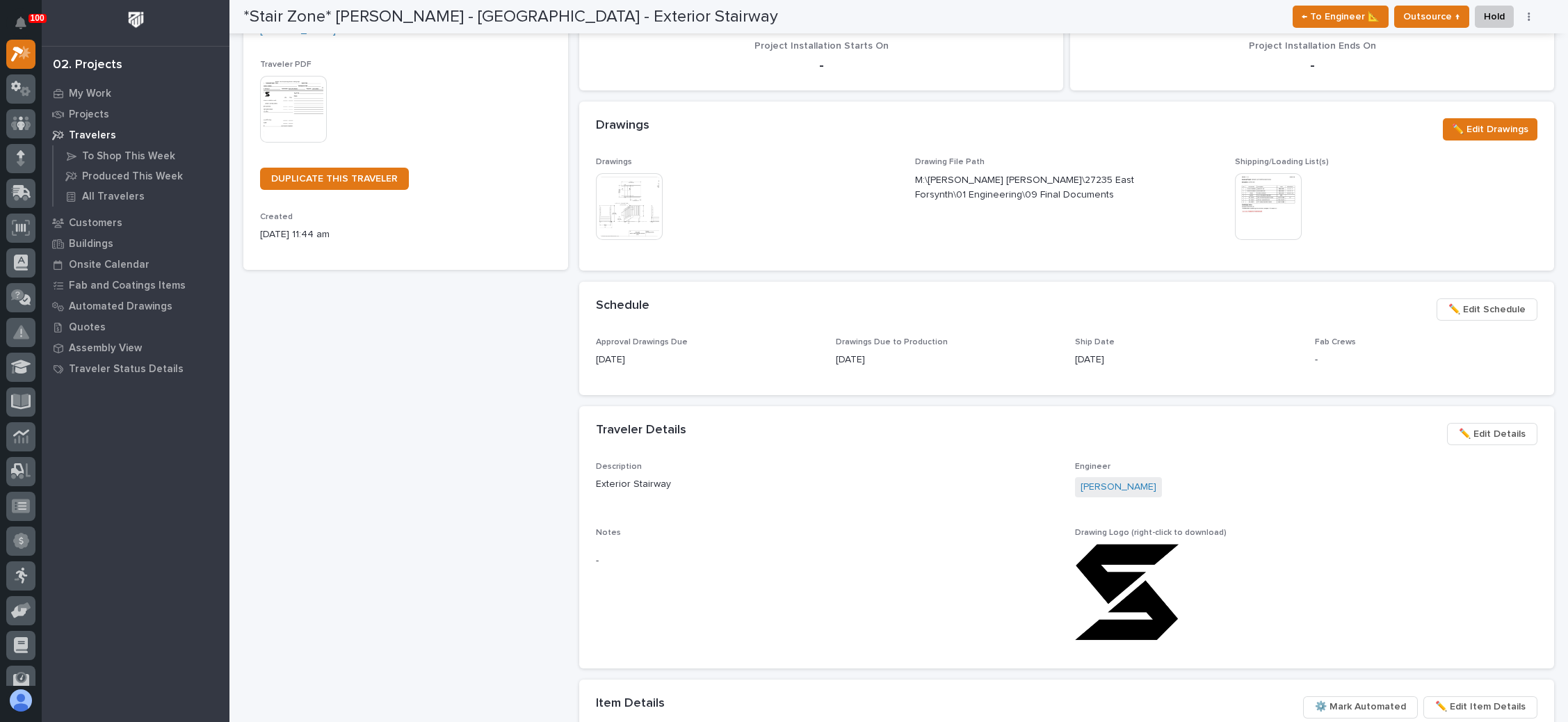
scroll to position [313, 0]
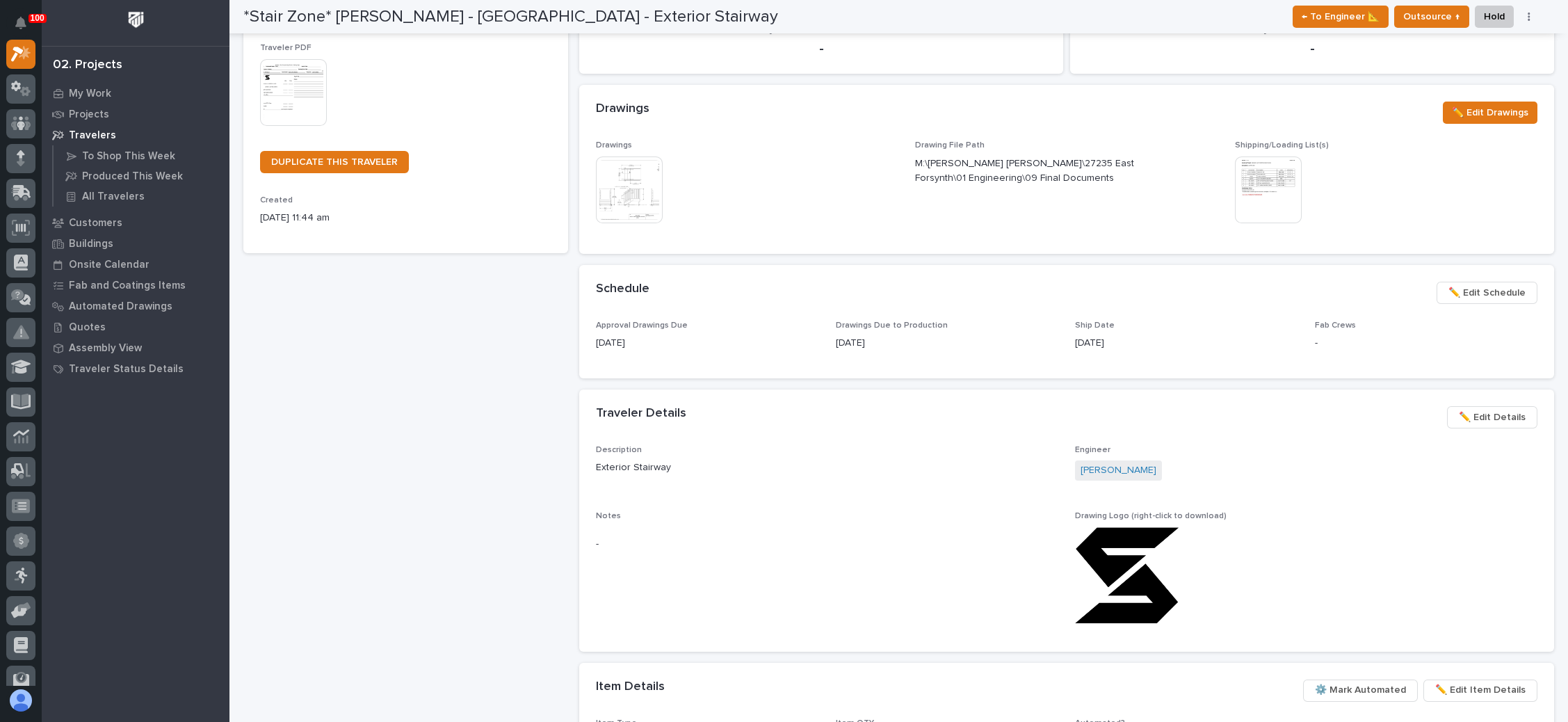
click at [1466, 292] on span "✏️ Edit Schedule" at bounding box center [1487, 292] width 77 height 17
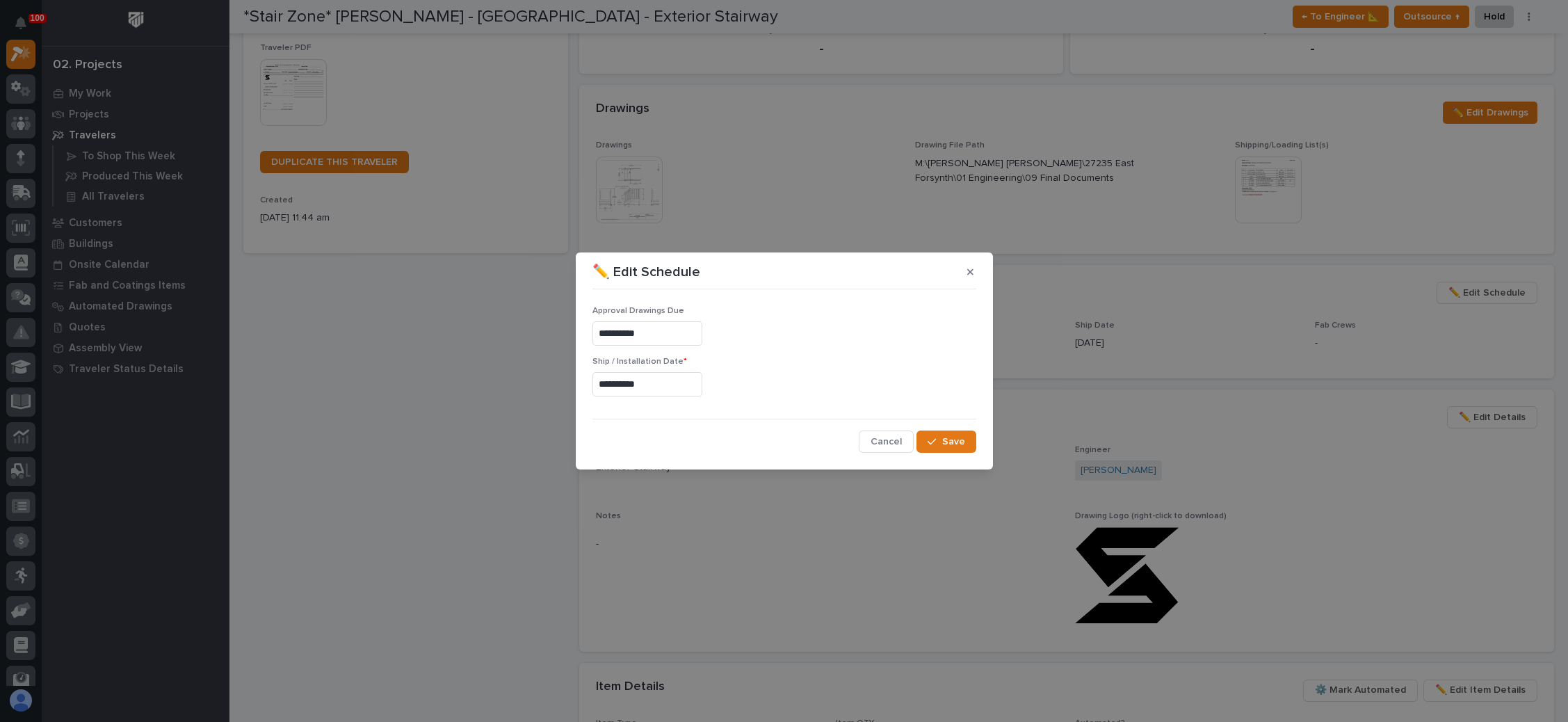
drag, startPoint x: 673, startPoint y: 376, endPoint x: 664, endPoint y: 381, distance: 10.3
click at [671, 376] on input "**********" at bounding box center [647, 384] width 110 height 24
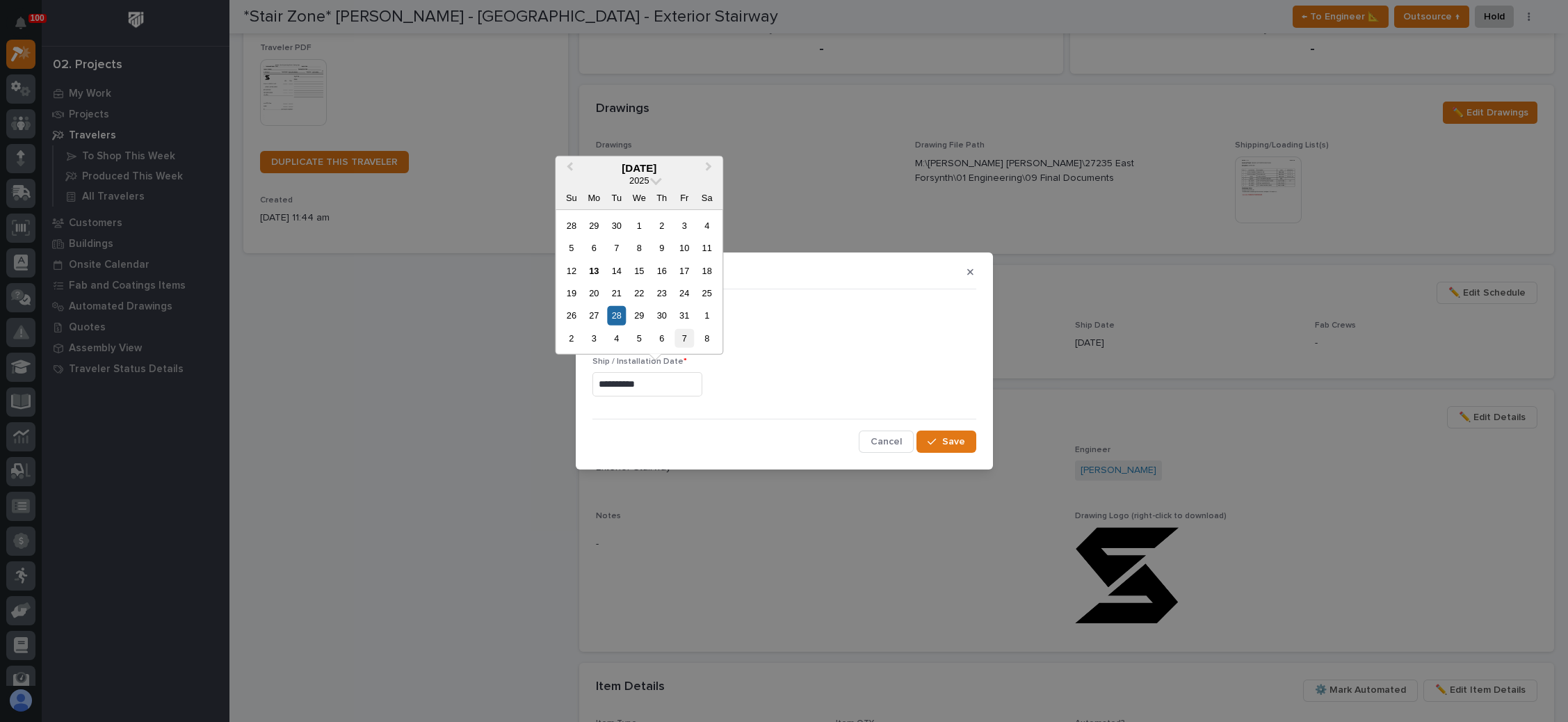
click at [687, 341] on div "7" at bounding box center [684, 338] width 19 height 19
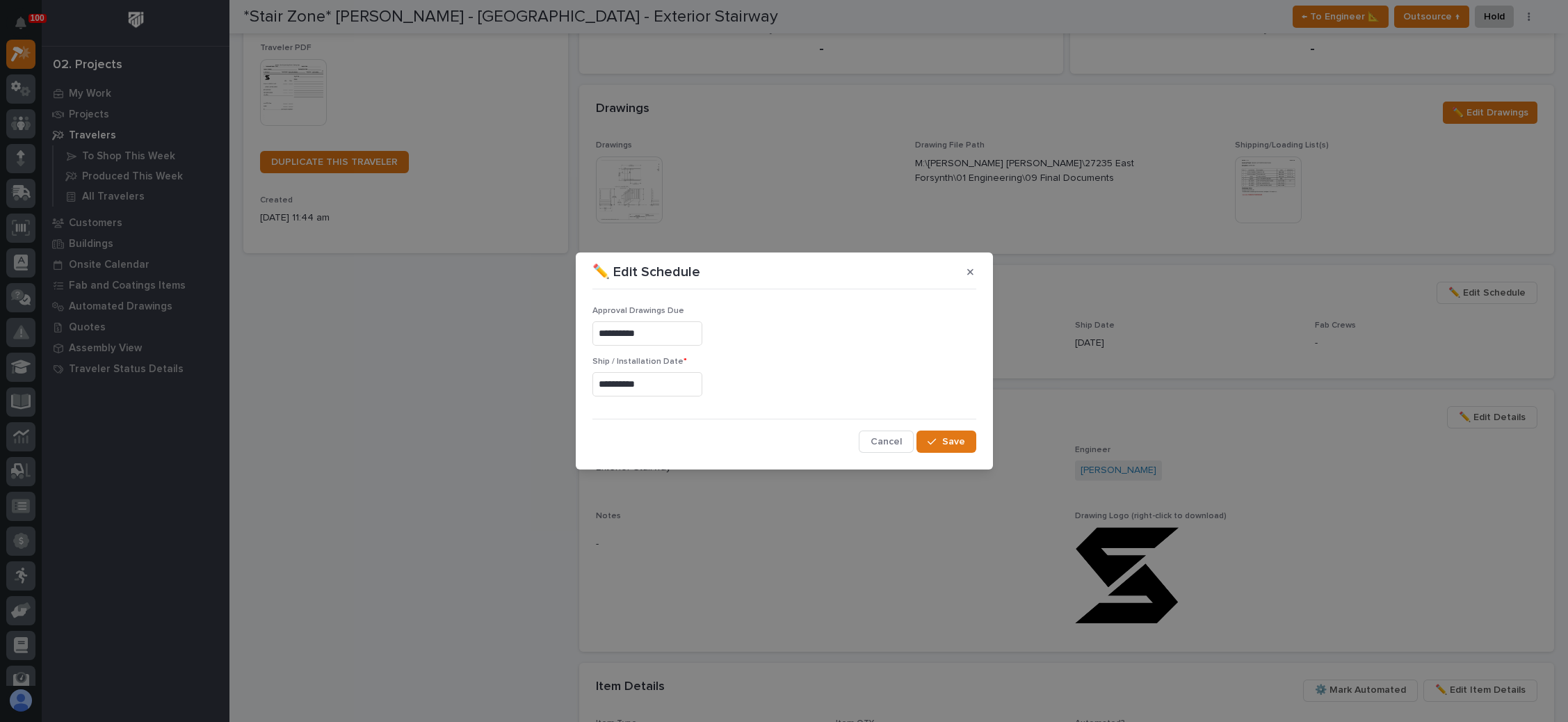
type input "**********"
click at [958, 437] on span "Save" at bounding box center [954, 441] width 23 height 13
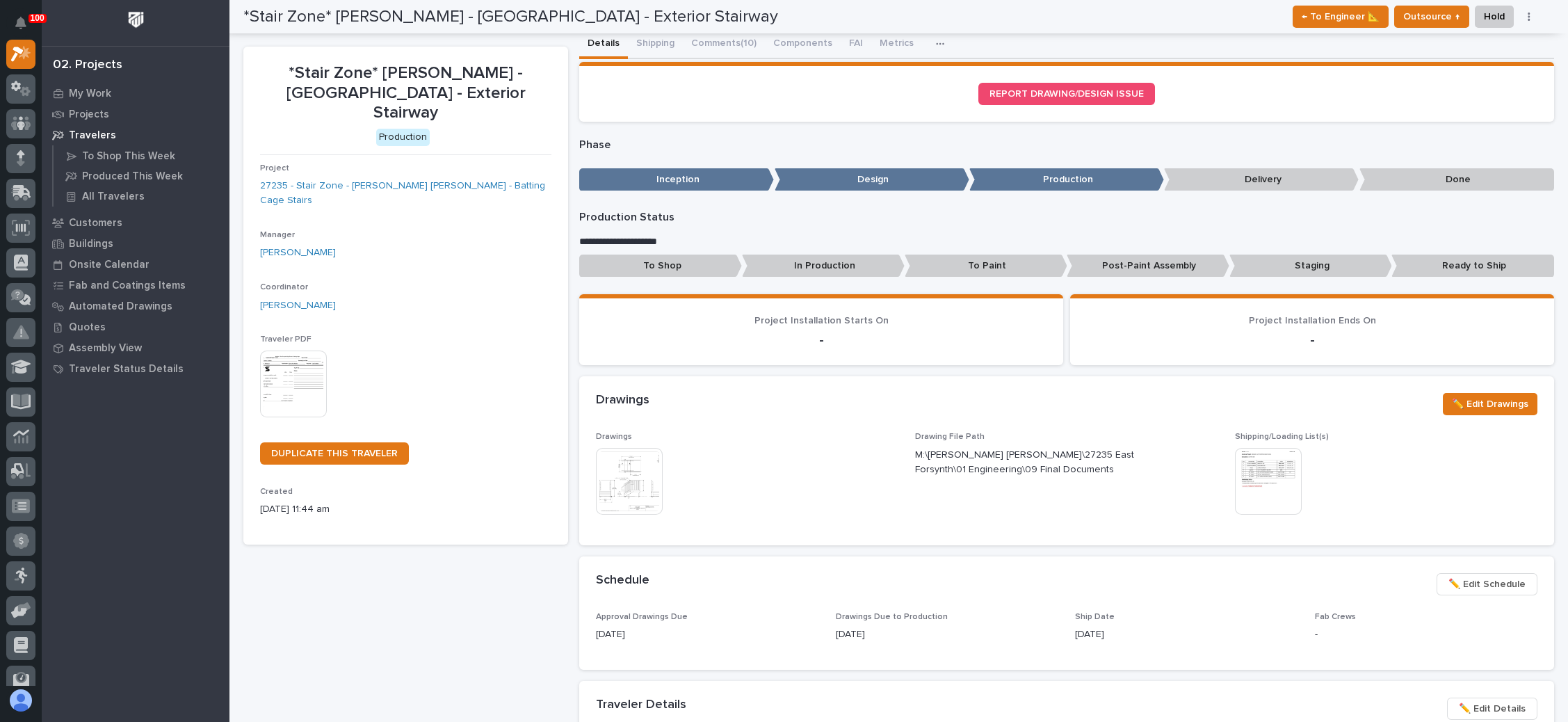
scroll to position [0, 0]
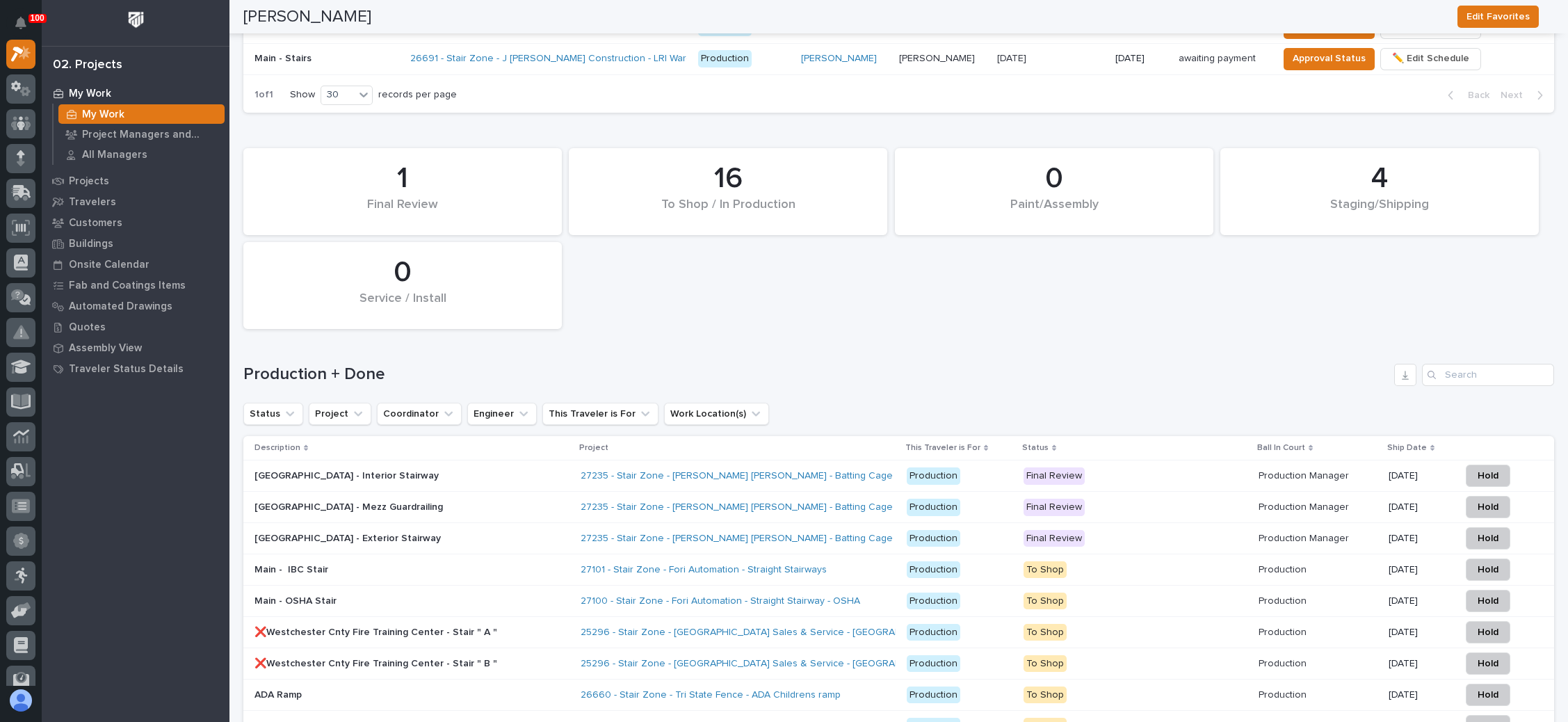
scroll to position [1669, 0]
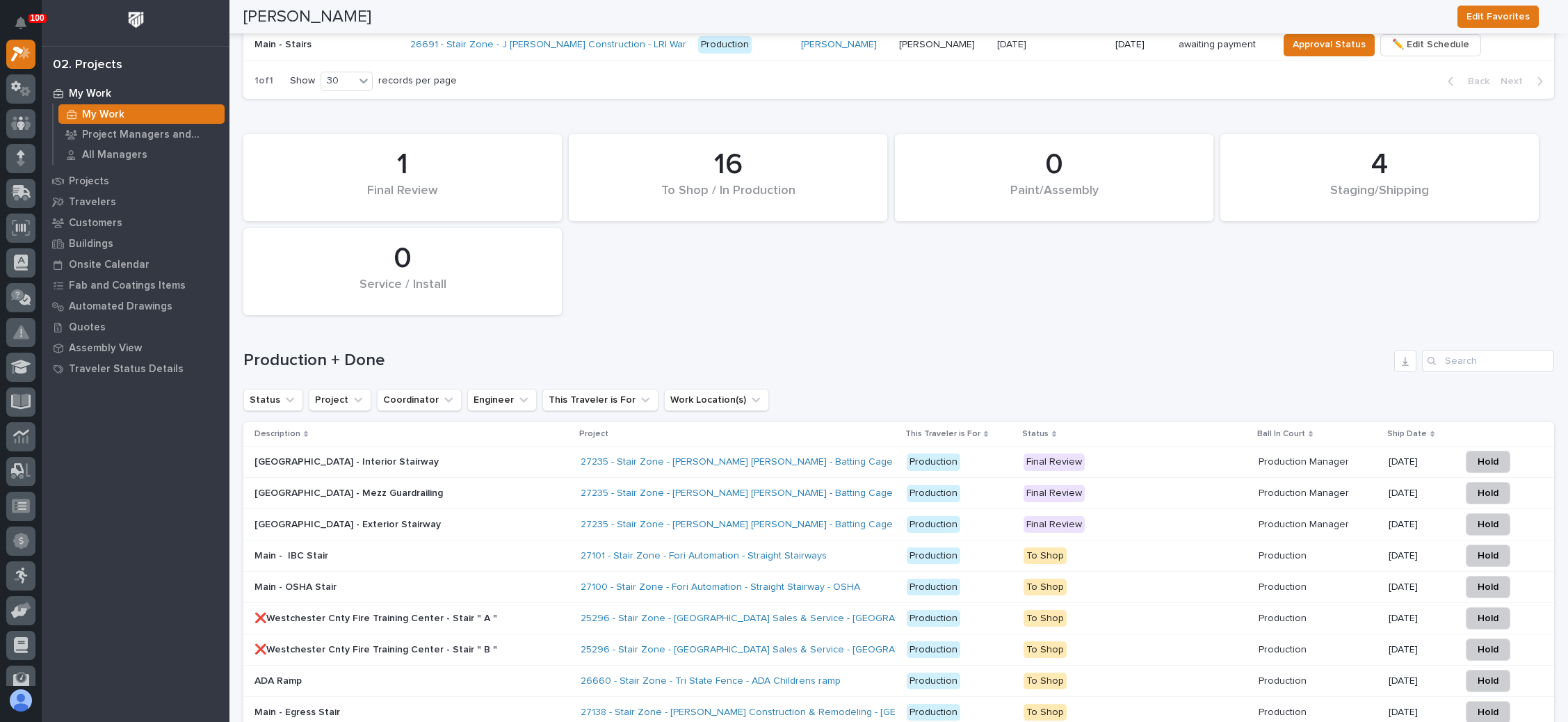
click at [1193, 485] on p "Final Review" at bounding box center [1135, 493] width 224 height 17
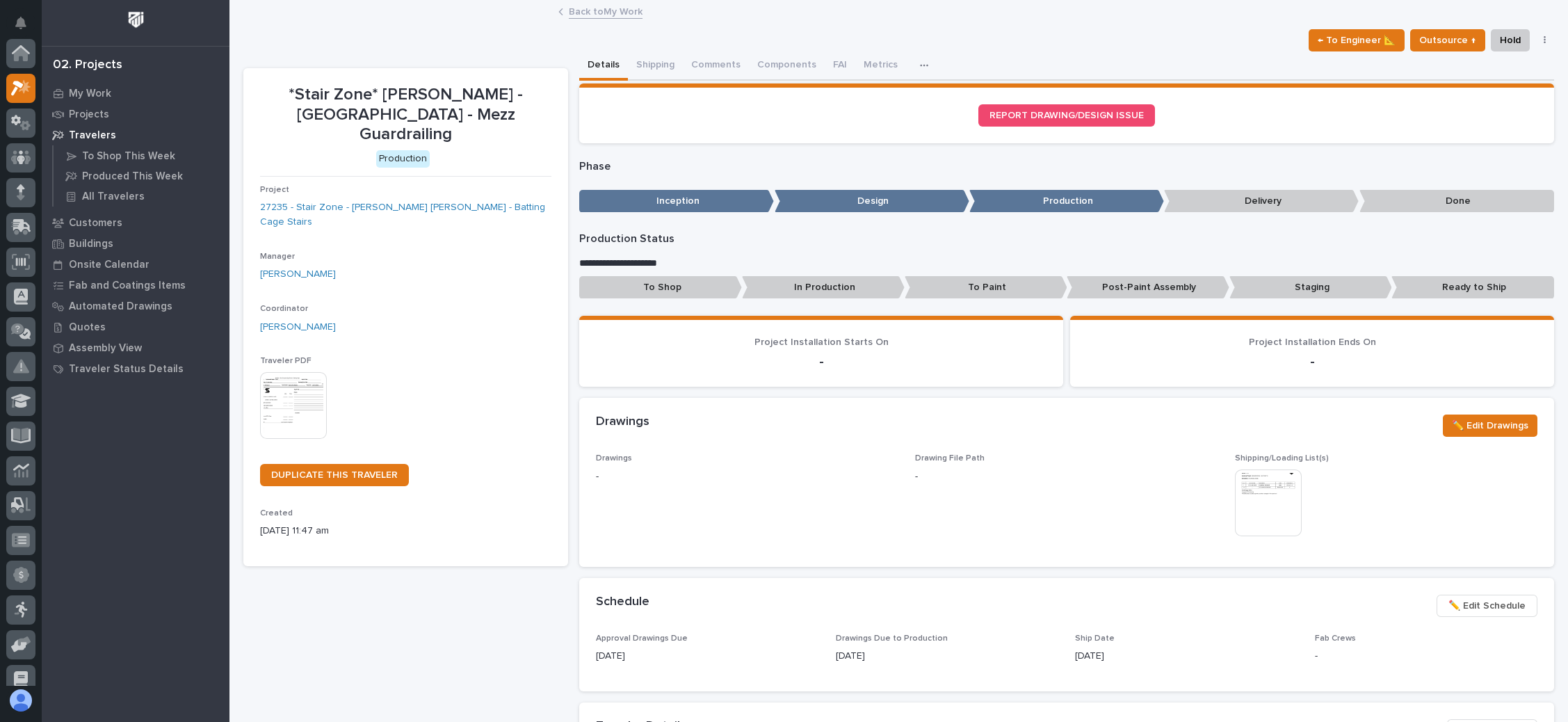
scroll to position [34, 0]
click at [1451, 610] on span "✏️ Edit Schedule" at bounding box center [1487, 605] width 77 height 17
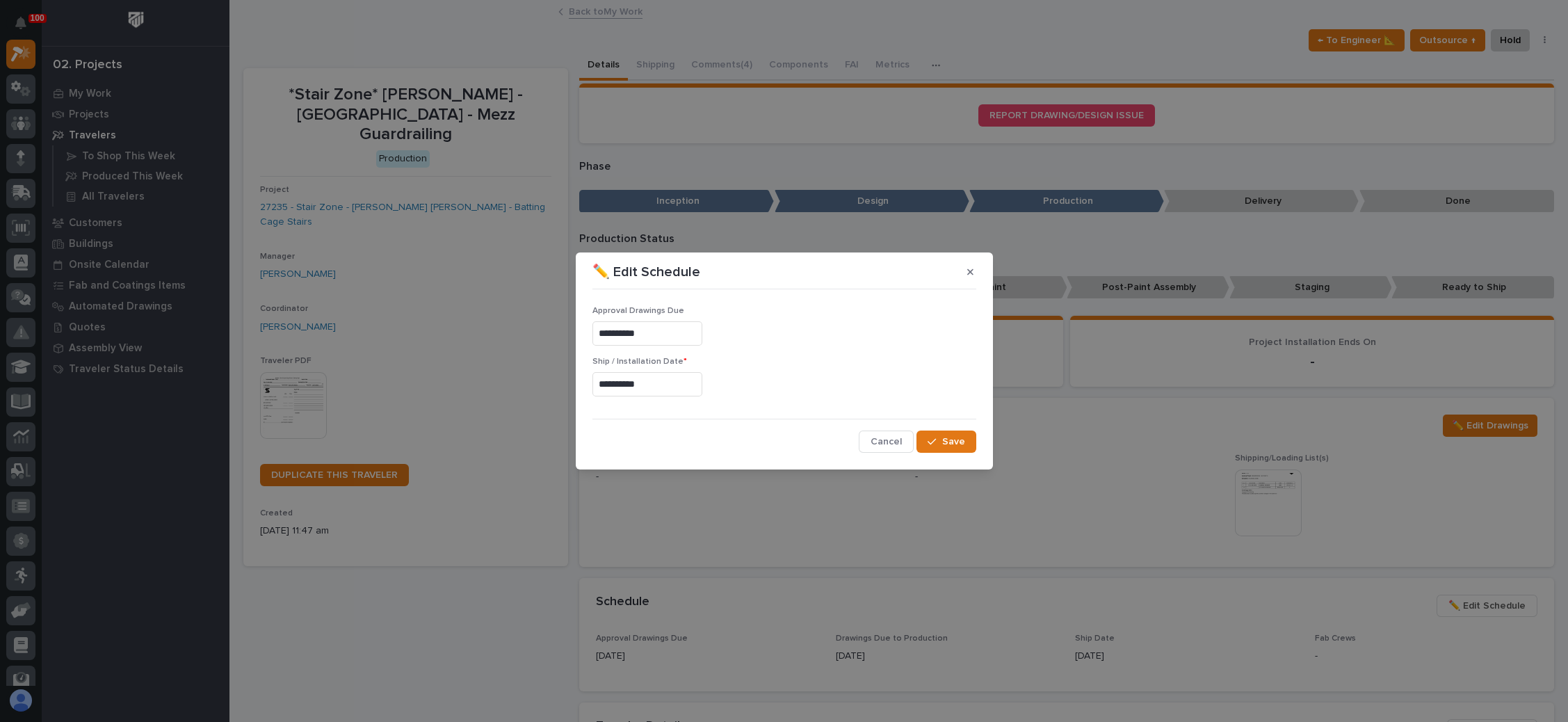
click at [638, 382] on input "**********" at bounding box center [647, 384] width 110 height 24
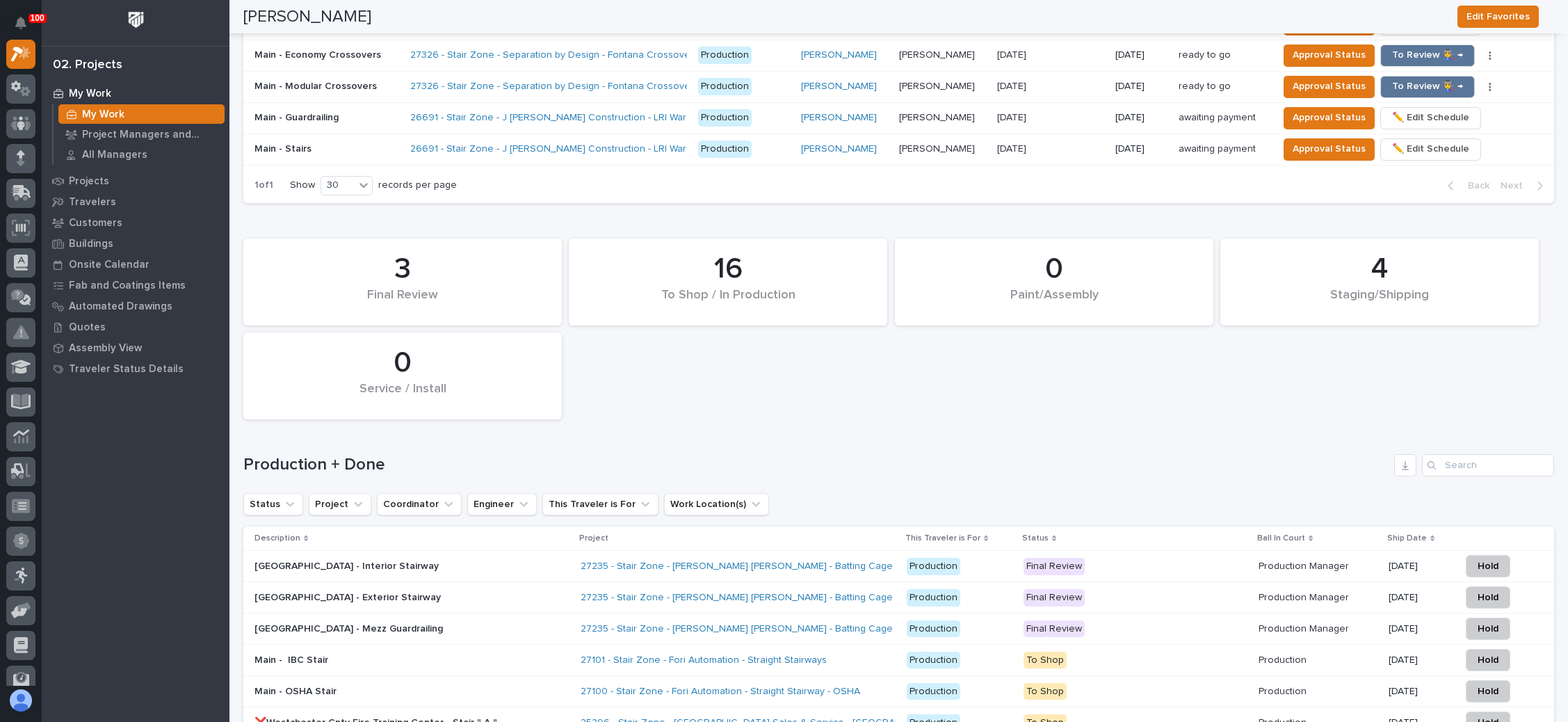
scroll to position [1669, 0]
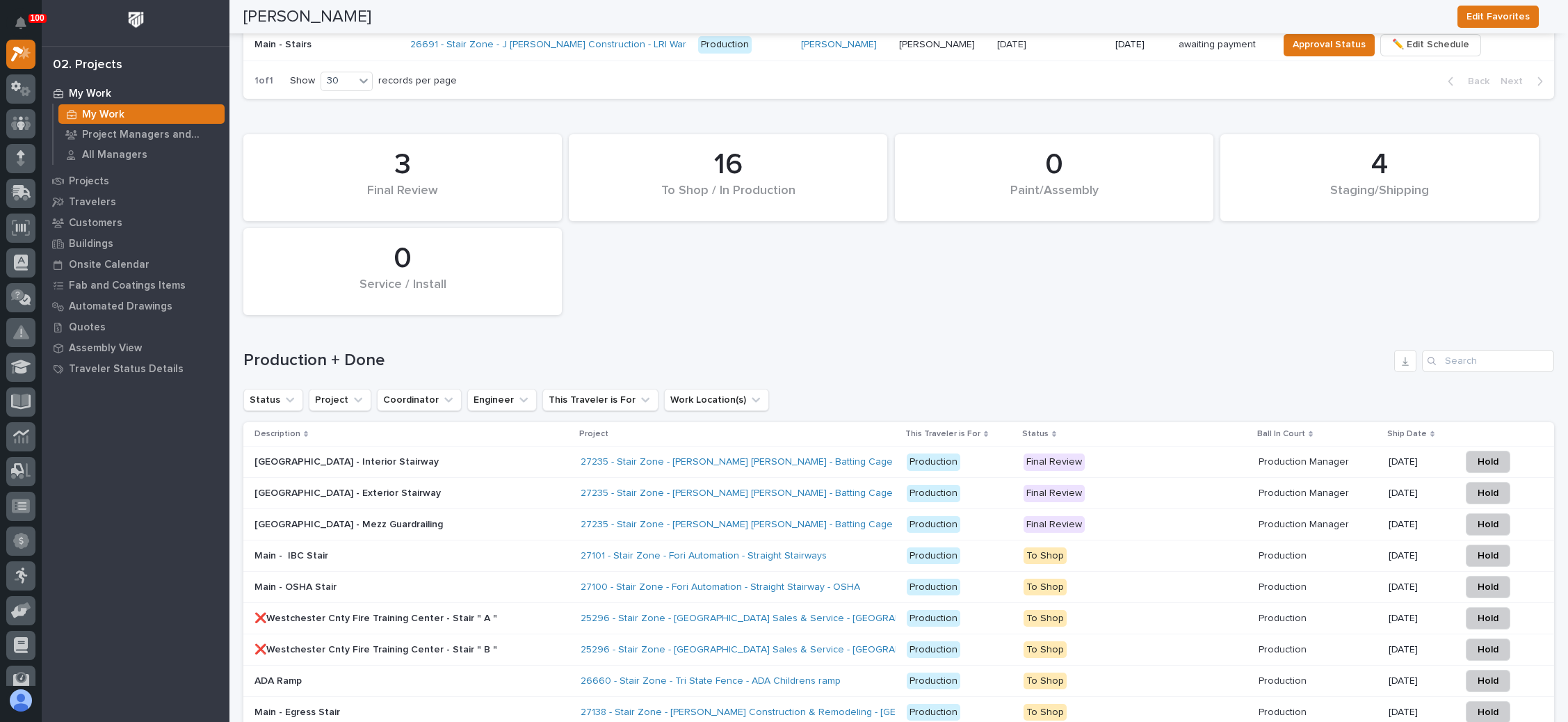
click at [1188, 453] on p "Final Review" at bounding box center [1135, 461] width 224 height 17
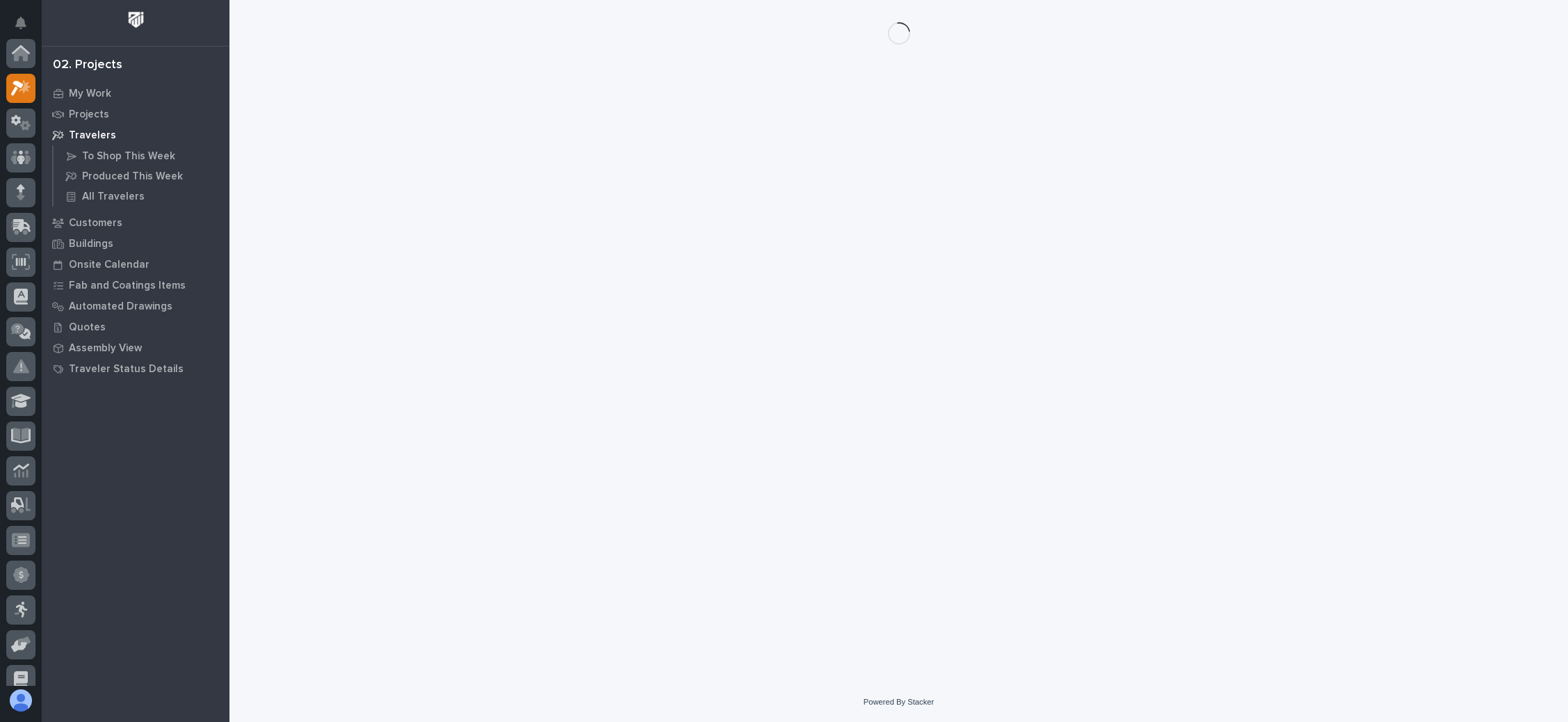
scroll to position [34, 0]
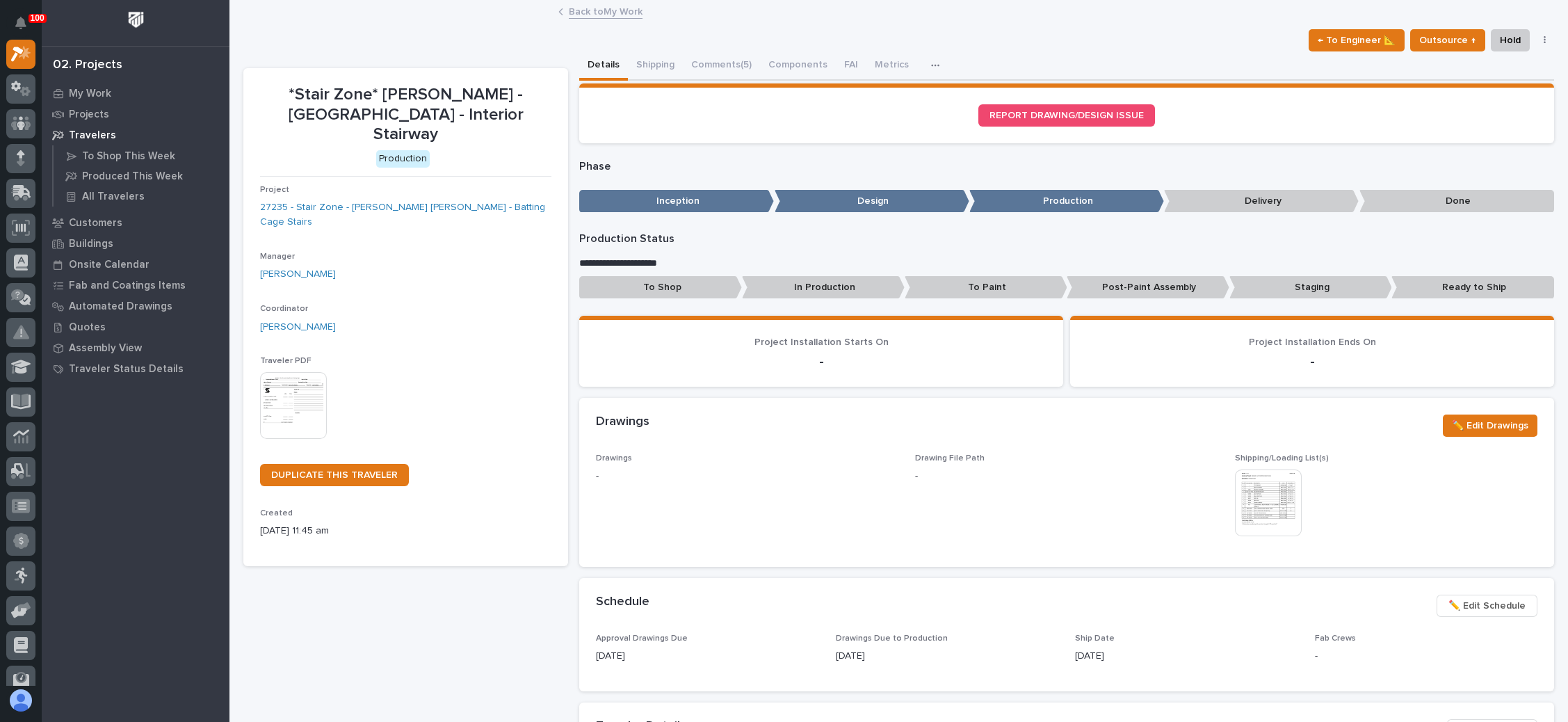
click at [1461, 601] on span "✏️ Edit Schedule" at bounding box center [1487, 605] width 77 height 17
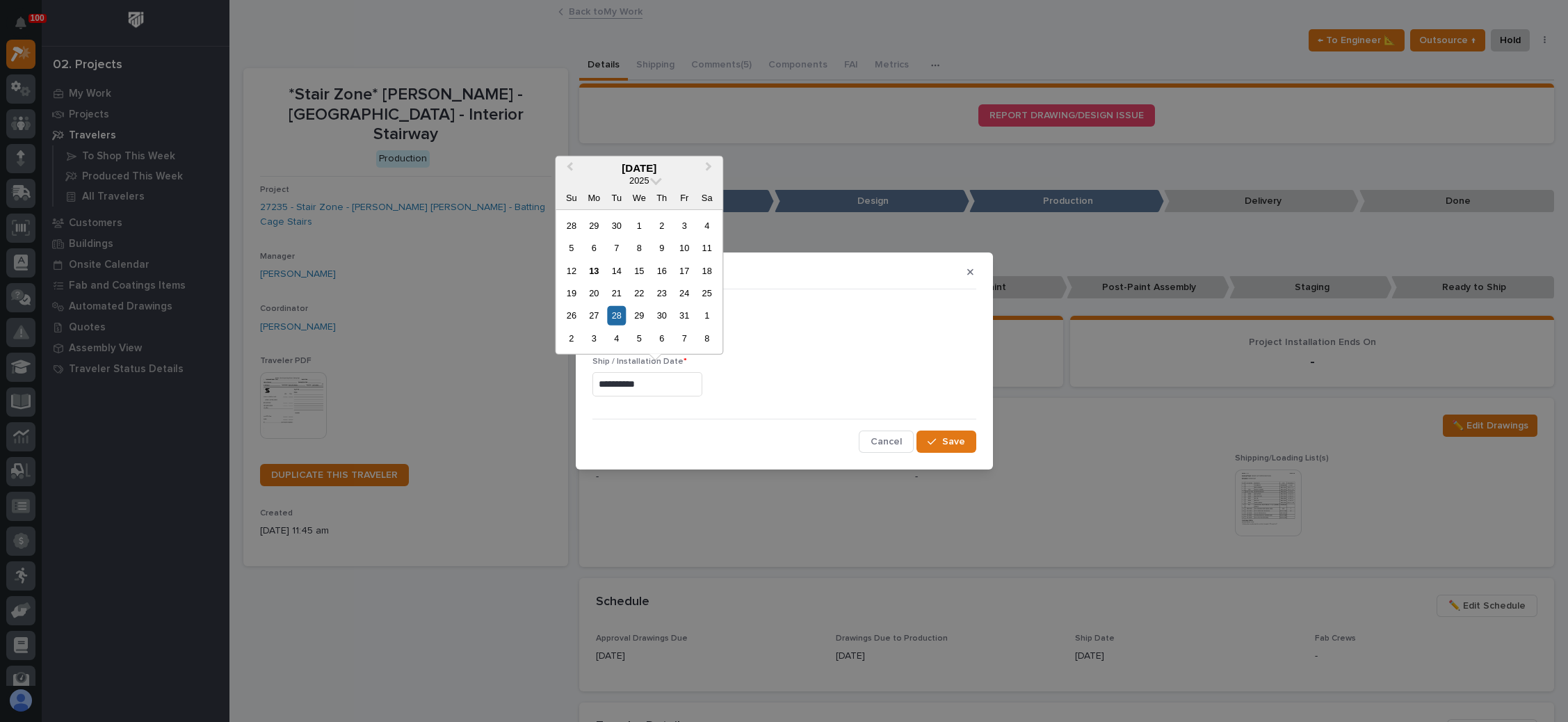
click at [652, 383] on input "**********" at bounding box center [647, 384] width 110 height 24
click at [680, 334] on div "7" at bounding box center [684, 338] width 19 height 19
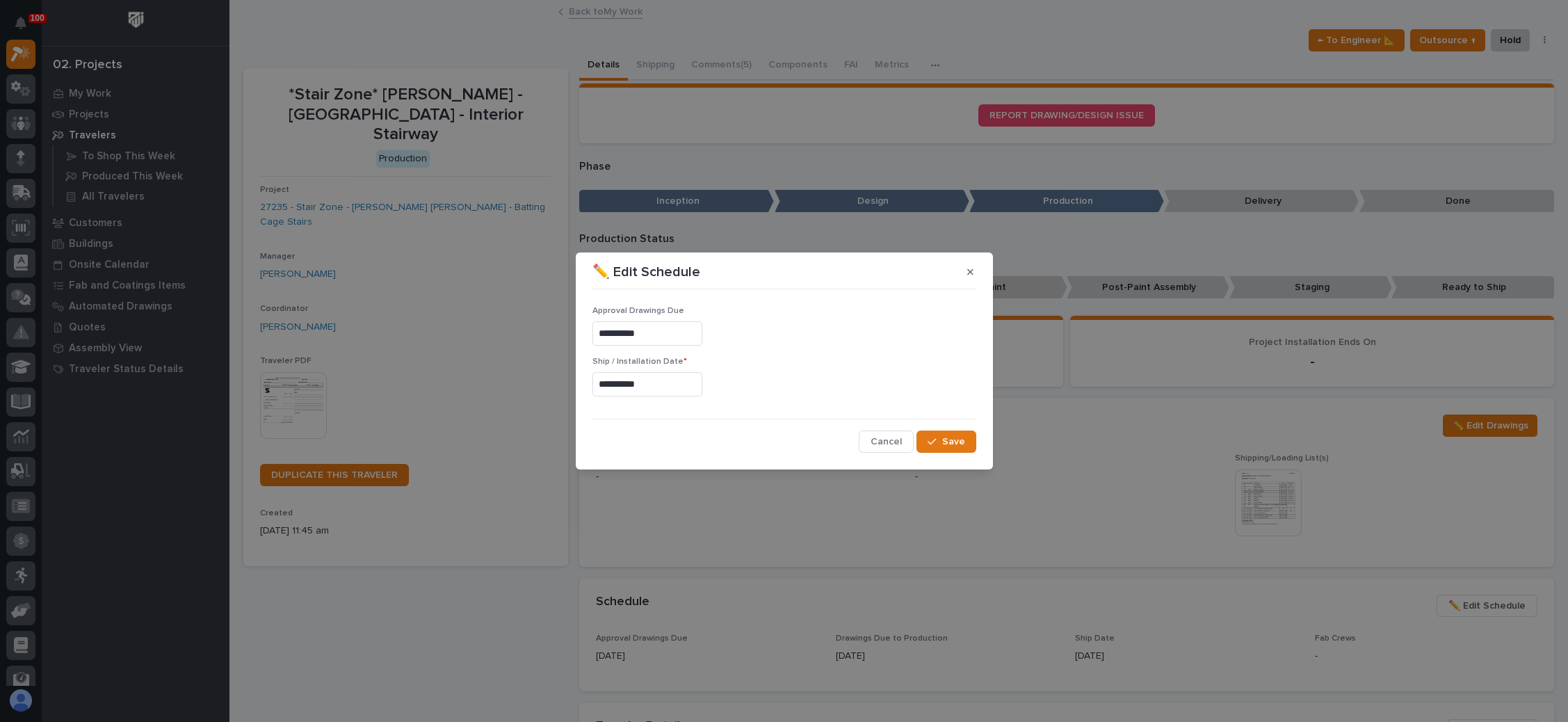
type input "**********"
click at [949, 437] on span "Save" at bounding box center [954, 441] width 23 height 13
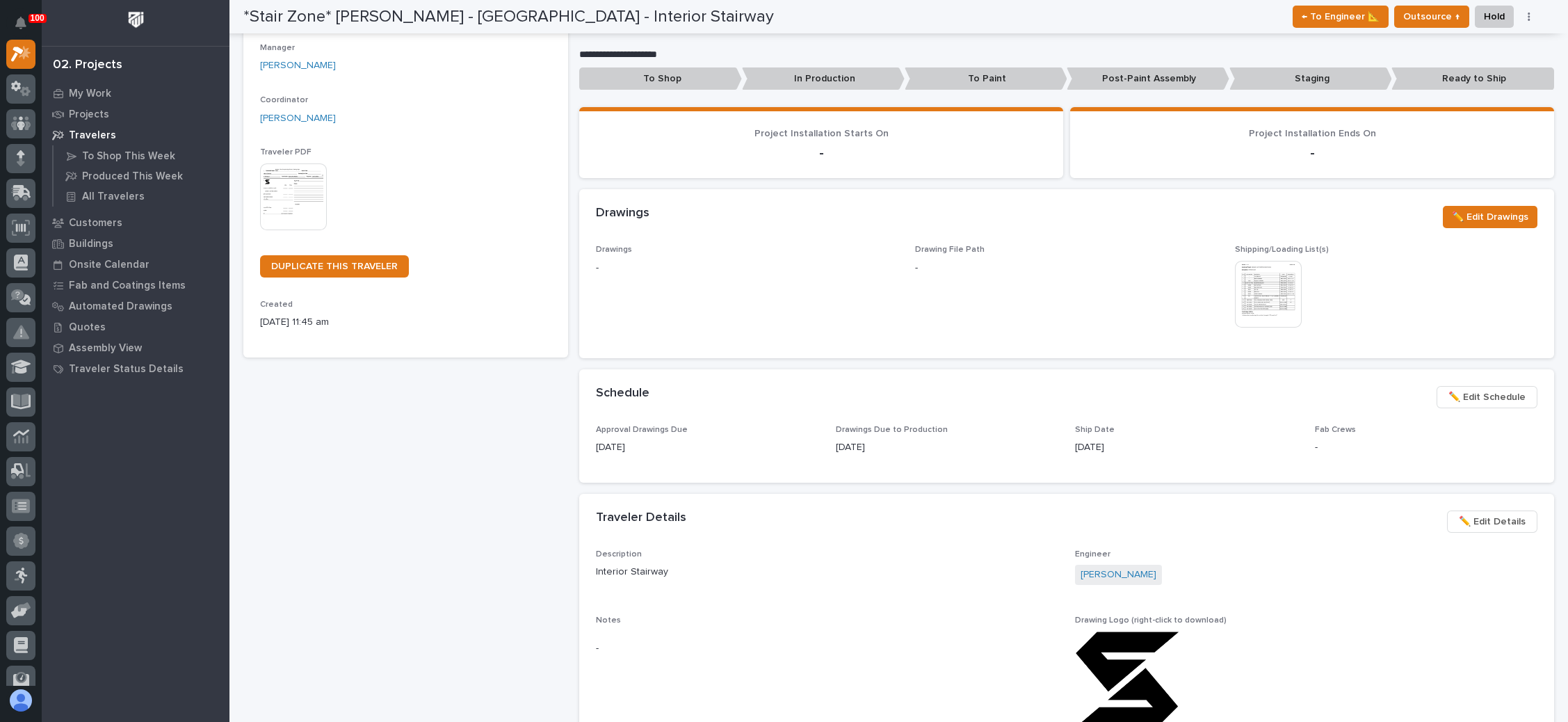
scroll to position [0, 0]
